Goal: Task Accomplishment & Management: Complete application form

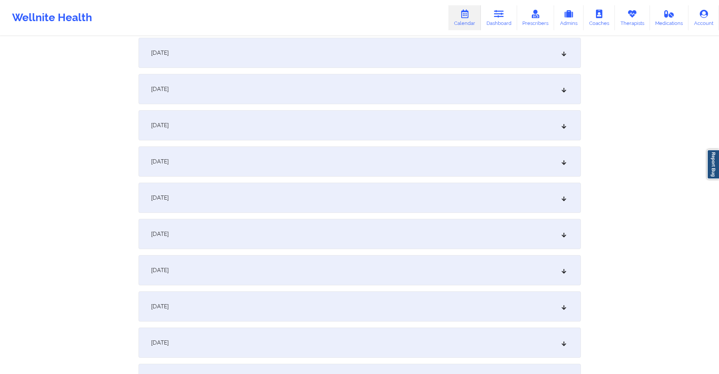
scroll to position [302, 0]
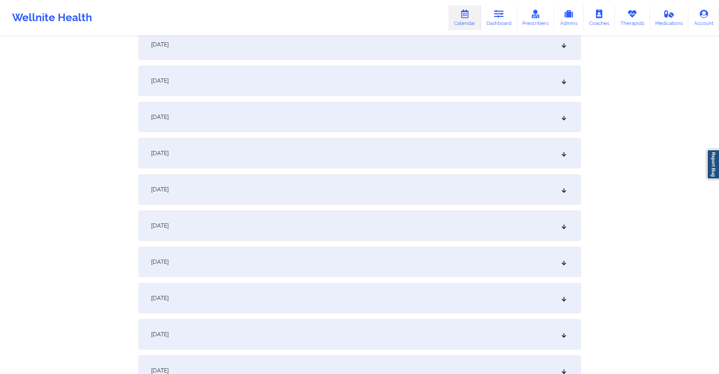
click at [323, 261] on div "October 12, 2025" at bounding box center [360, 262] width 442 height 30
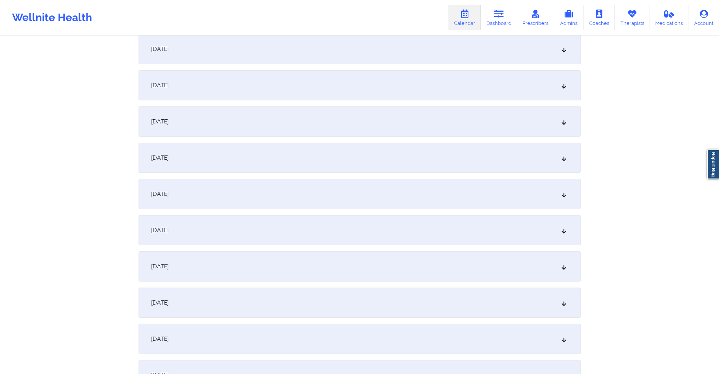
scroll to position [0, 0]
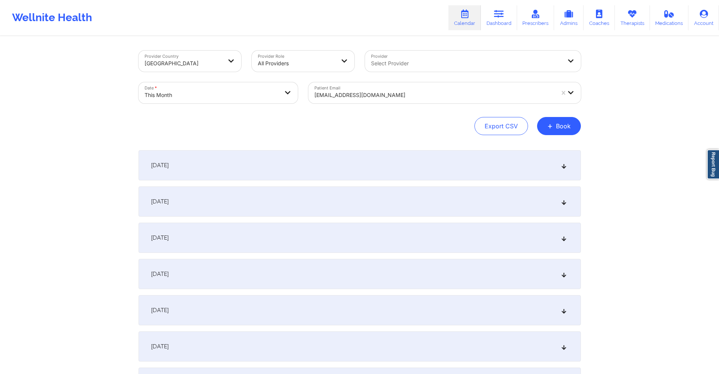
click at [375, 95] on div at bounding box center [434, 95] width 240 height 9
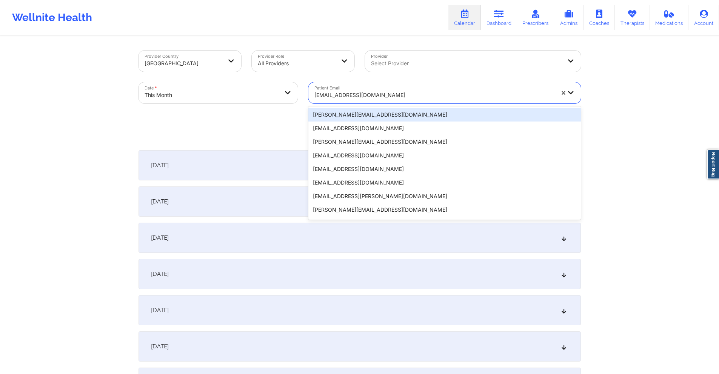
paste input "gramofsunshine@gmail.com"
type input "gramofsunshine@gmail.com"
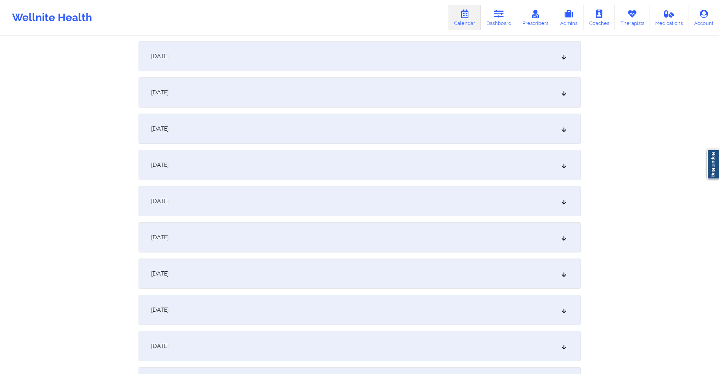
scroll to position [302, 0]
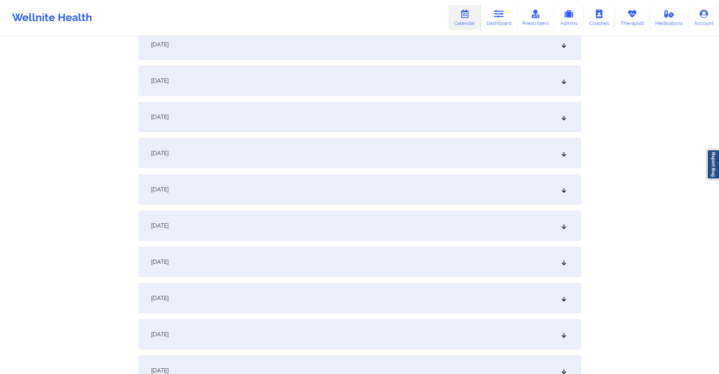
click at [270, 264] on div "October 12, 2025" at bounding box center [360, 262] width 442 height 30
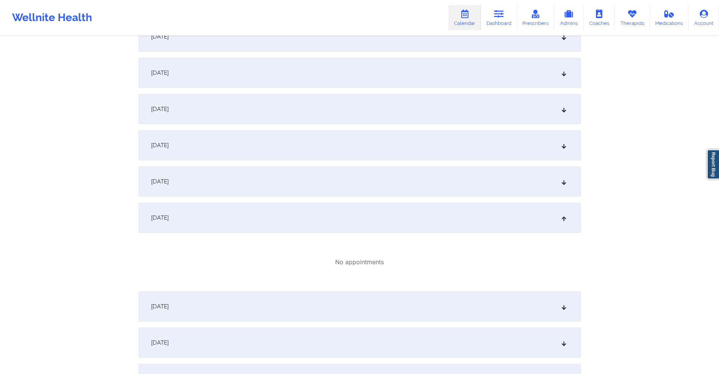
scroll to position [453, 0]
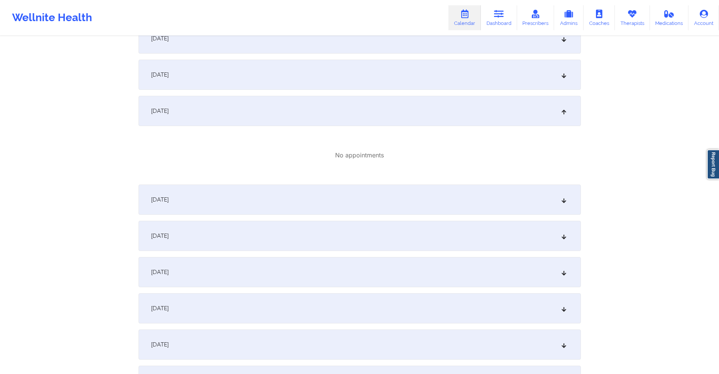
click at [273, 208] on div "October 13, 2025" at bounding box center [360, 200] width 442 height 30
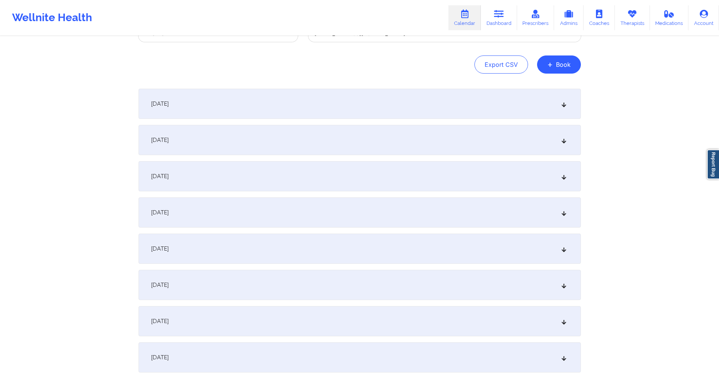
scroll to position [0, 0]
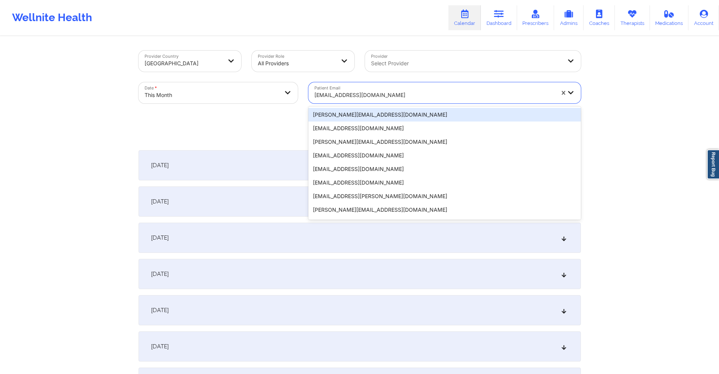
click at [408, 90] on div "gramofsunshine@gmail.com" at bounding box center [434, 95] width 240 height 17
paste input "Adrianna Sauro"
type input "Adrianna Sauro"
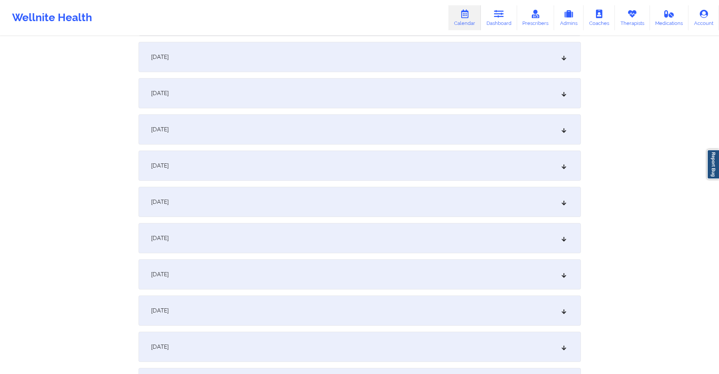
scroll to position [415, 0]
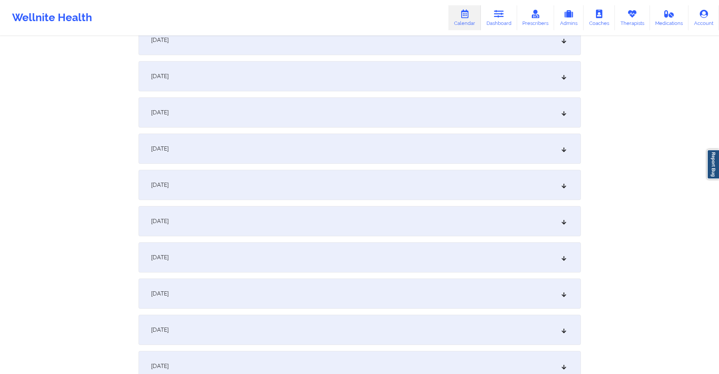
click at [318, 151] on div "October 12, 2025" at bounding box center [360, 149] width 442 height 30
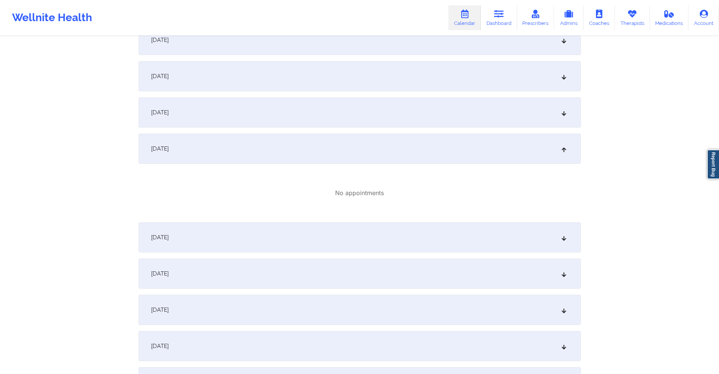
click at [315, 243] on div "October 13, 2025" at bounding box center [360, 237] width 442 height 30
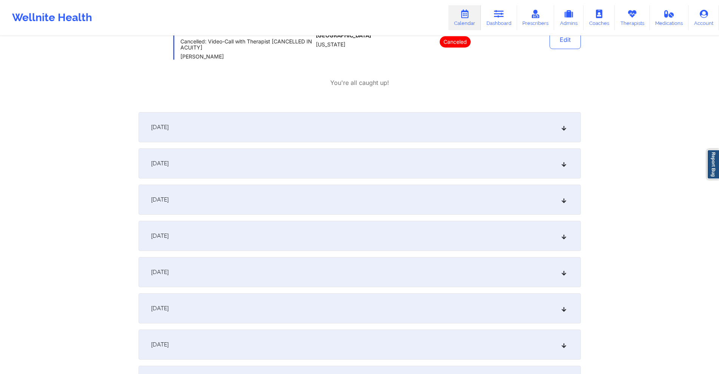
scroll to position [793, 0]
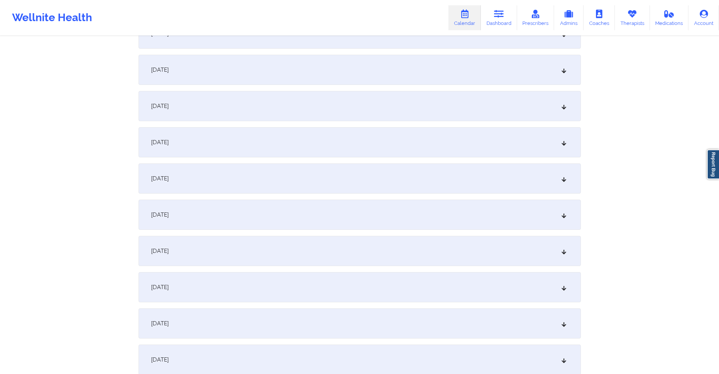
click at [328, 255] on div "October 20, 2025" at bounding box center [360, 251] width 442 height 30
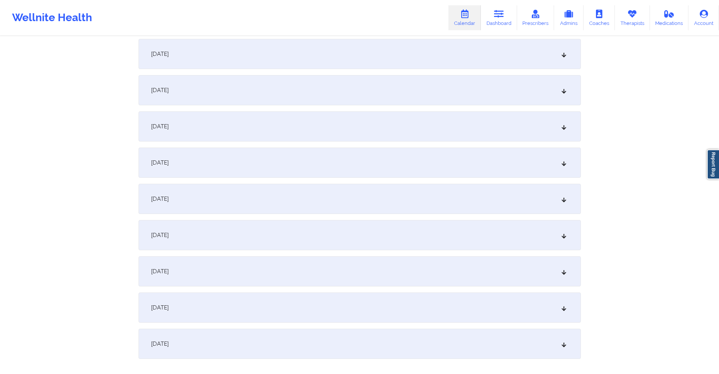
scroll to position [1246, 0]
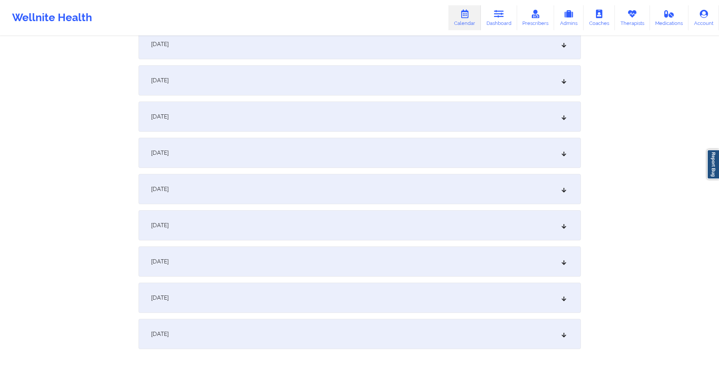
click at [308, 181] on div "October 27, 2025" at bounding box center [360, 189] width 442 height 30
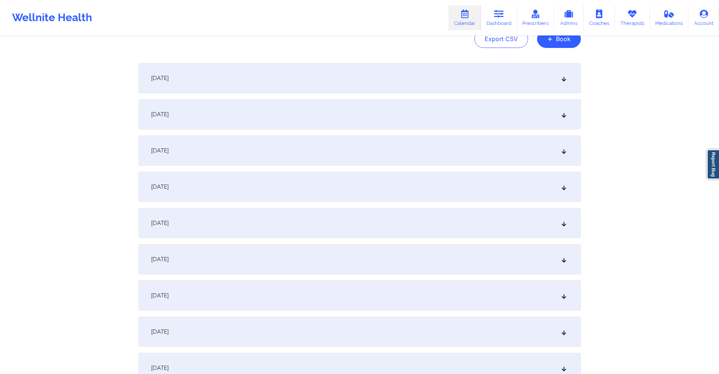
scroll to position [0, 0]
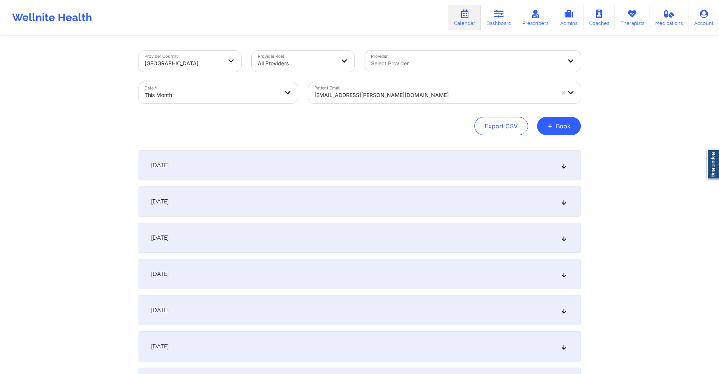
click at [391, 94] on div at bounding box center [434, 95] width 240 height 9
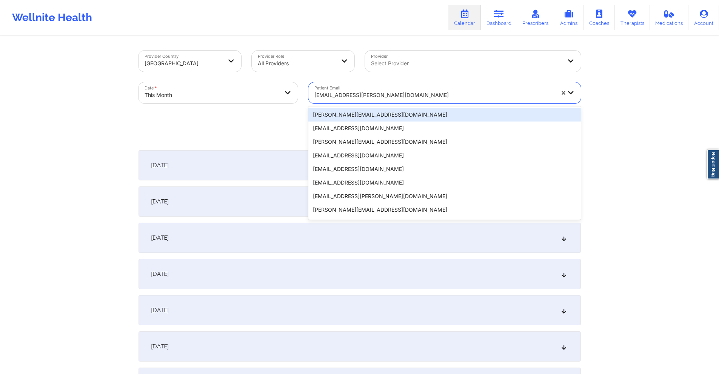
paste input "squally-champ0w@icloud.com"
type input "squally-champ0w@icloud.com"
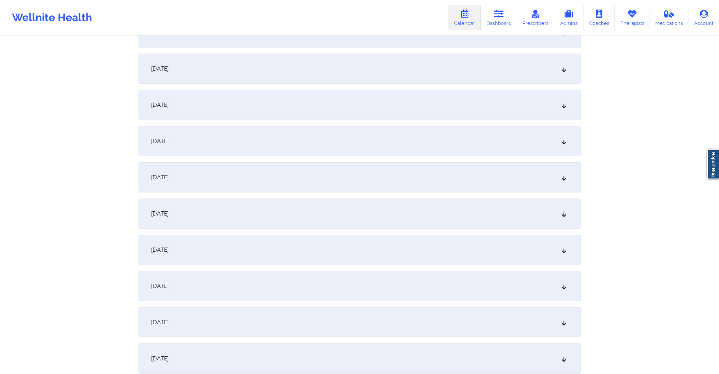
scroll to position [491, 0]
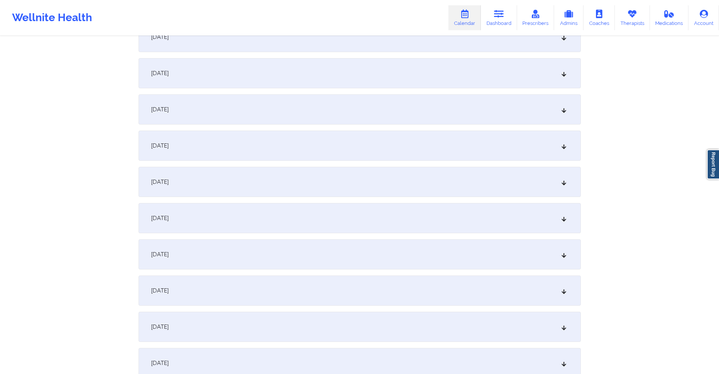
click at [260, 73] on div "October 12, 2025" at bounding box center [360, 73] width 442 height 30
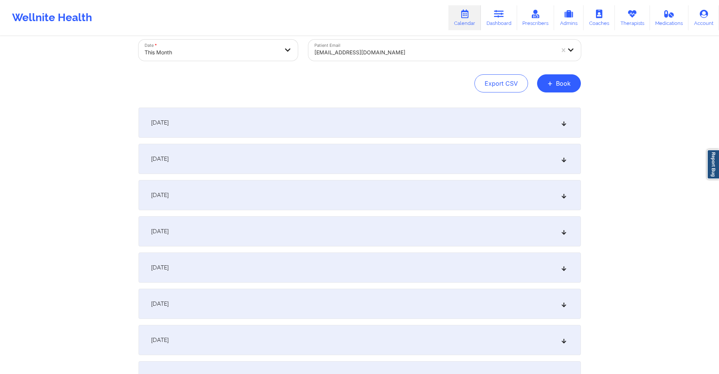
scroll to position [0, 0]
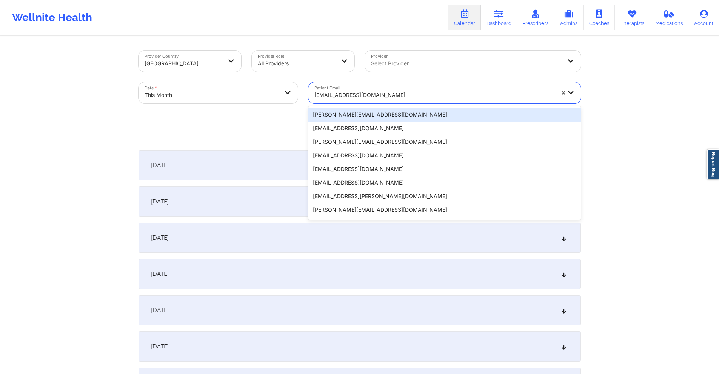
click at [409, 95] on div at bounding box center [434, 95] width 240 height 9
paste input "bpaige232001@gmail.com"
type input "bpaige232001@gmail.com"
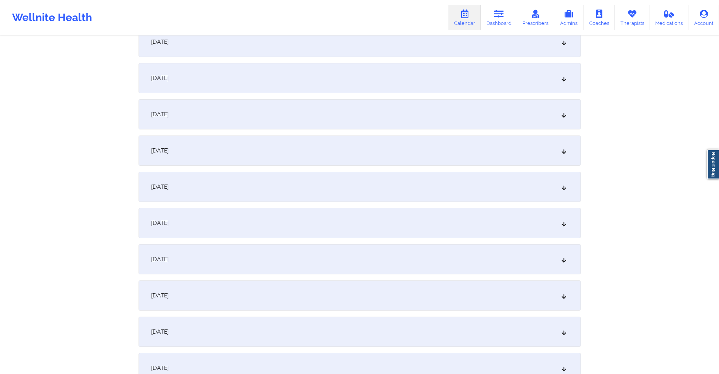
scroll to position [377, 0]
click at [326, 186] on div "October 12, 2025" at bounding box center [360, 186] width 442 height 30
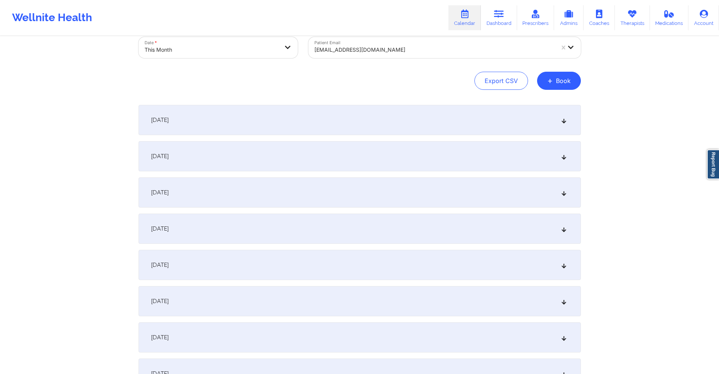
scroll to position [0, 0]
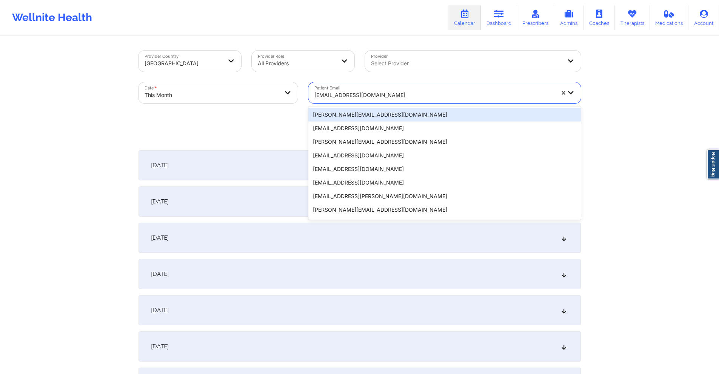
click at [387, 91] on div at bounding box center [434, 95] width 240 height 9
paste input "reyesmomo41@gmail.com"
type input "reyesmomo41@gmail.com"
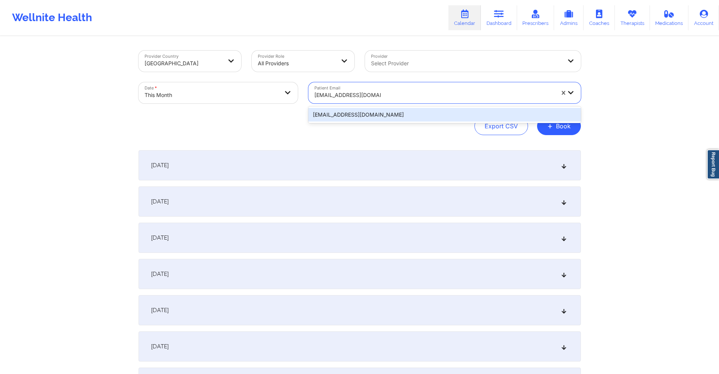
click at [402, 115] on div "reyesmomo41@gmail.com" at bounding box center [444, 115] width 273 height 14
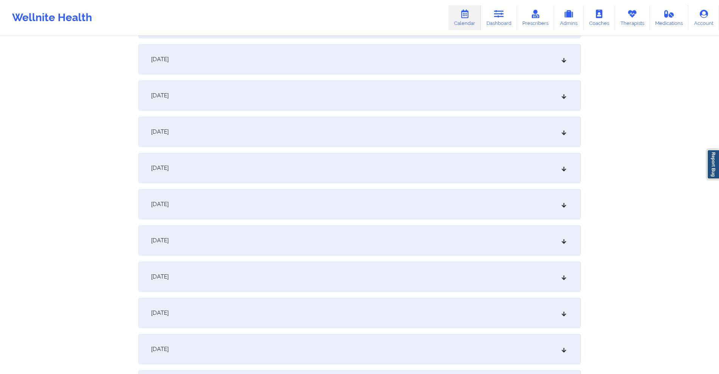
scroll to position [264, 0]
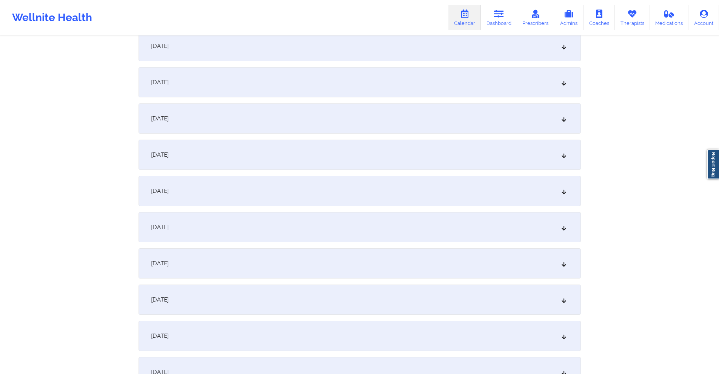
click at [321, 297] on div "October 12, 2025" at bounding box center [360, 300] width 442 height 30
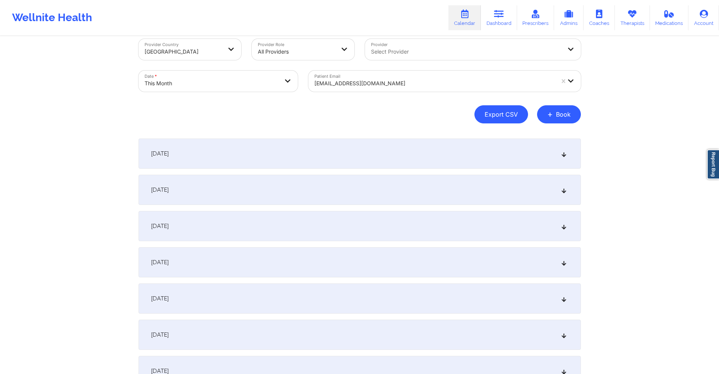
scroll to position [0, 0]
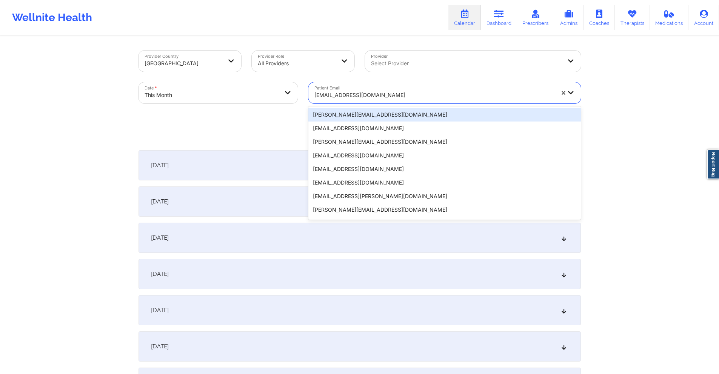
click at [401, 92] on div at bounding box center [434, 95] width 240 height 9
paste input "[EMAIL_ADDRESS][DOMAIN_NAME]"
type input "[EMAIL_ADDRESS][DOMAIN_NAME]"
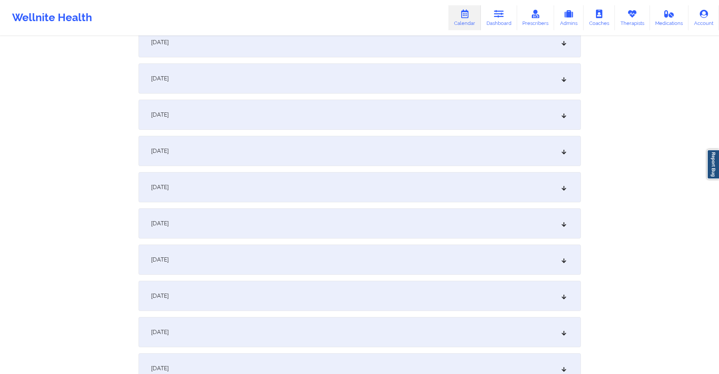
scroll to position [377, 0]
click at [292, 184] on div "October 12, 2025" at bounding box center [360, 186] width 442 height 30
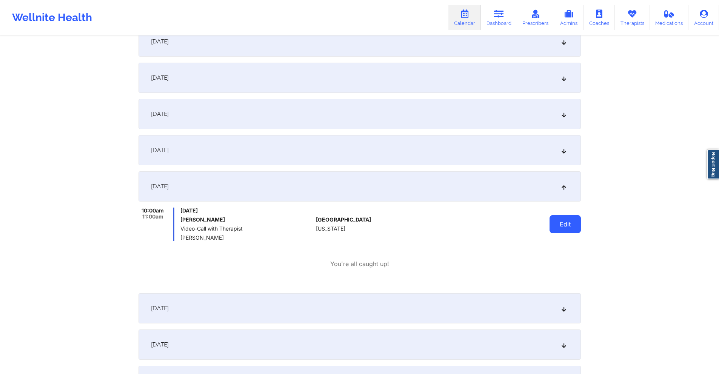
click at [565, 224] on button "Edit" at bounding box center [565, 224] width 31 height 18
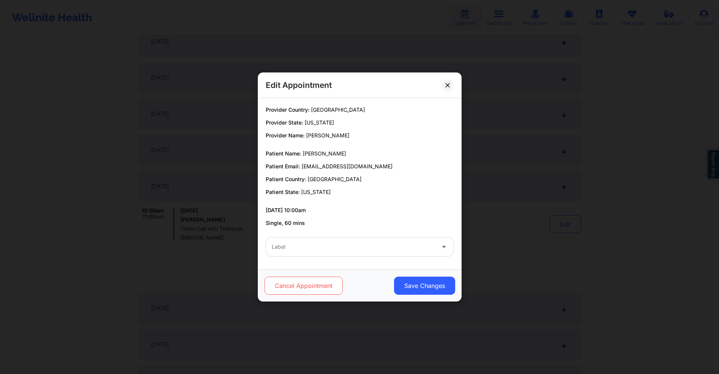
click at [297, 286] on button "Cancel Appointment" at bounding box center [303, 286] width 78 height 18
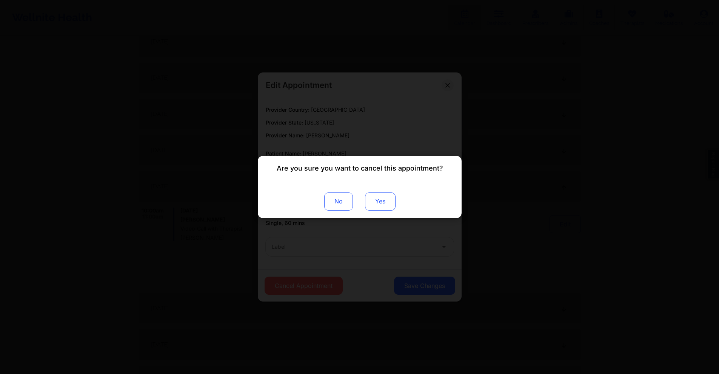
click at [378, 202] on button "Yes" at bounding box center [380, 201] width 31 height 18
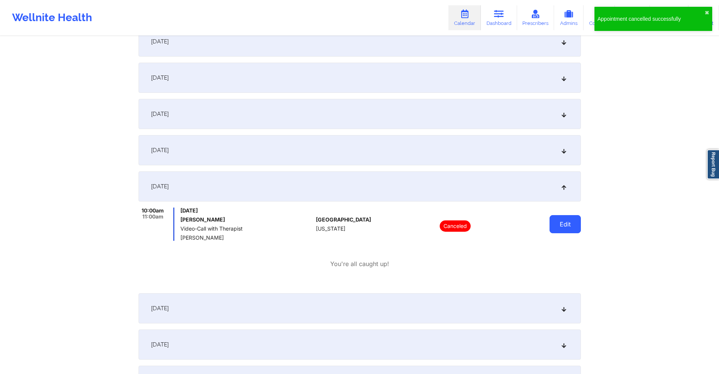
click at [564, 224] on button "Edit" at bounding box center [565, 224] width 31 height 18
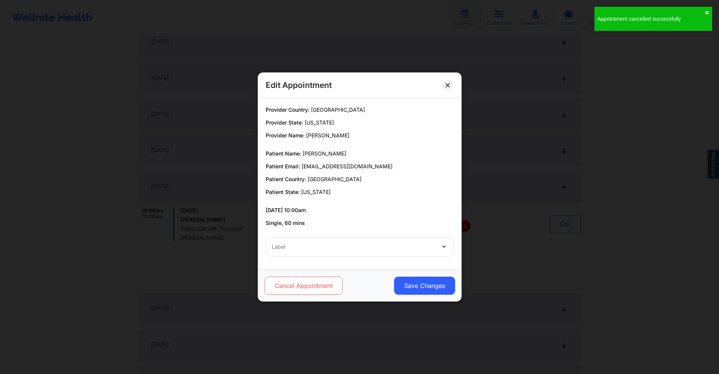
click at [279, 291] on button "Cancel Appointment" at bounding box center [303, 286] width 78 height 18
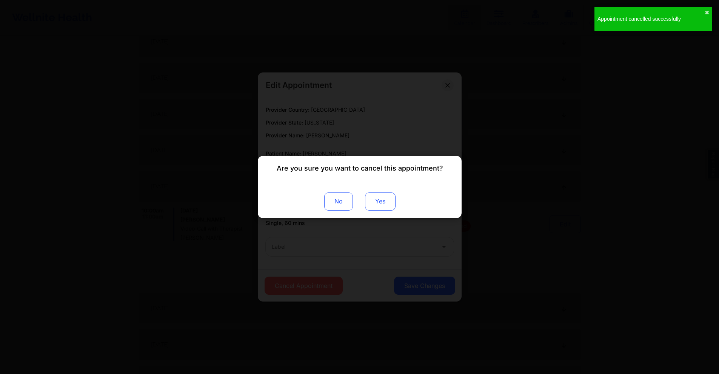
click at [378, 200] on button "Yes" at bounding box center [380, 201] width 31 height 18
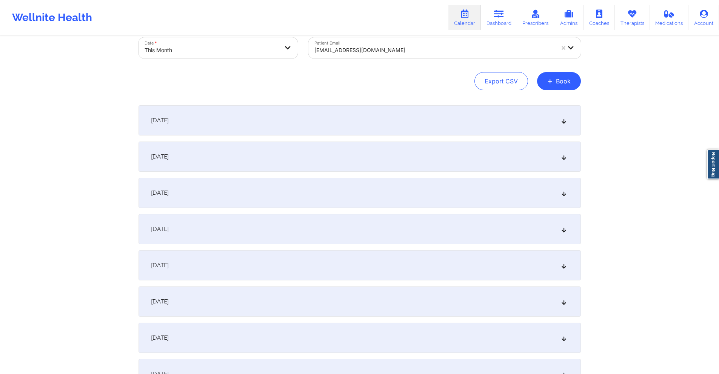
scroll to position [0, 0]
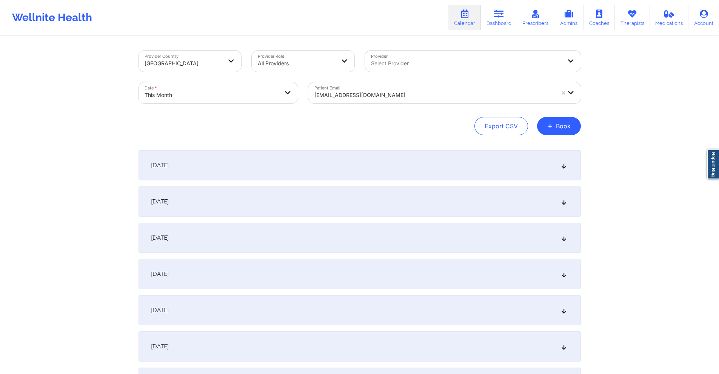
click at [389, 94] on div at bounding box center [434, 95] width 240 height 9
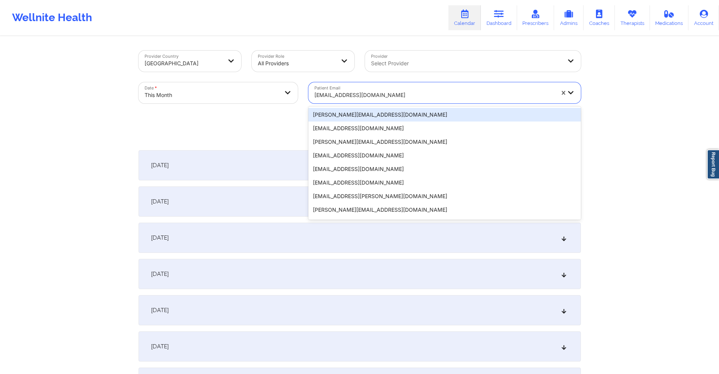
paste input "[EMAIL_ADDRESS][DOMAIN_NAME]"
type input "[EMAIL_ADDRESS][DOMAIN_NAME]"
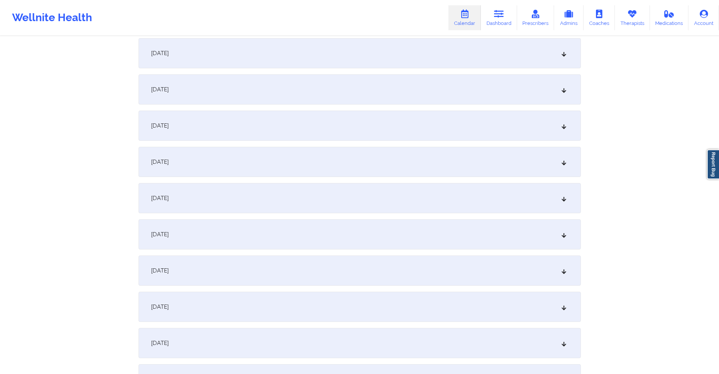
scroll to position [264, 0]
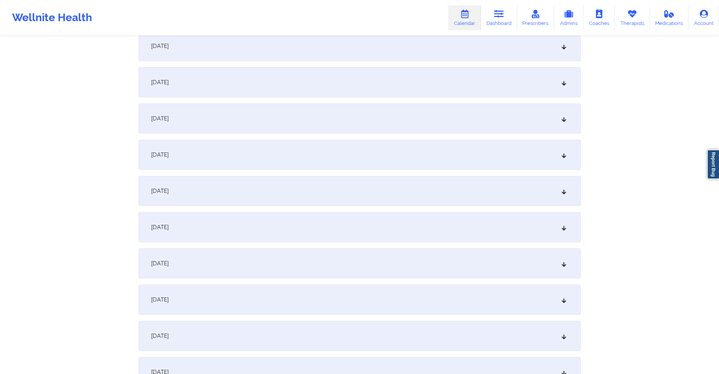
click at [261, 298] on div "October 12, 2025" at bounding box center [360, 300] width 442 height 30
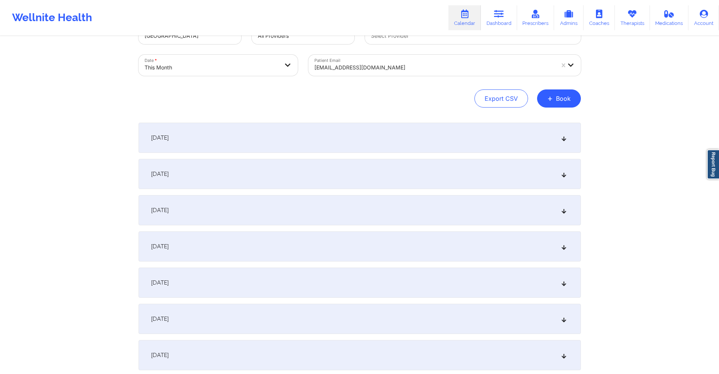
scroll to position [0, 0]
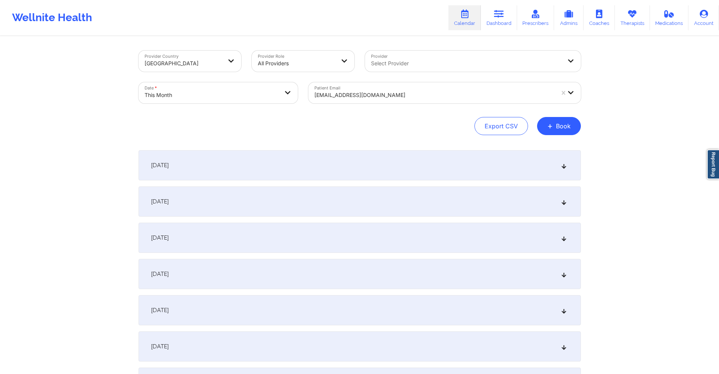
click at [398, 95] on div at bounding box center [434, 95] width 240 height 9
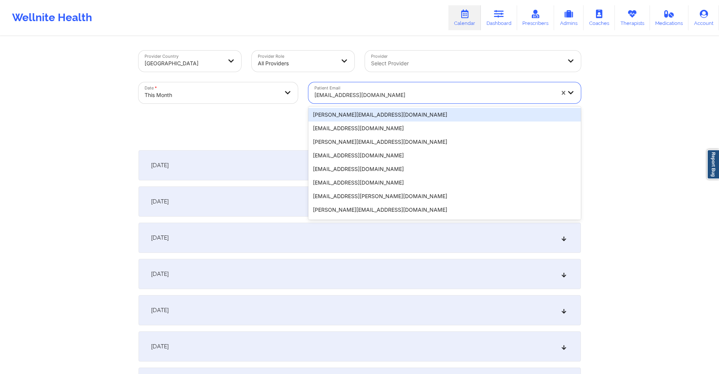
paste input "lcoppedge@hotmail.com"
type input "lcoppedge@hotmail.com"
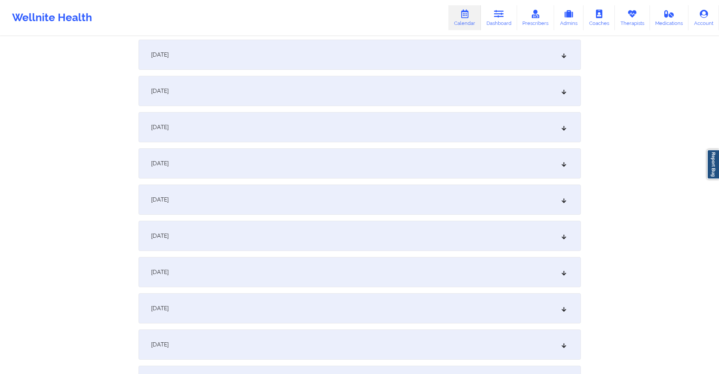
scroll to position [302, 0]
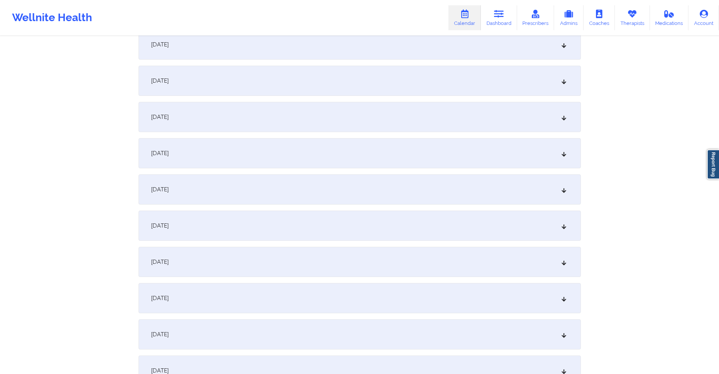
click at [277, 260] on div "October 12, 2025" at bounding box center [360, 262] width 442 height 30
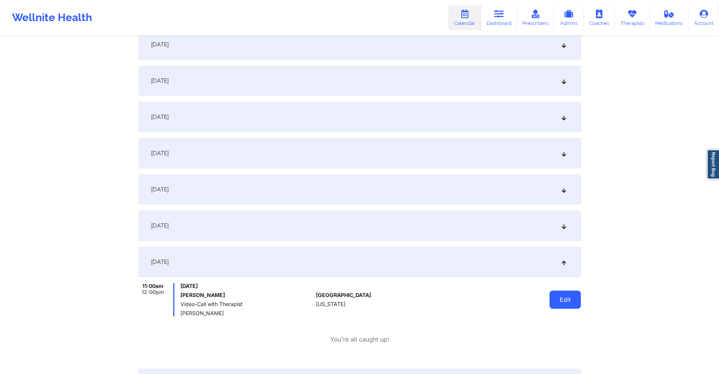
click at [561, 299] on button "Edit" at bounding box center [565, 300] width 31 height 18
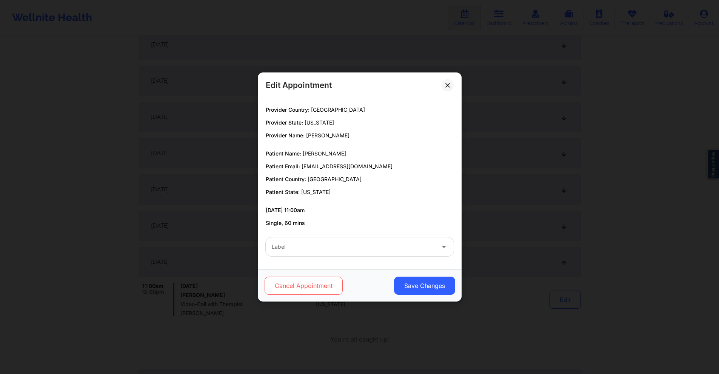
click at [315, 285] on button "Cancel Appointment" at bounding box center [303, 286] width 78 height 18
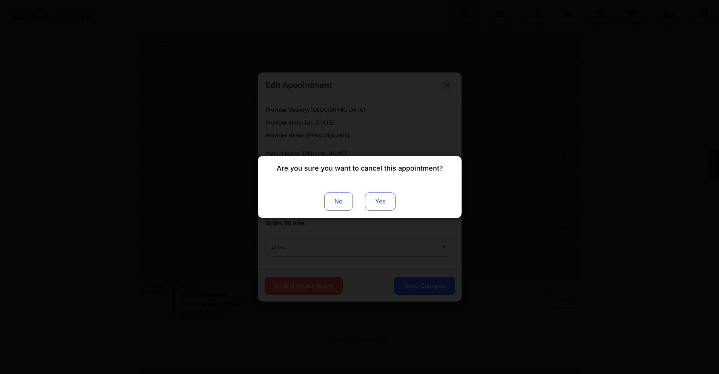
click at [385, 204] on button "Yes" at bounding box center [380, 201] width 31 height 18
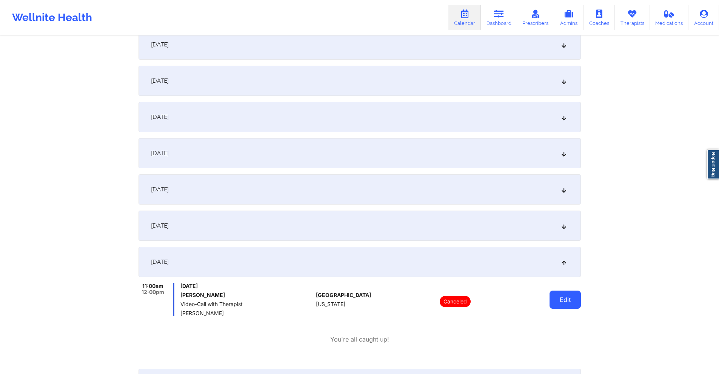
click at [561, 304] on button "Edit" at bounding box center [565, 300] width 31 height 18
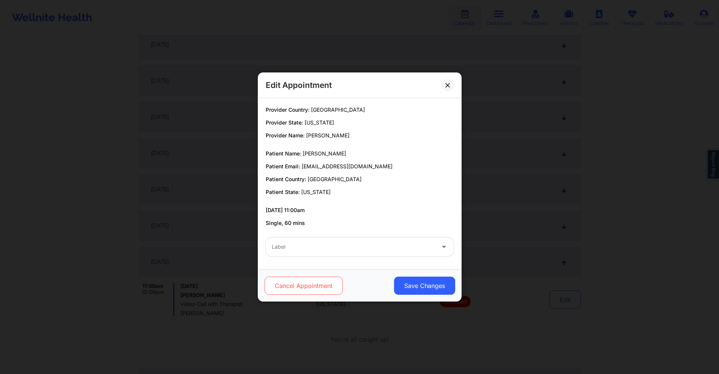
click at [308, 283] on button "Cancel Appointment" at bounding box center [303, 286] width 78 height 18
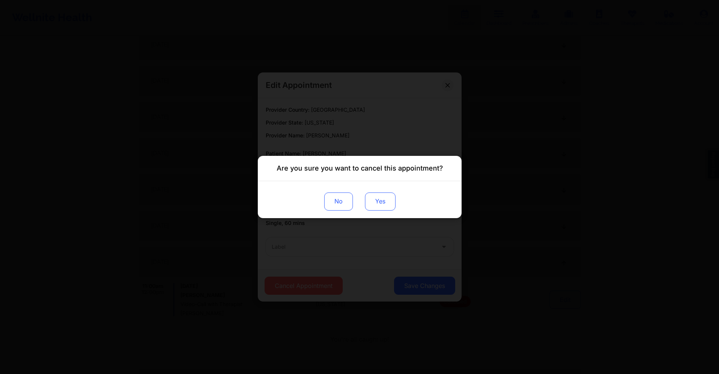
click at [376, 192] on button "Yes" at bounding box center [380, 201] width 31 height 18
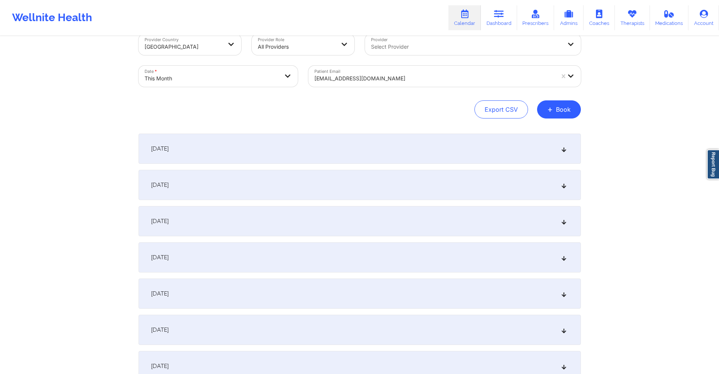
scroll to position [0, 0]
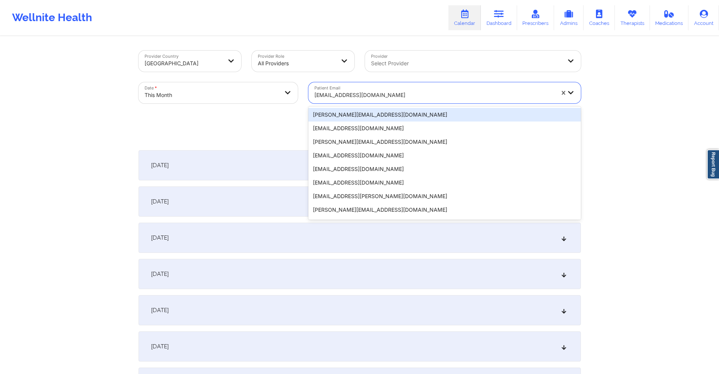
click at [387, 88] on div "lcoppedge@hotmail.com" at bounding box center [434, 95] width 240 height 17
paste input "andrewpierre96@yahoo.com"
type input "andrewpierre96@yahoo.com"
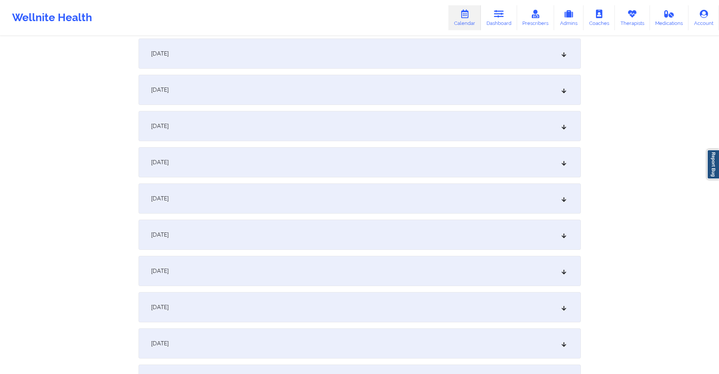
scroll to position [226, 0]
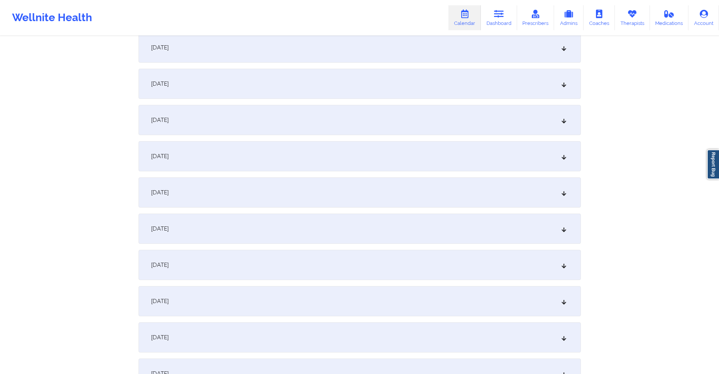
click at [240, 348] on div "October 12, 2025" at bounding box center [360, 337] width 442 height 30
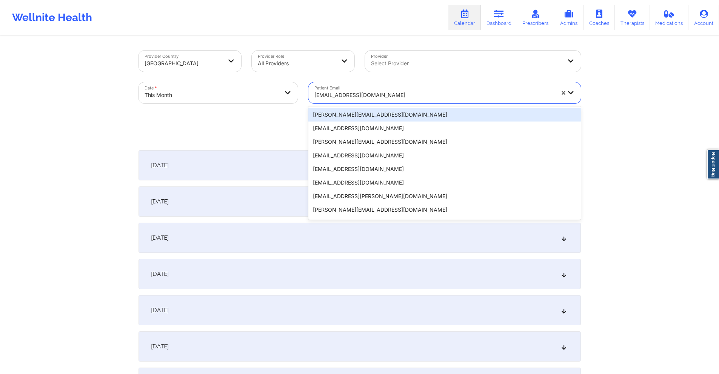
click at [413, 92] on div at bounding box center [434, 95] width 240 height 9
paste input "[PERSON_NAME][EMAIL_ADDRESS][PERSON_NAME][PERSON_NAME][DOMAIN_NAME]"
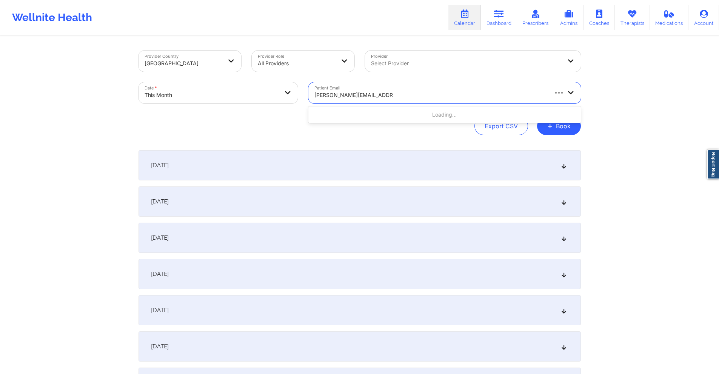
type input "[PERSON_NAME][EMAIL_ADDRESS][PERSON_NAME][PERSON_NAME][DOMAIN_NAME]"
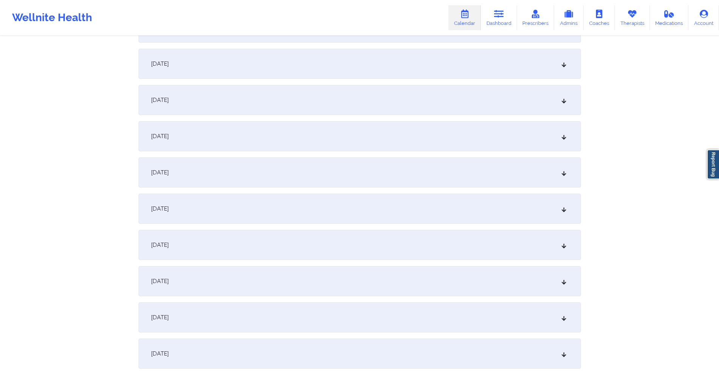
scroll to position [377, 0]
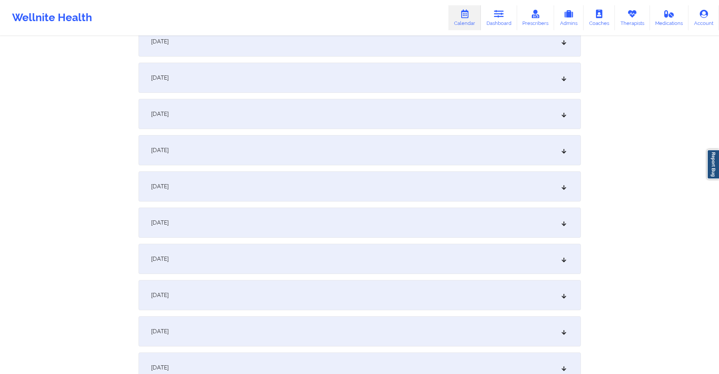
click at [266, 226] on div "October 13, 2025" at bounding box center [360, 223] width 442 height 30
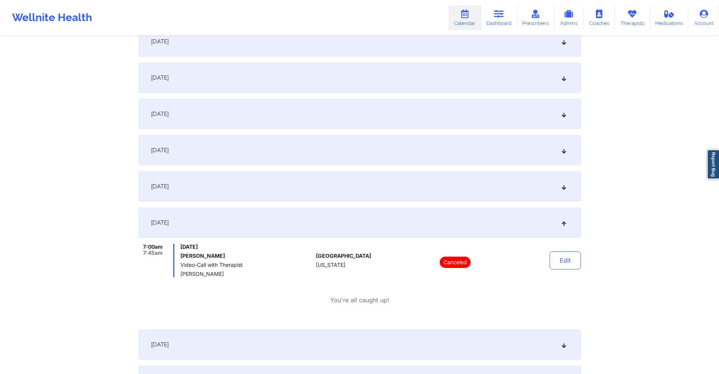
click at [249, 115] on div "October 10, 2025" at bounding box center [360, 114] width 442 height 30
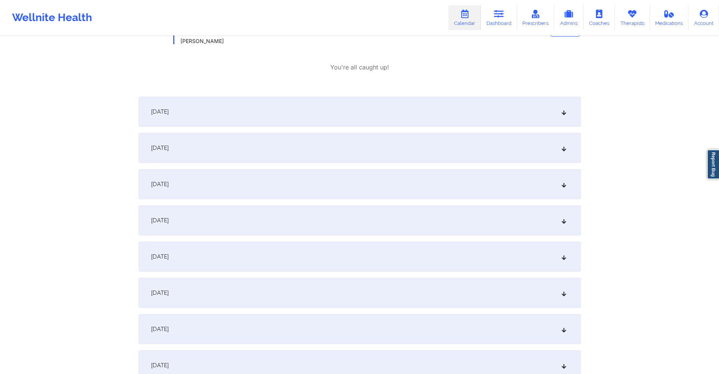
scroll to position [717, 0]
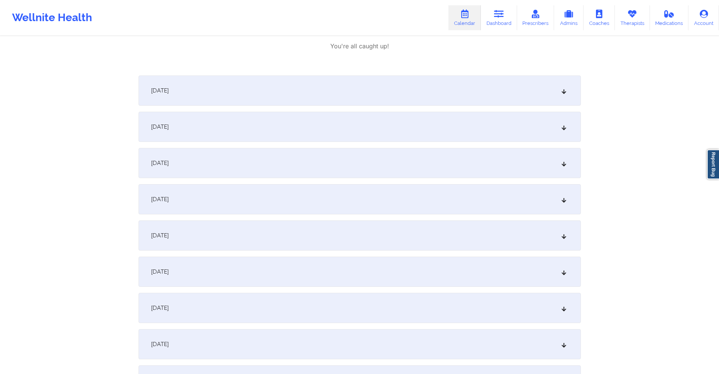
click at [270, 206] on div "October 17, 2025" at bounding box center [360, 199] width 442 height 30
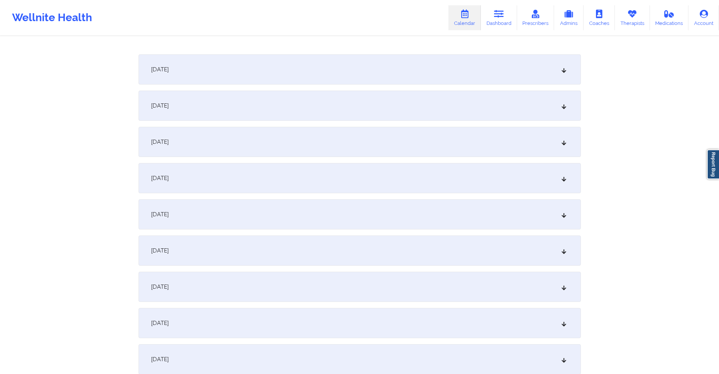
scroll to position [981, 0]
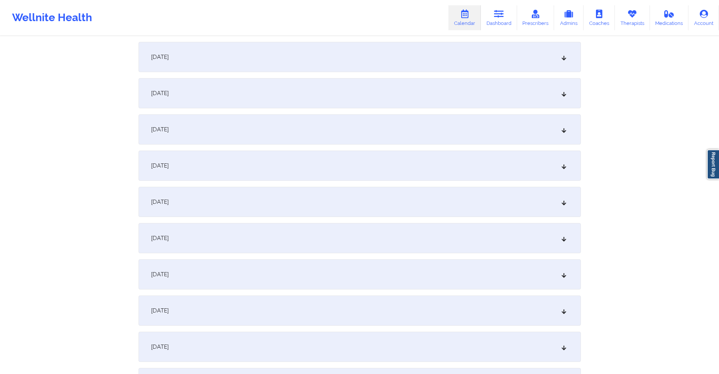
click at [265, 124] on div "October 20, 2025" at bounding box center [360, 129] width 442 height 30
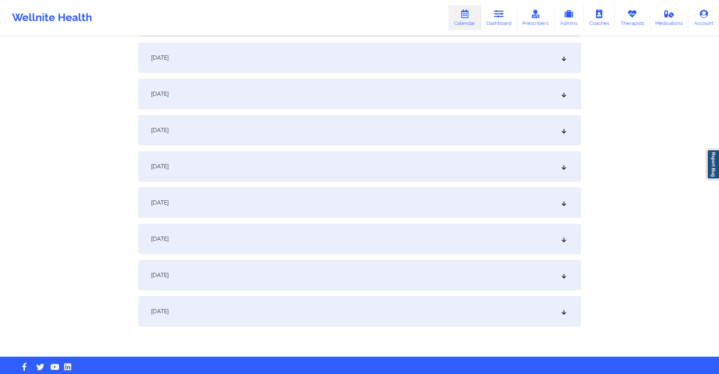
click at [275, 67] on div "October 24, 2025" at bounding box center [360, 58] width 442 height 30
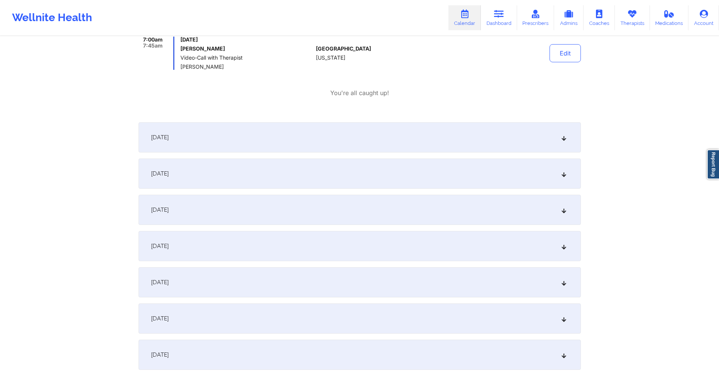
scroll to position [1383, 0]
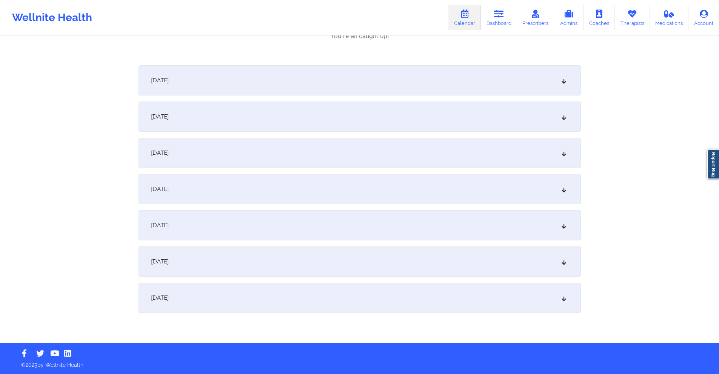
click at [229, 292] on div "October 31, 2025" at bounding box center [360, 298] width 442 height 30
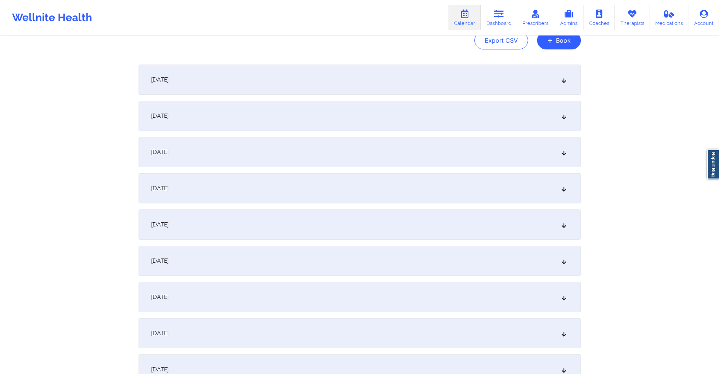
scroll to position [0, 0]
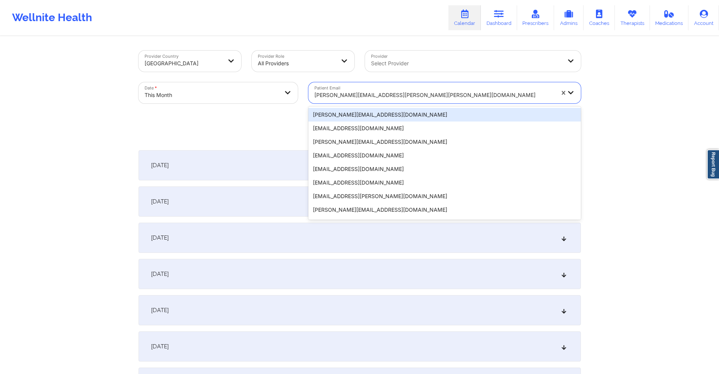
click at [393, 90] on div "[PERSON_NAME][EMAIL_ADDRESS][PERSON_NAME][PERSON_NAME][DOMAIN_NAME]" at bounding box center [434, 95] width 240 height 17
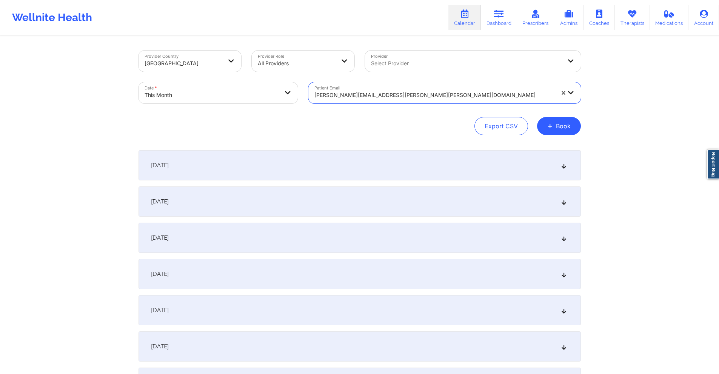
click at [392, 92] on div at bounding box center [434, 95] width 240 height 9
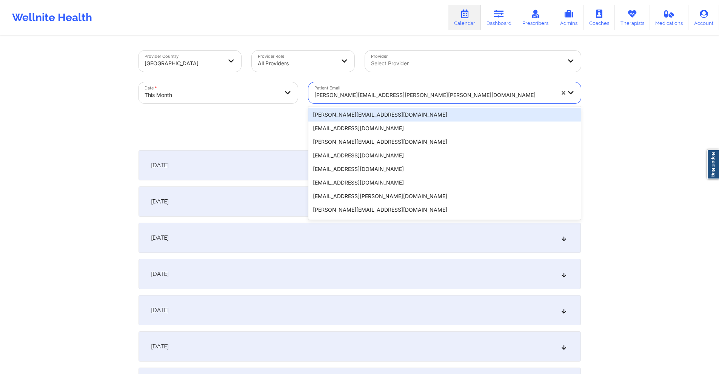
paste input "blase610@gmail.com"
type input "blase610@gmail.com"
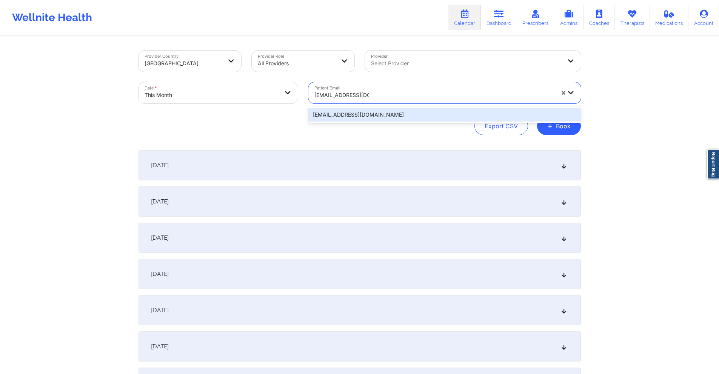
click at [404, 121] on div "blase610@gmail.com" at bounding box center [444, 115] width 273 height 14
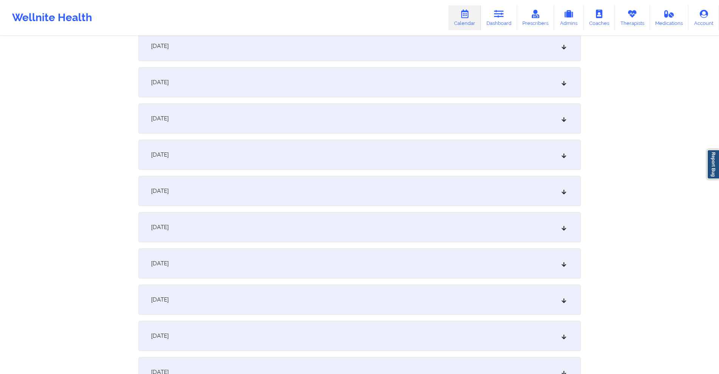
scroll to position [302, 0]
click at [291, 302] on div "October 13, 2025" at bounding box center [360, 298] width 442 height 30
click at [373, 82] on div "October 15, 2025" at bounding box center [360, 79] width 442 height 30
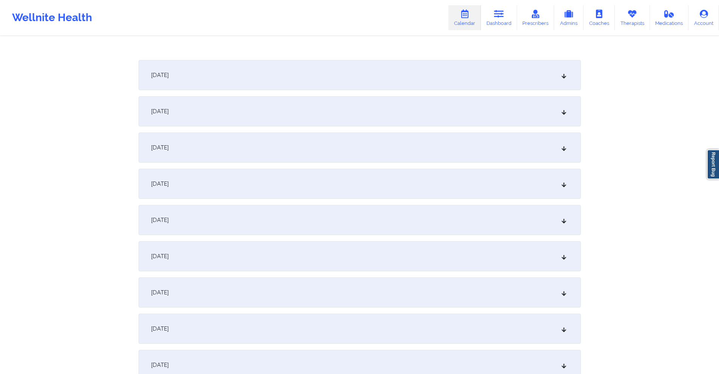
scroll to position [830, 0]
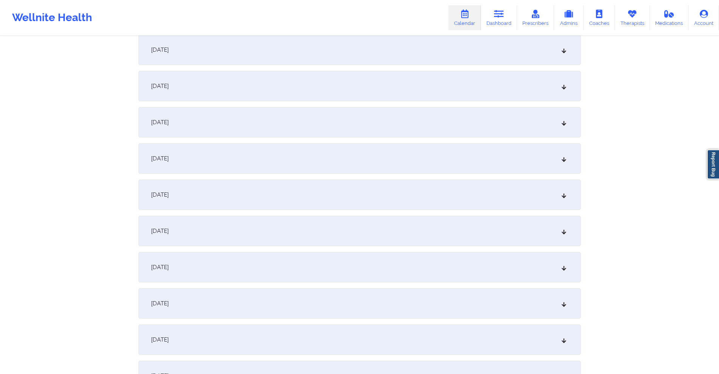
click at [326, 190] on div "October 20, 2025" at bounding box center [360, 195] width 442 height 30
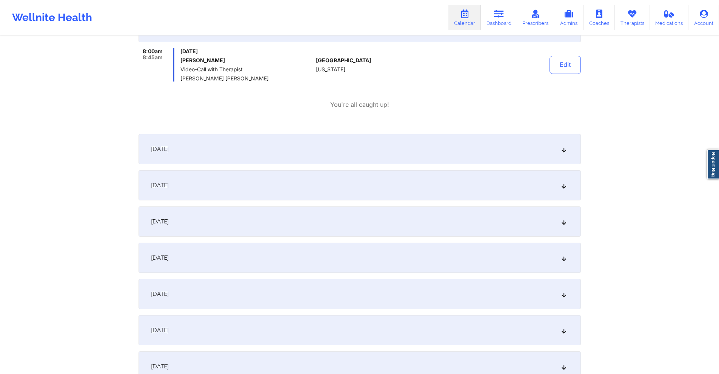
scroll to position [1057, 0]
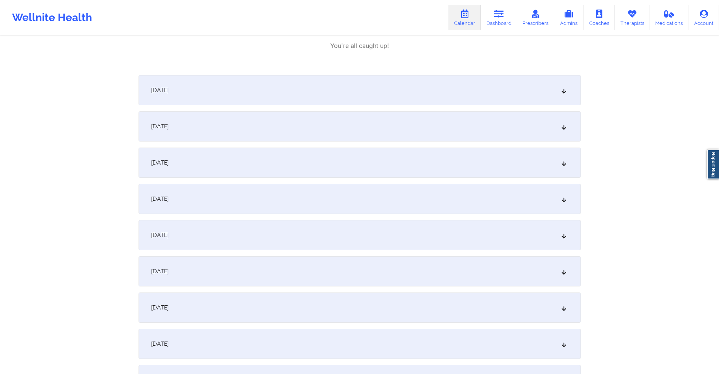
click at [314, 313] on div "October 27, 2025" at bounding box center [360, 308] width 442 height 30
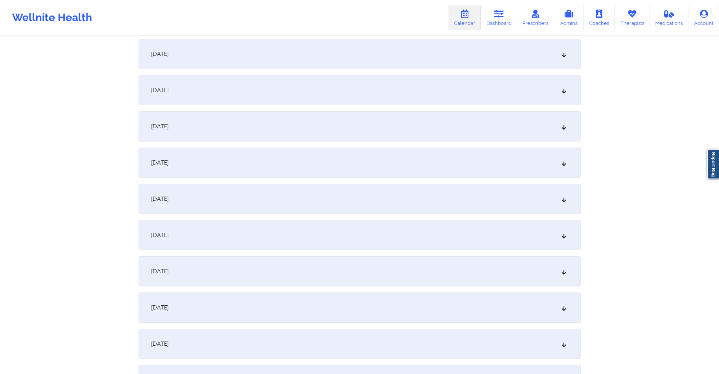
scroll to position [0, 0]
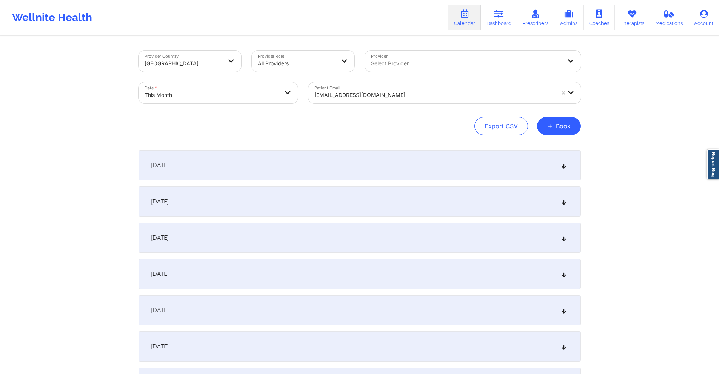
click at [434, 99] on div at bounding box center [434, 95] width 240 height 9
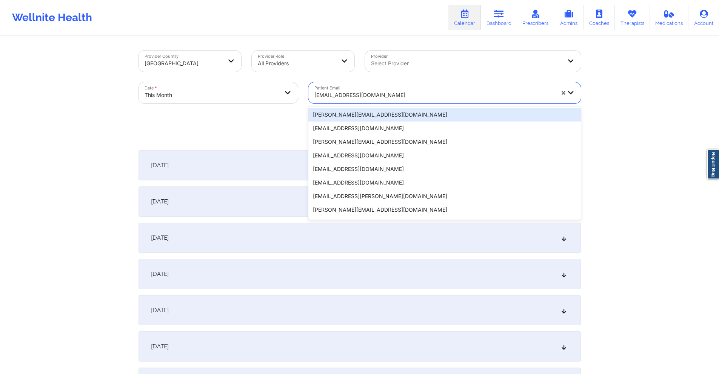
paste input "enrique.requenaiii@gmail.com"
type input "enrique.requenaiii@gmail.com"
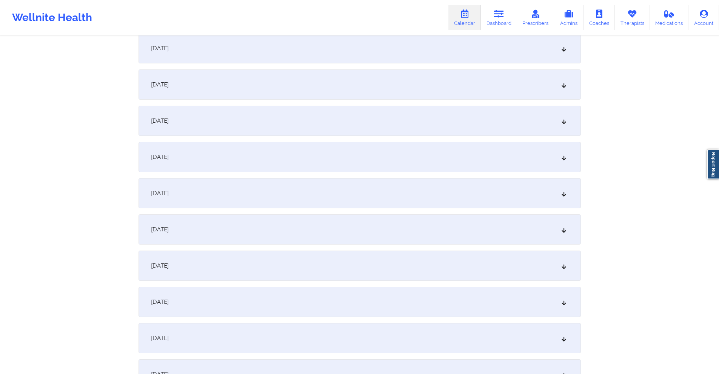
scroll to position [264, 0]
click at [274, 299] on div "October 12, 2025" at bounding box center [360, 300] width 442 height 30
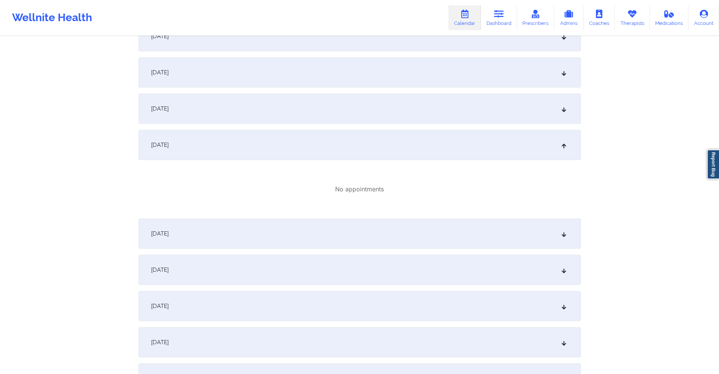
scroll to position [453, 0]
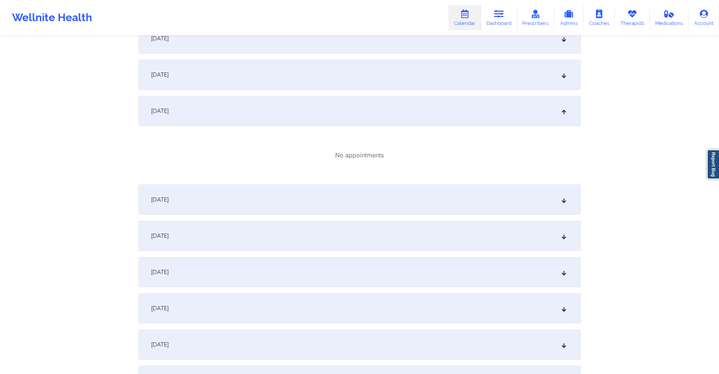
click at [330, 197] on div "October 13, 2025" at bounding box center [360, 200] width 442 height 30
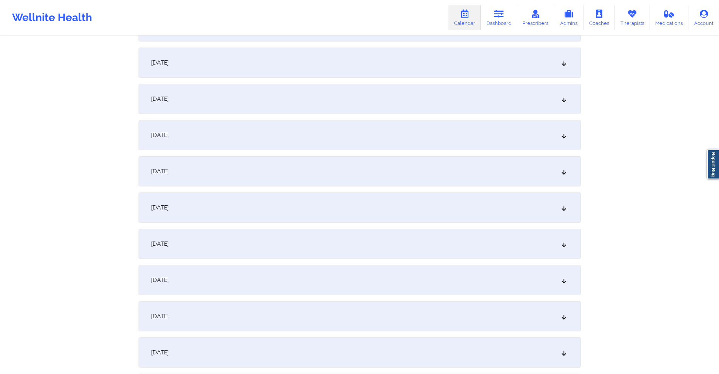
scroll to position [793, 0]
click at [230, 199] on div "October 20, 2025" at bounding box center [360, 205] width 442 height 30
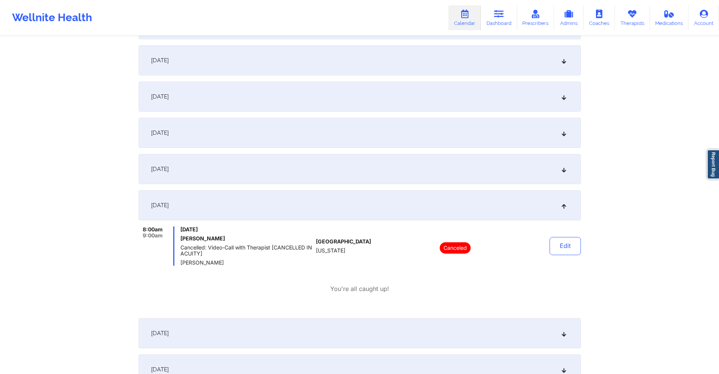
scroll to position [1057, 0]
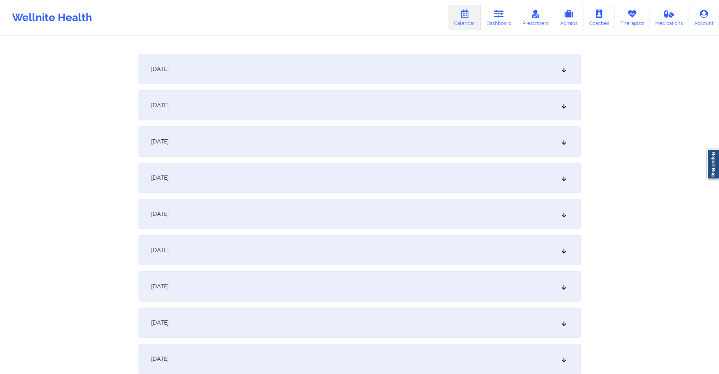
drag, startPoint x: 228, startPoint y: 286, endPoint x: 236, endPoint y: 278, distance: 11.5
click at [228, 288] on div "October 27, 2025" at bounding box center [360, 286] width 442 height 30
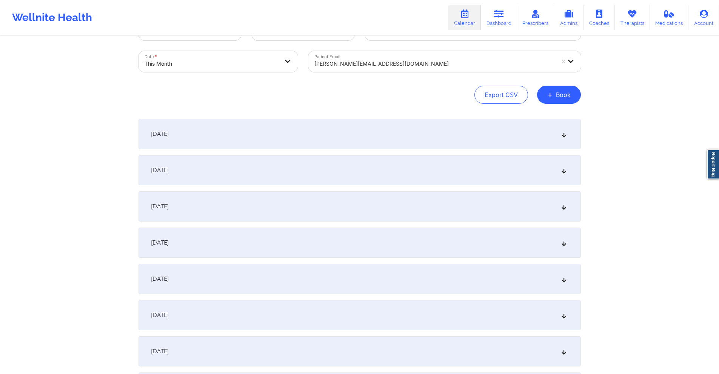
scroll to position [0, 0]
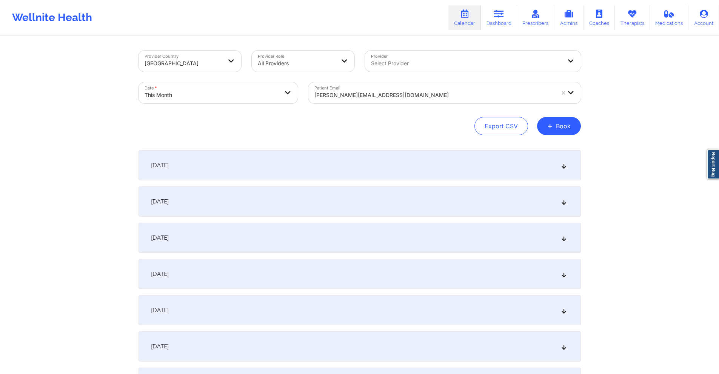
click at [378, 97] on div at bounding box center [434, 95] width 240 height 9
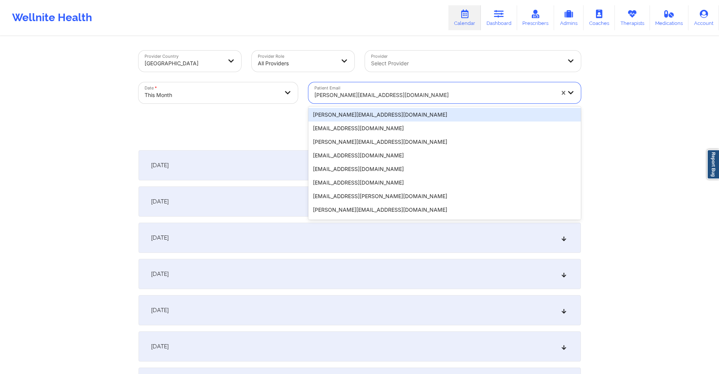
paste input "maxinemcdonald@gmail.com"
type input "maxinemcdonald@gmail.com"
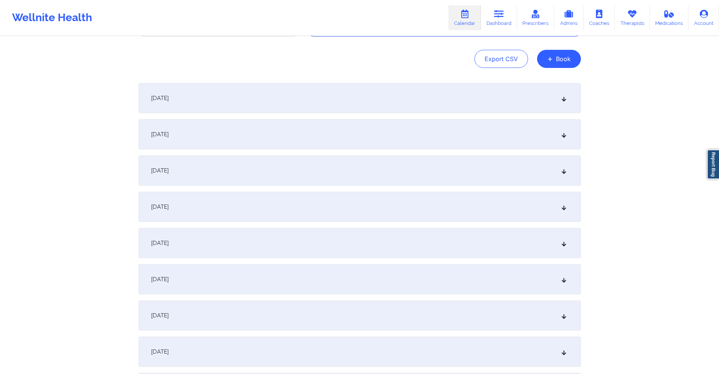
scroll to position [377, 0]
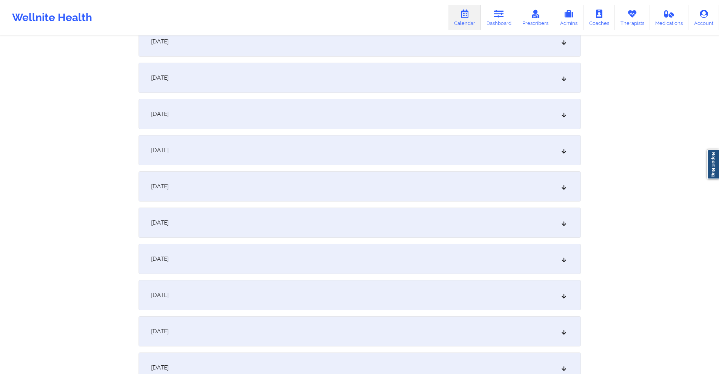
click at [300, 211] on div "October 13, 2025" at bounding box center [360, 223] width 442 height 30
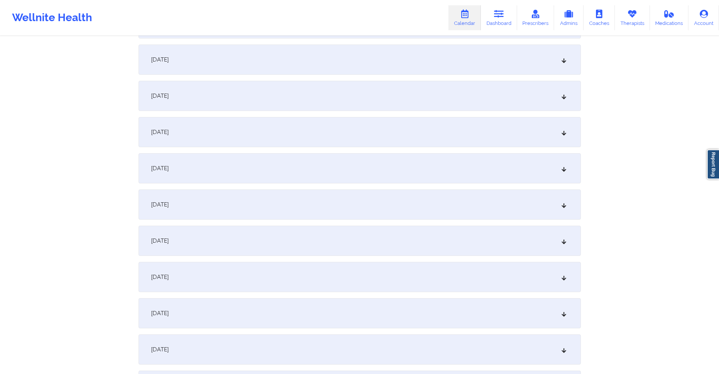
scroll to position [755, 0]
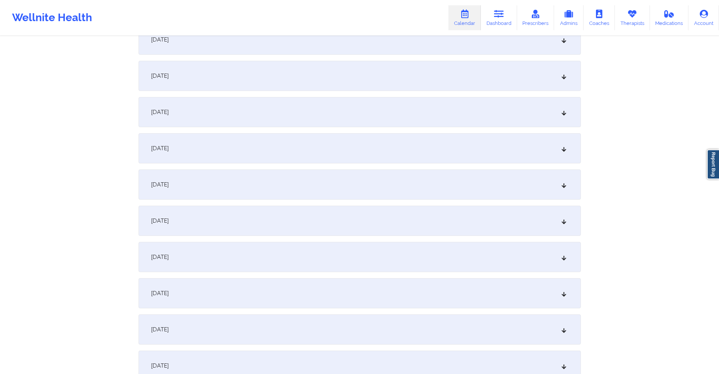
click at [230, 195] on div "October 20, 2025" at bounding box center [360, 184] width 442 height 30
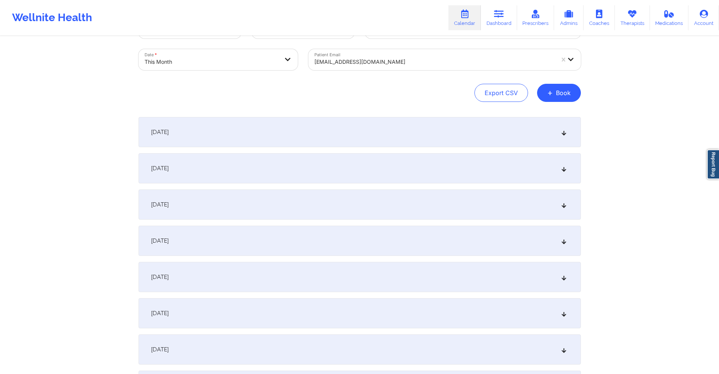
scroll to position [0, 0]
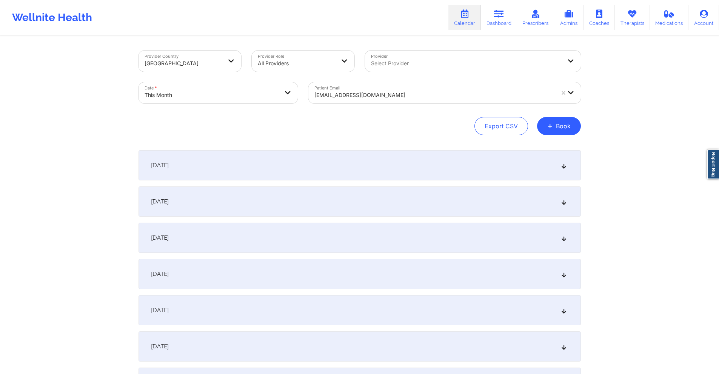
click at [441, 92] on div at bounding box center [434, 95] width 240 height 9
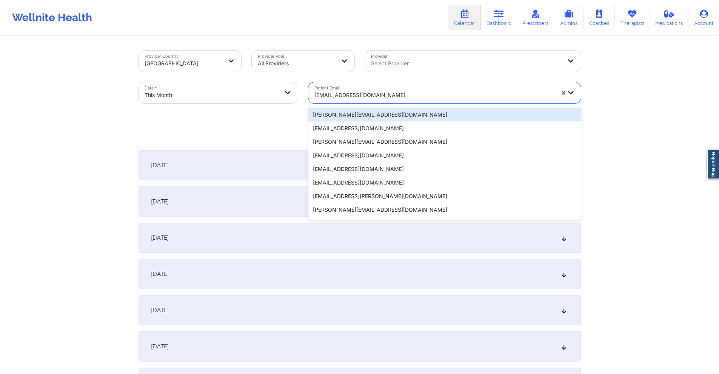
paste input "jennifer.kim.working@gmail.com"
type input "jennifer.kim.working@gmail.com"
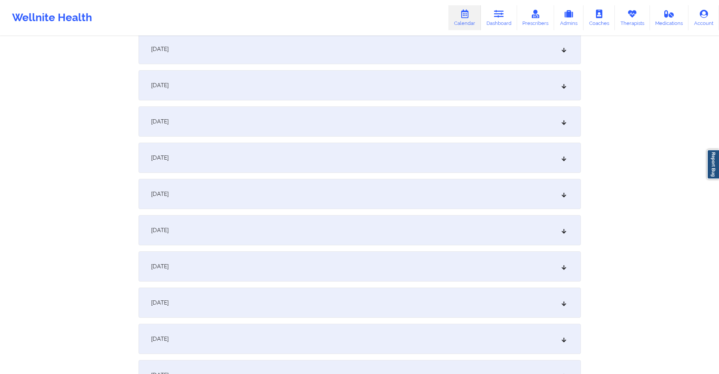
scroll to position [340, 0]
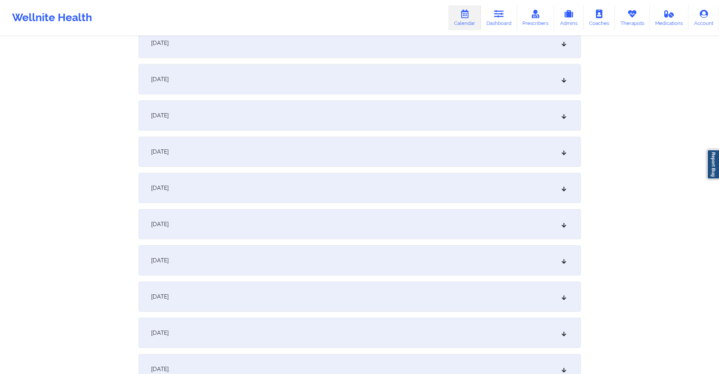
click at [302, 269] on div "October 13, 2025" at bounding box center [360, 260] width 442 height 30
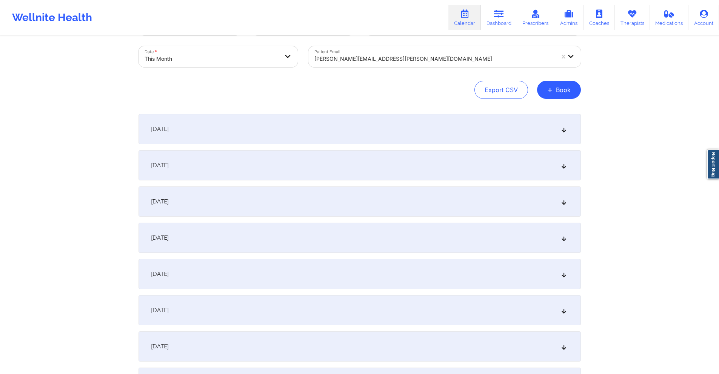
scroll to position [0, 0]
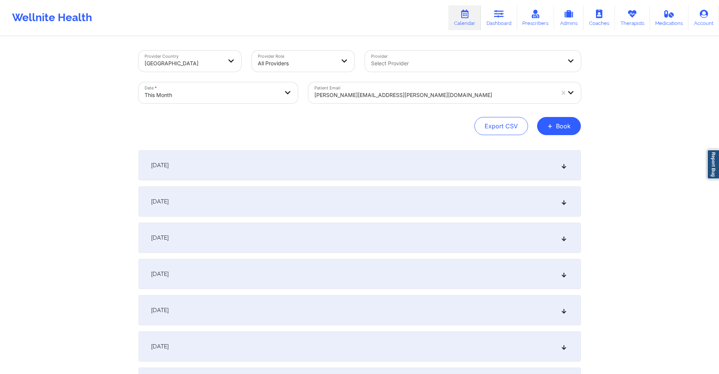
click at [406, 95] on div at bounding box center [434, 95] width 240 height 9
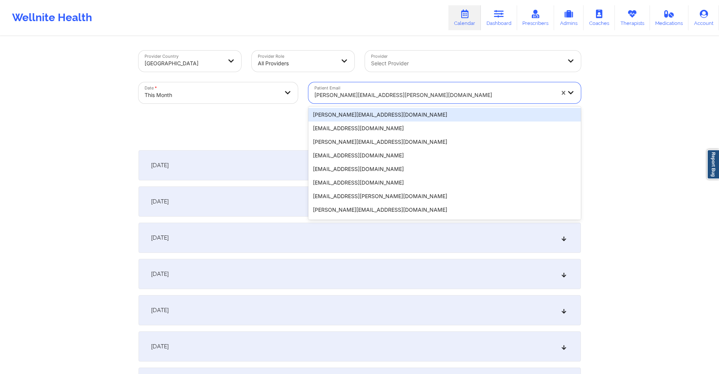
paste input "vicluis2@gmail.com"
type input "vicluis2@gmail.com"
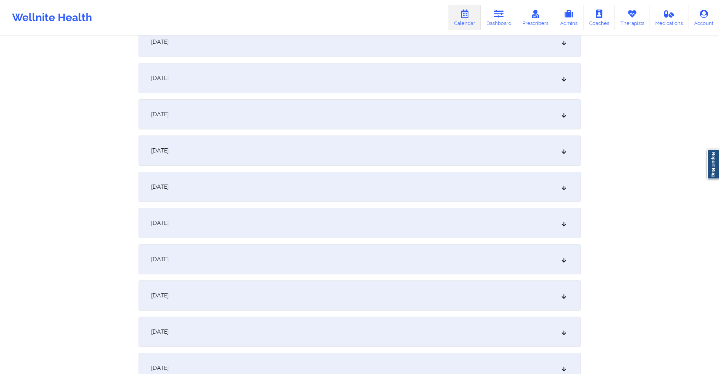
scroll to position [415, 0]
click at [301, 189] on div "October 13, 2025" at bounding box center [360, 185] width 442 height 30
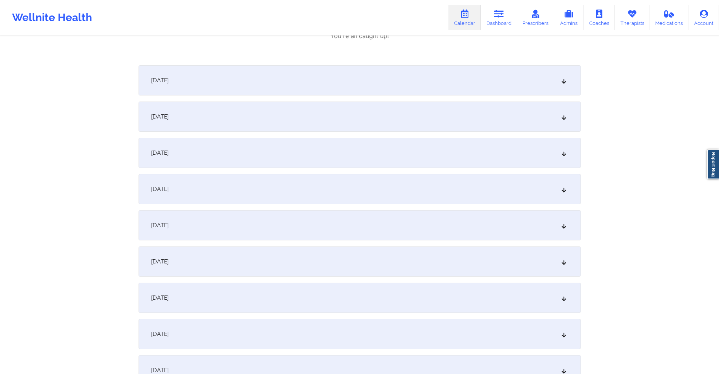
scroll to position [717, 0]
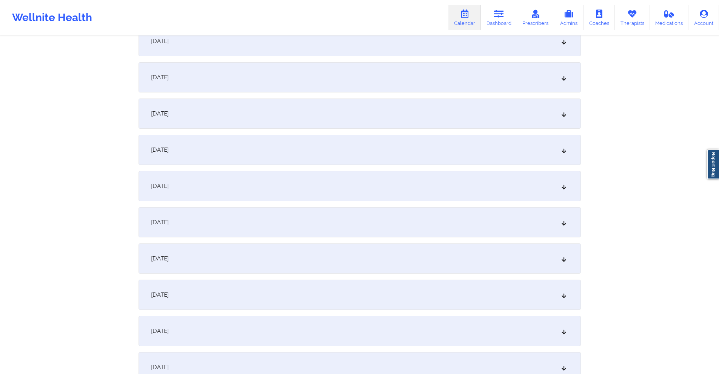
click at [300, 227] on div "October 20, 2025" at bounding box center [360, 222] width 442 height 30
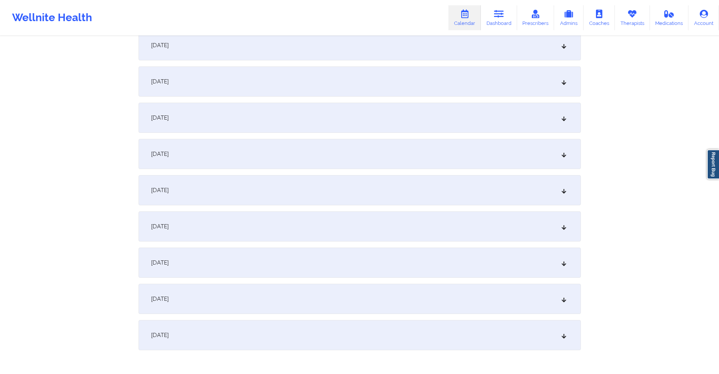
scroll to position [1095, 0]
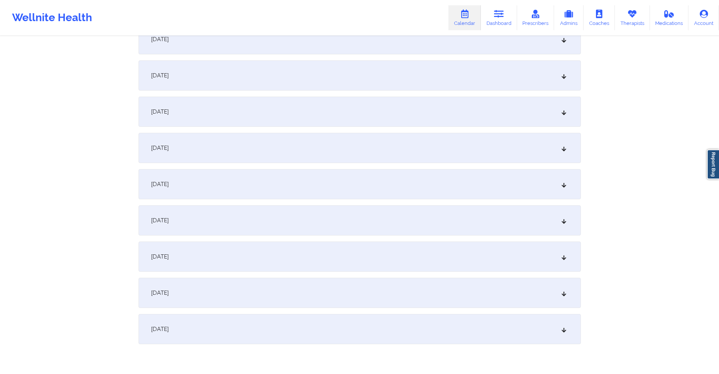
click at [263, 179] on div "October 27, 2025" at bounding box center [360, 184] width 442 height 30
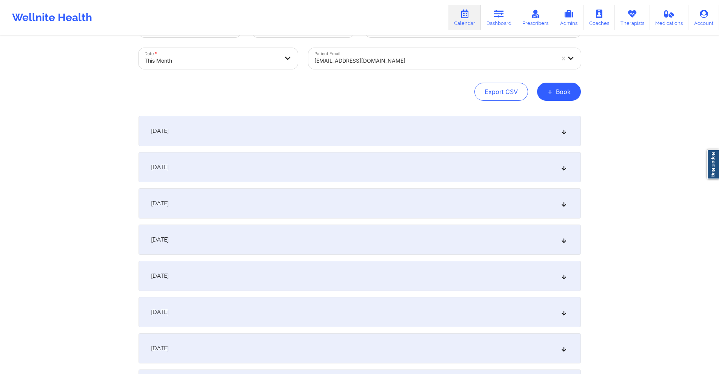
scroll to position [0, 0]
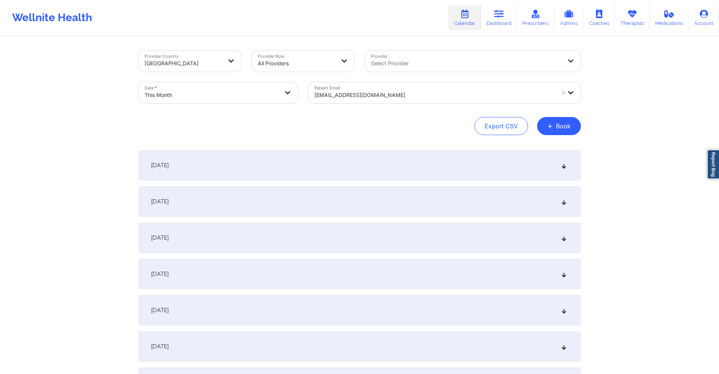
click at [436, 94] on div at bounding box center [434, 95] width 240 height 9
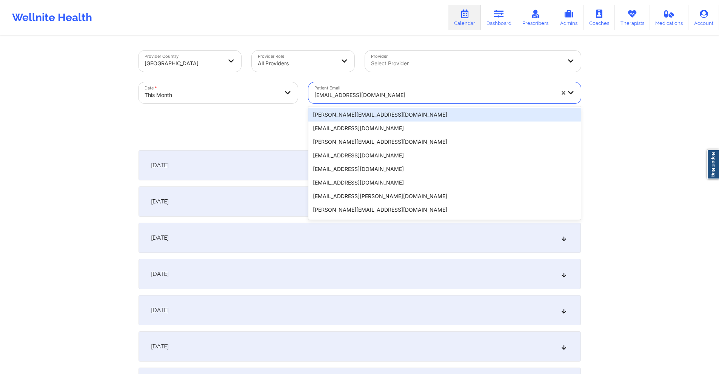
paste input "mal.williams19@outlook.com"
type input "mal.williams19@outlook.com"
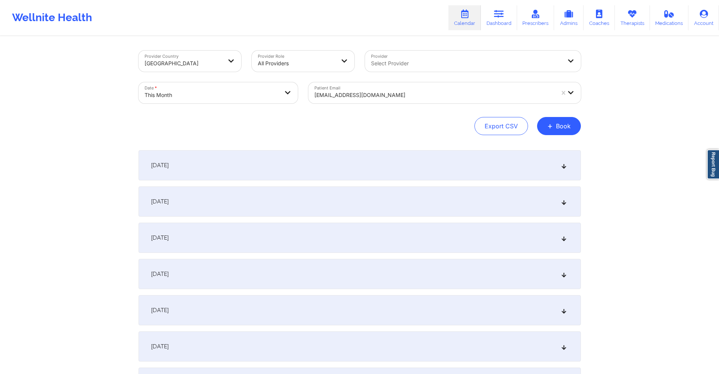
click at [436, 94] on div at bounding box center [434, 95] width 240 height 9
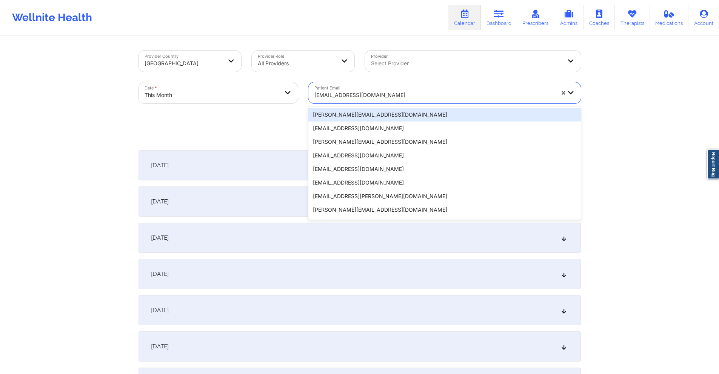
click at [436, 94] on div at bounding box center [434, 95] width 240 height 9
paste input "mal.williams19@outlook.com"
type input "mal.williams19@outlook.com"
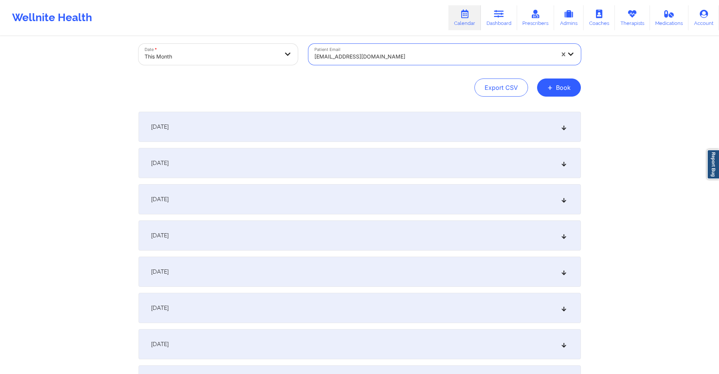
scroll to position [302, 0]
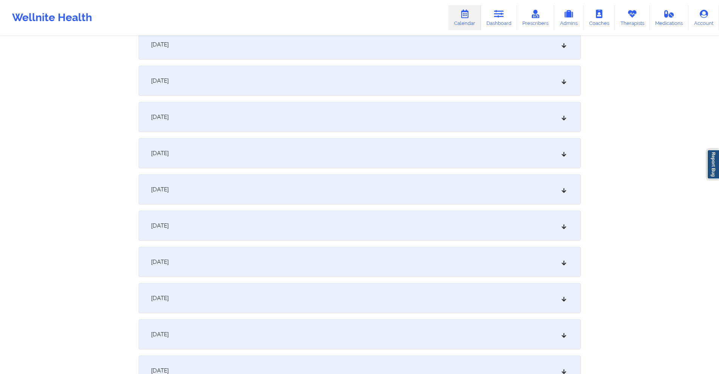
click at [303, 299] on div "October 13, 2025" at bounding box center [360, 298] width 442 height 30
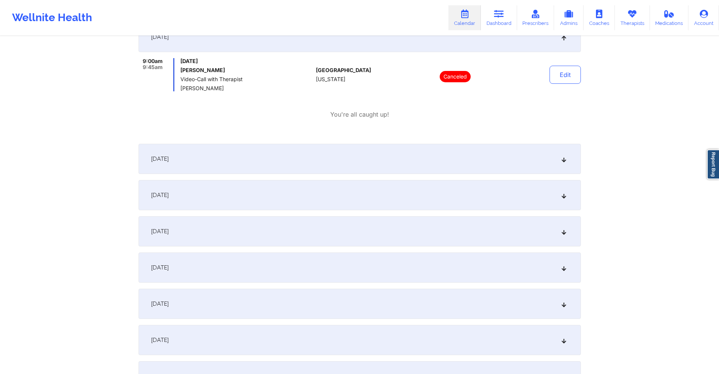
scroll to position [604, 0]
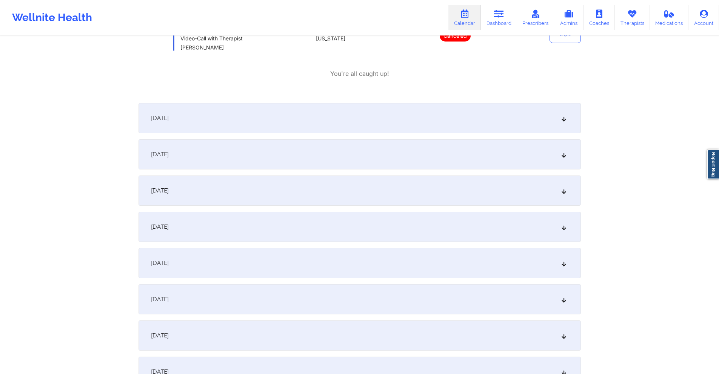
drag, startPoint x: 272, startPoint y: 330, endPoint x: 277, endPoint y: 325, distance: 7.2
click at [272, 330] on div "October 20, 2025" at bounding box center [360, 335] width 442 height 30
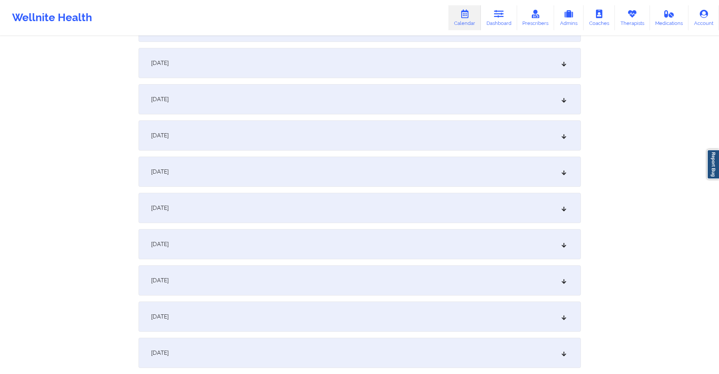
scroll to position [1057, 0]
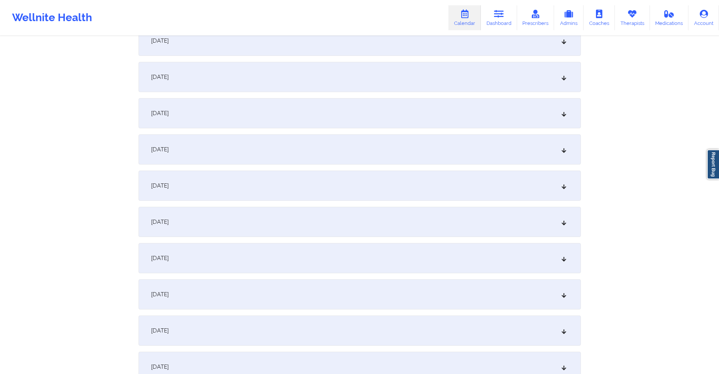
click at [276, 221] on div "October 27, 2025" at bounding box center [360, 222] width 442 height 30
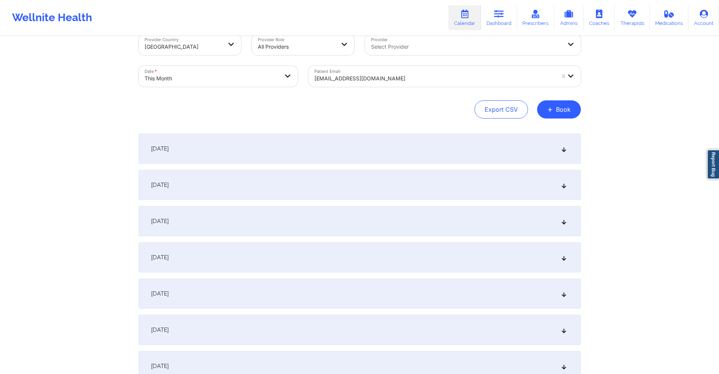
scroll to position [0, 0]
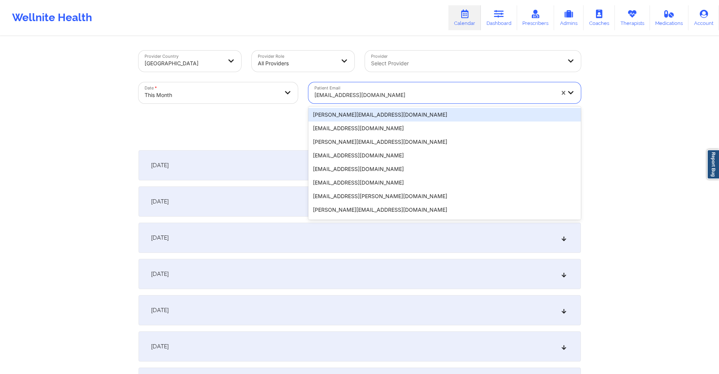
click at [378, 92] on div at bounding box center [434, 95] width 240 height 9
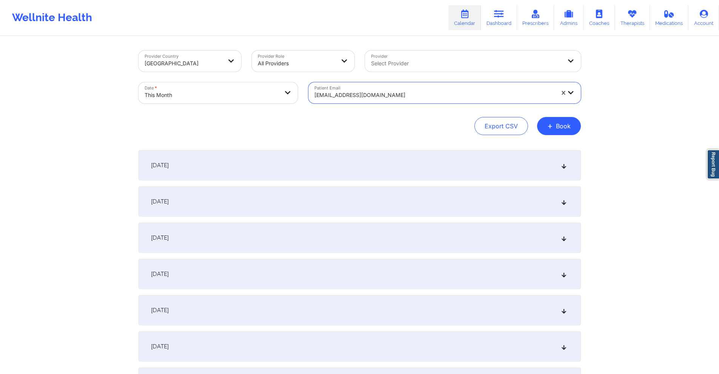
click at [378, 92] on div at bounding box center [434, 95] width 240 height 9
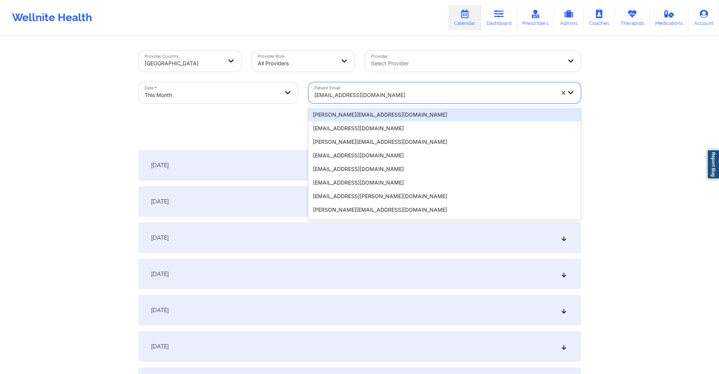
paste input "bryan.barahona@envoy.com"
type input "bryan.barahona@envoy.com"
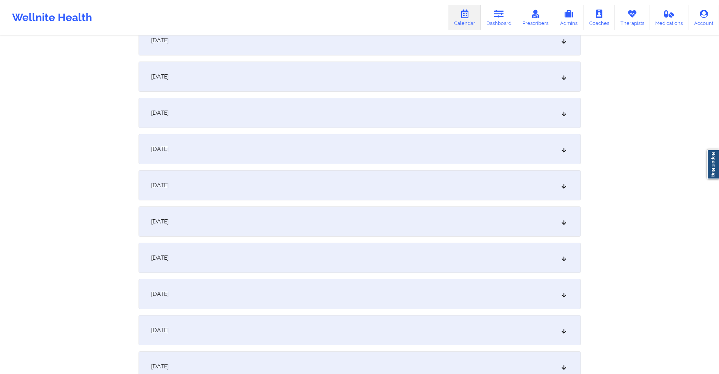
scroll to position [453, 0]
click at [243, 137] on div "October 13, 2025" at bounding box center [360, 147] width 442 height 30
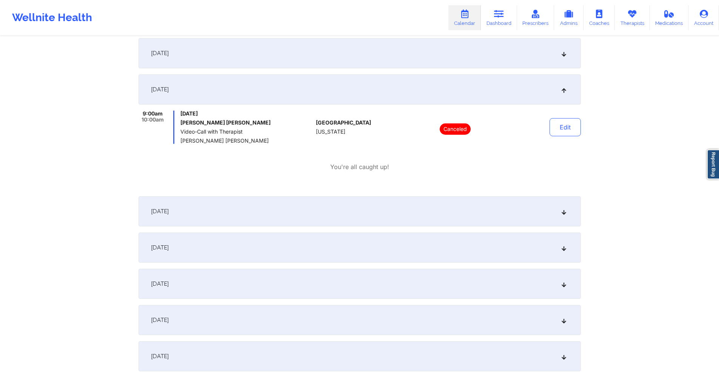
scroll to position [642, 0]
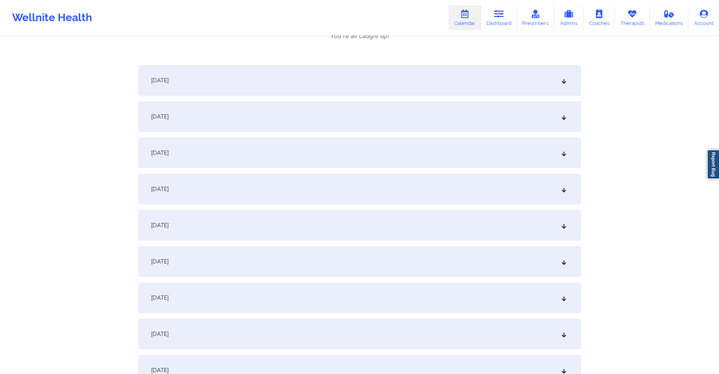
drag, startPoint x: 278, startPoint y: 293, endPoint x: 340, endPoint y: 222, distance: 94.1
click at [280, 293] on div "October 20, 2025" at bounding box center [360, 298] width 442 height 30
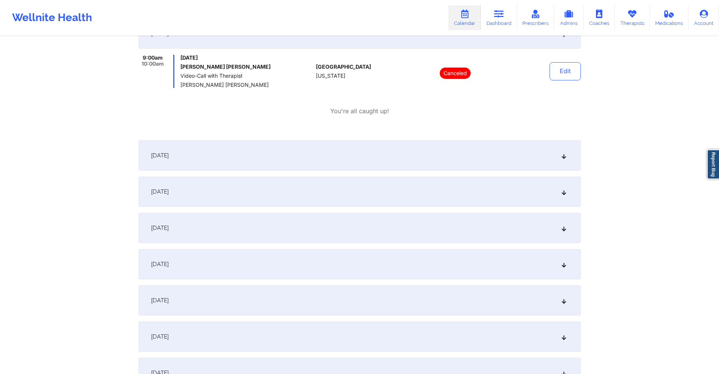
scroll to position [1019, 0]
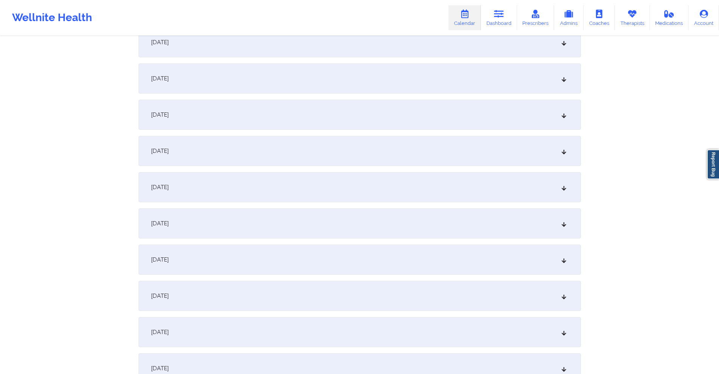
click at [311, 251] on div "October 27, 2025" at bounding box center [360, 260] width 442 height 30
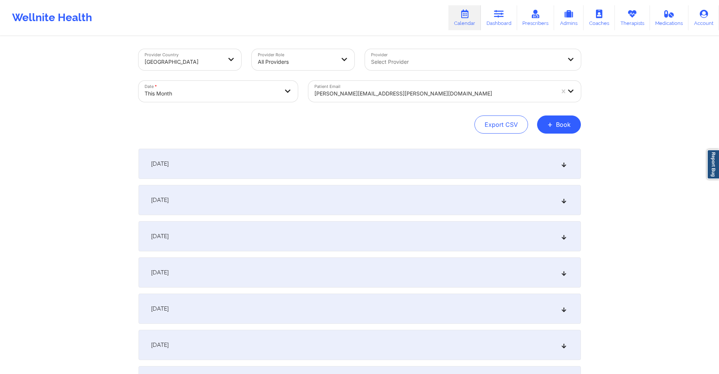
scroll to position [0, 0]
click at [419, 92] on div at bounding box center [434, 95] width 240 height 9
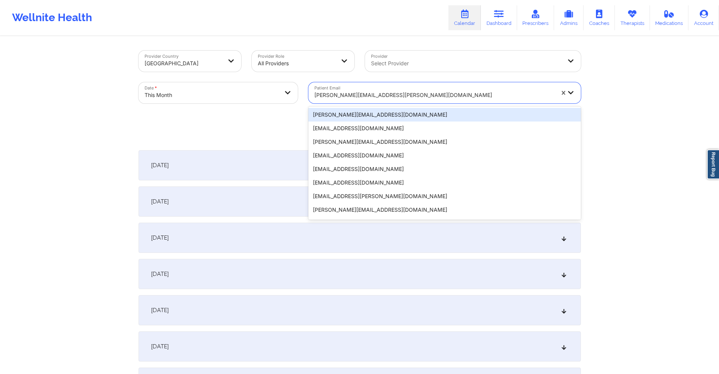
paste input "tylerkamen@gmail.com"
type input "tylerkamen@gmail.com"
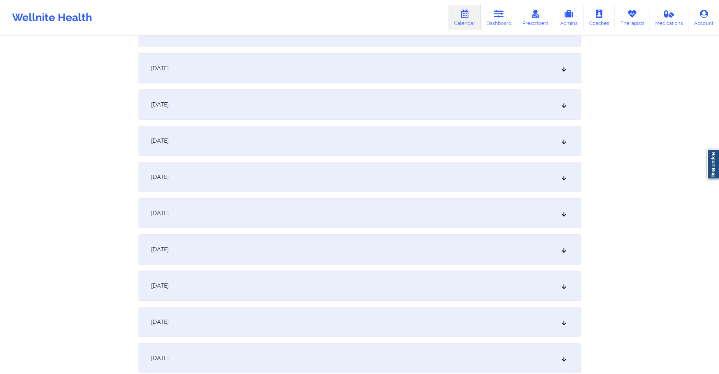
scroll to position [453, 0]
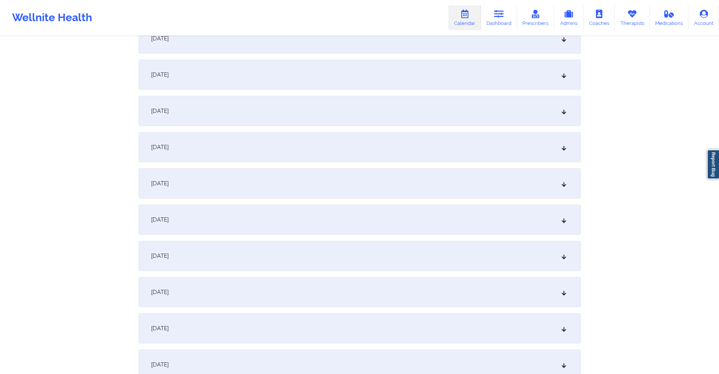
click at [284, 142] on div "October 13, 2025" at bounding box center [360, 147] width 442 height 30
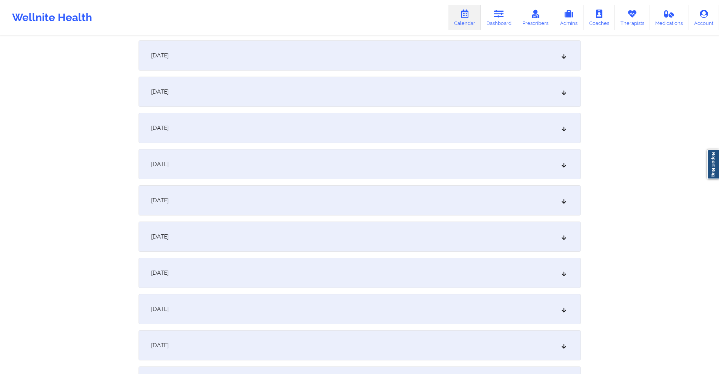
scroll to position [679, 0]
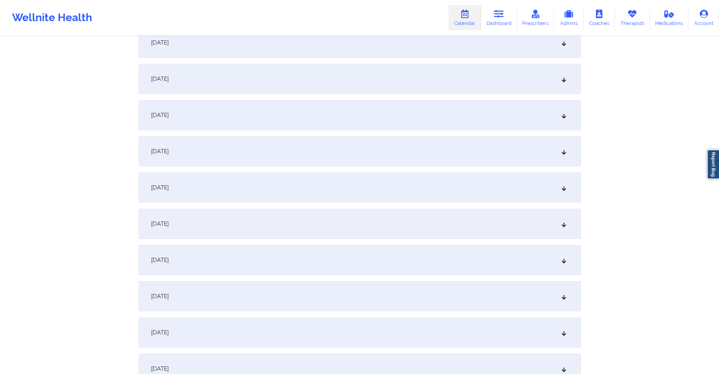
click at [265, 259] on div "October 20, 2025" at bounding box center [360, 260] width 442 height 30
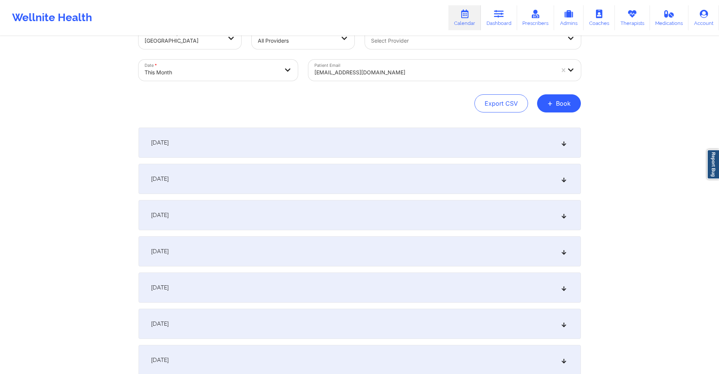
scroll to position [0, 0]
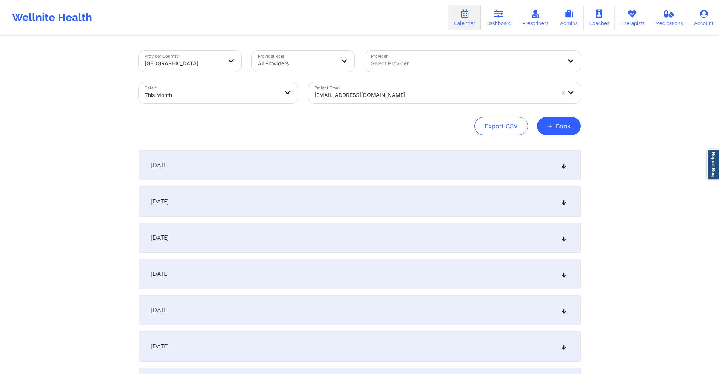
click at [393, 93] on div at bounding box center [434, 95] width 240 height 9
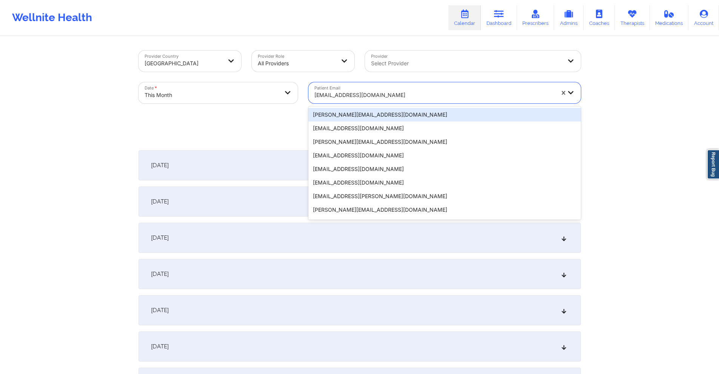
paste input "konstantkara@gmail.com"
type input "konstantkara@gmail.com"
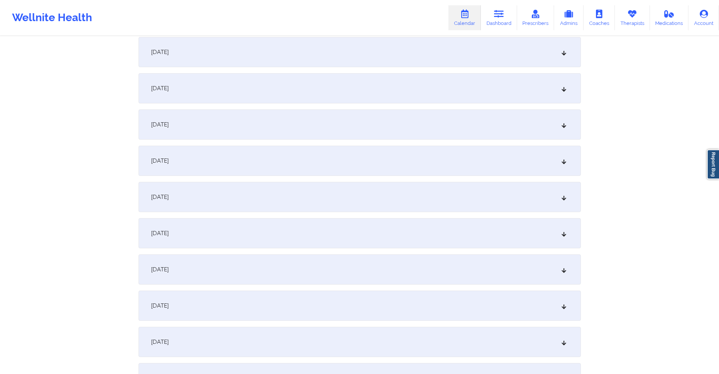
scroll to position [377, 0]
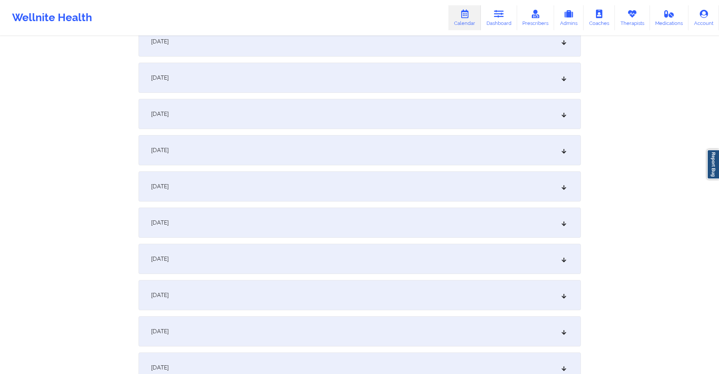
click at [311, 189] on div "October 12, 2025" at bounding box center [360, 186] width 442 height 30
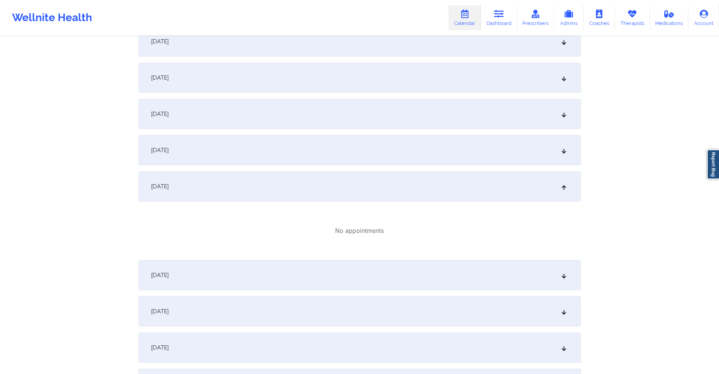
drag, startPoint x: 331, startPoint y: 275, endPoint x: 360, endPoint y: 208, distance: 73.5
click at [331, 276] on div "October 13, 2025" at bounding box center [360, 275] width 442 height 30
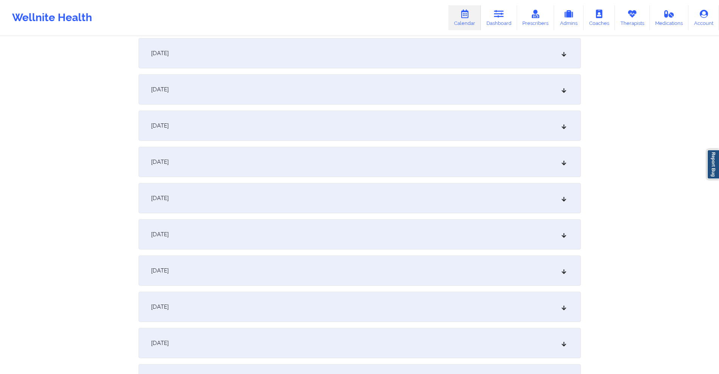
scroll to position [830, 0]
click at [317, 169] on div "October 20, 2025" at bounding box center [360, 161] width 442 height 30
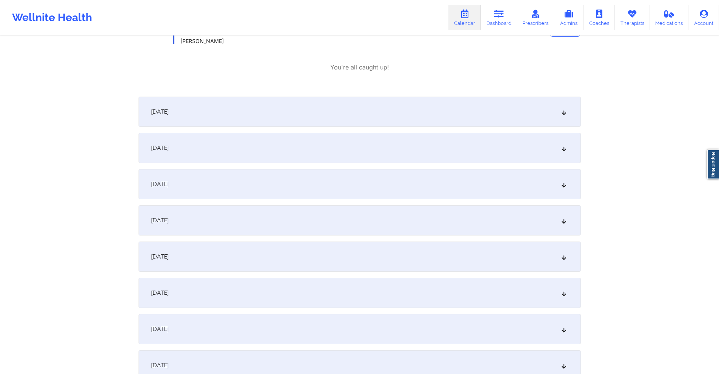
scroll to position [1057, 0]
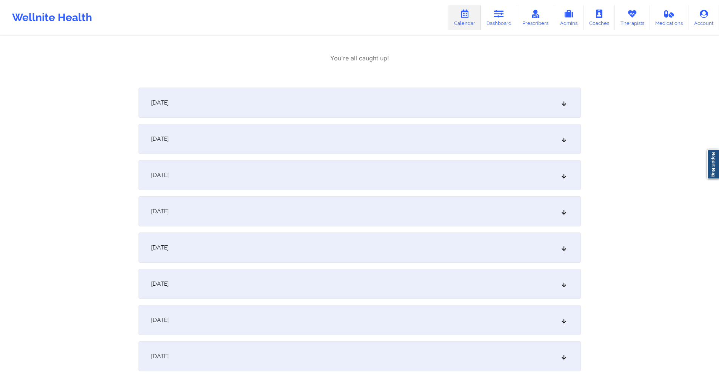
drag, startPoint x: 307, startPoint y: 317, endPoint x: 327, endPoint y: 267, distance: 53.7
click at [307, 317] on div "October 27, 2025" at bounding box center [360, 320] width 442 height 30
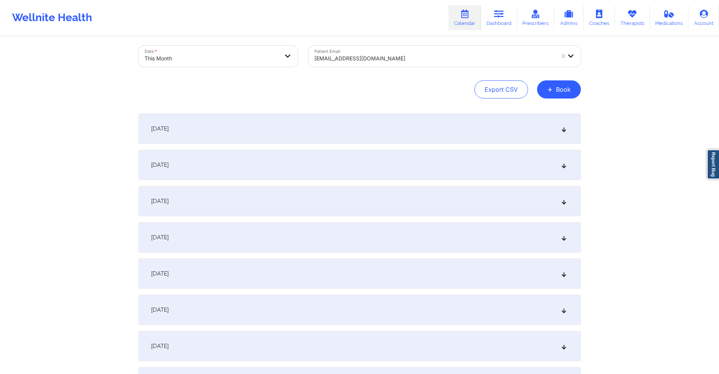
scroll to position [0, 0]
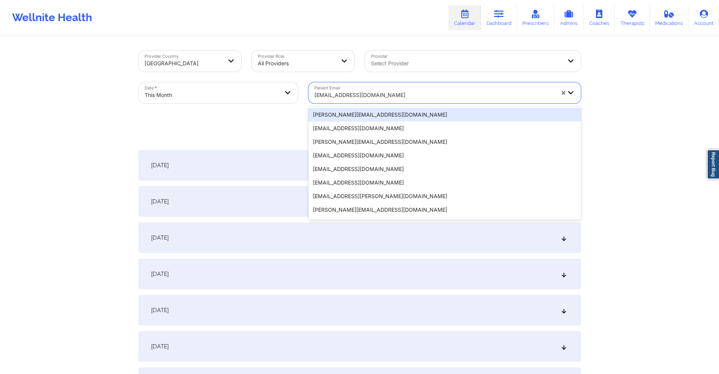
click at [427, 96] on div at bounding box center [434, 95] width 240 height 9
paste input "lauren.cherpion@gmail.com"
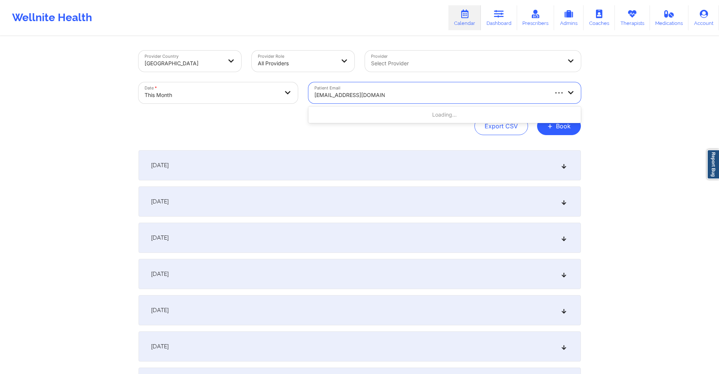
type input "lauren.cherpion@gmail.com"
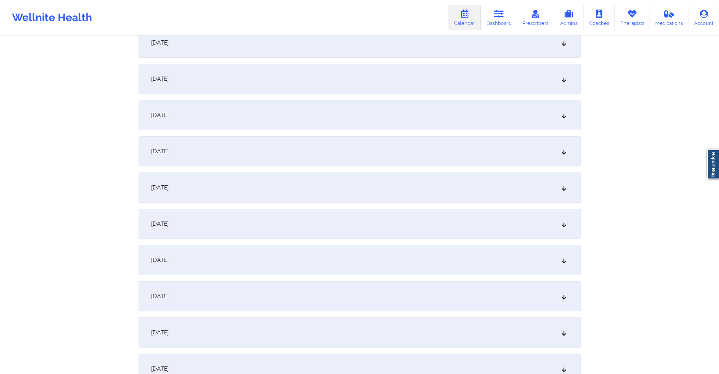
scroll to position [264, 0]
click at [284, 333] on div "October 13, 2025" at bounding box center [360, 336] width 442 height 30
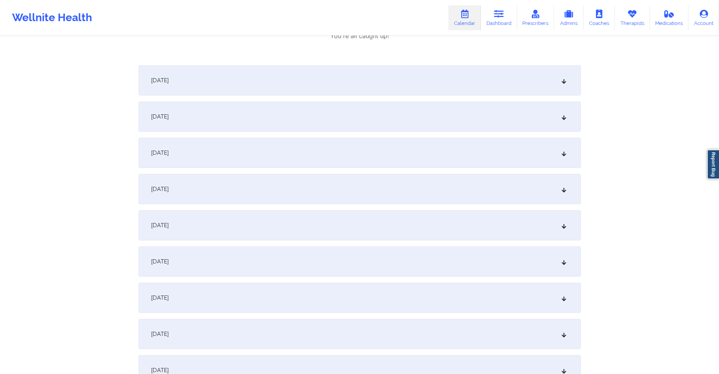
scroll to position [755, 0]
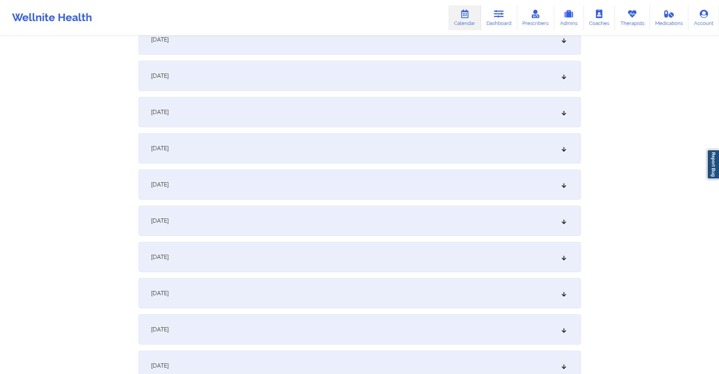
drag, startPoint x: 254, startPoint y: 180, endPoint x: 288, endPoint y: 177, distance: 33.8
click at [254, 182] on div "October 20, 2025" at bounding box center [360, 184] width 442 height 30
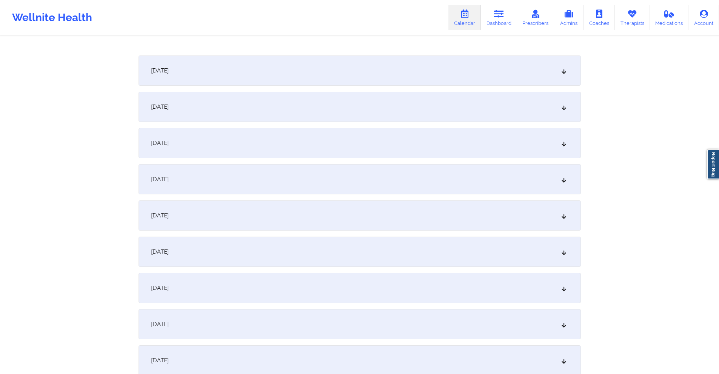
scroll to position [1019, 0]
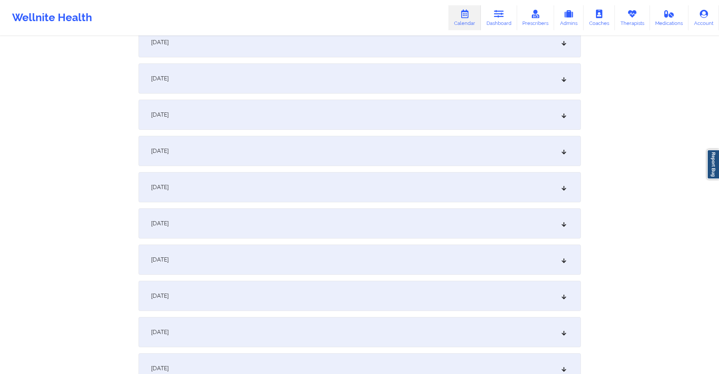
drag, startPoint x: 279, startPoint y: 256, endPoint x: 309, endPoint y: 208, distance: 56.3
click at [279, 256] on div "October 27, 2025" at bounding box center [360, 260] width 442 height 30
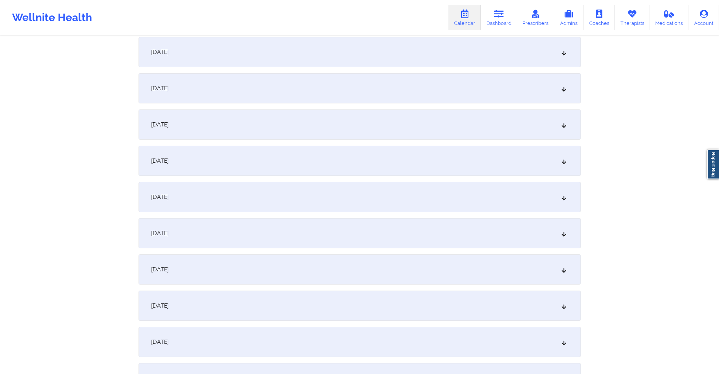
scroll to position [0, 0]
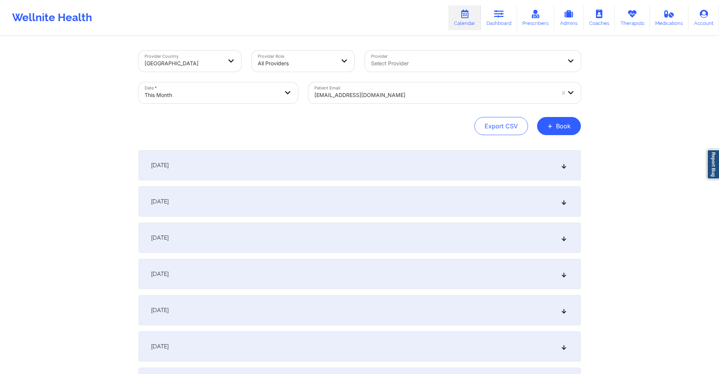
click at [404, 94] on div at bounding box center [434, 95] width 240 height 9
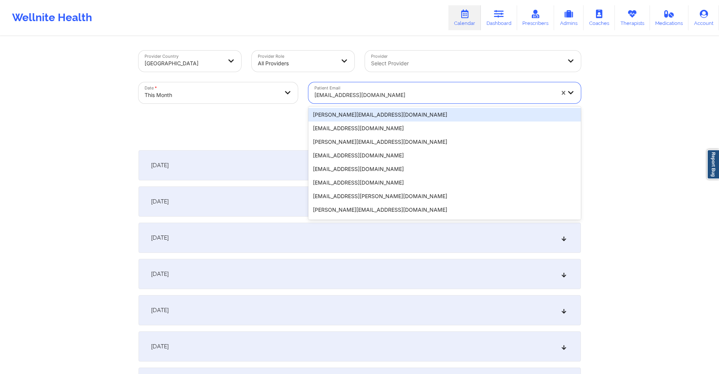
paste input "mbeltran0819@gmail.com"
type input "mbeltran0819@gmail.com"
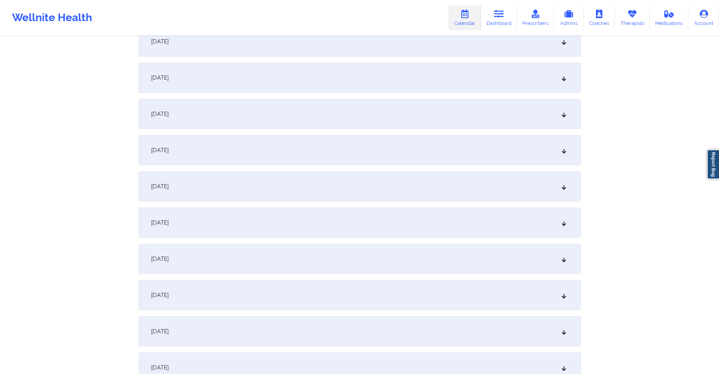
scroll to position [491, 0]
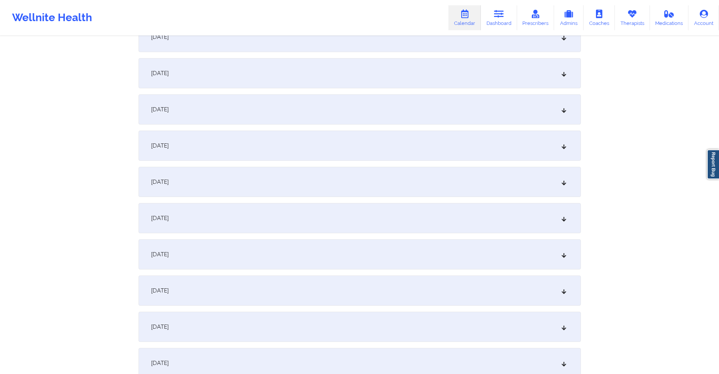
click at [348, 117] on div "October 13, 2025" at bounding box center [360, 109] width 442 height 30
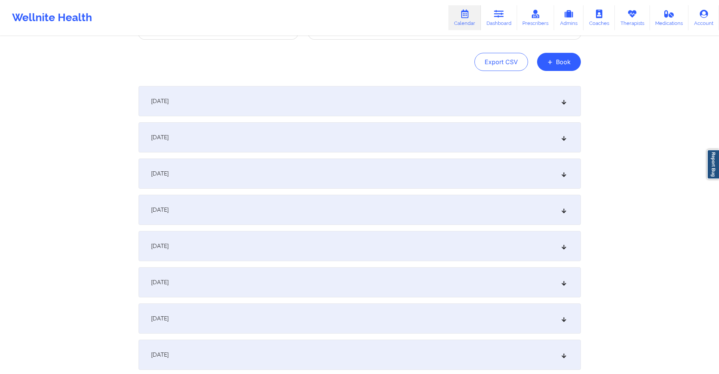
scroll to position [0, 0]
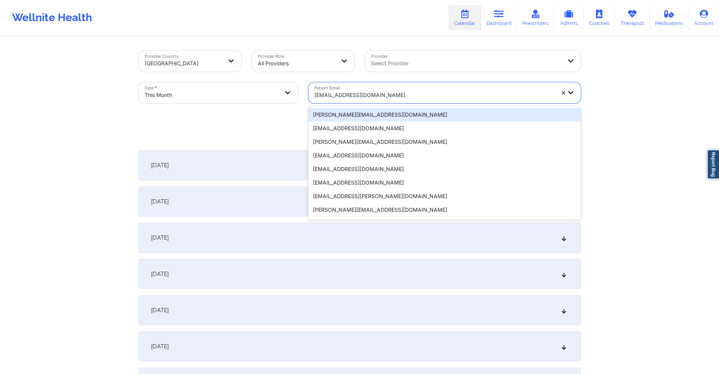
click at [388, 91] on div at bounding box center [434, 95] width 240 height 9
paste input "nya91@aol.com"
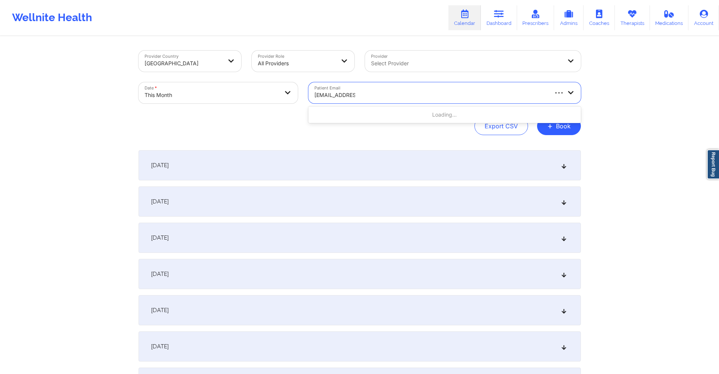
type input "nya91@aol.co"
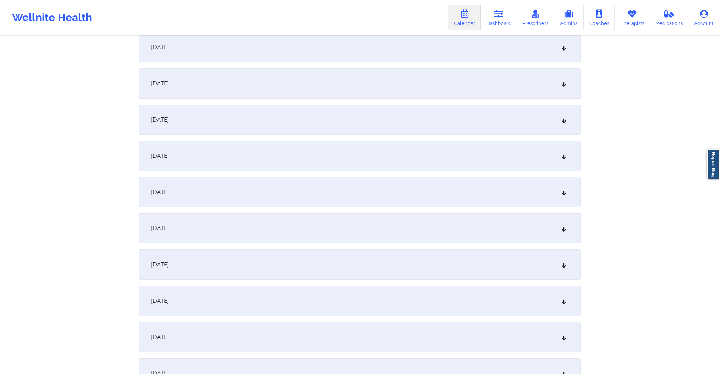
scroll to position [302, 0]
click at [293, 295] on div "October 13, 2025" at bounding box center [360, 298] width 442 height 30
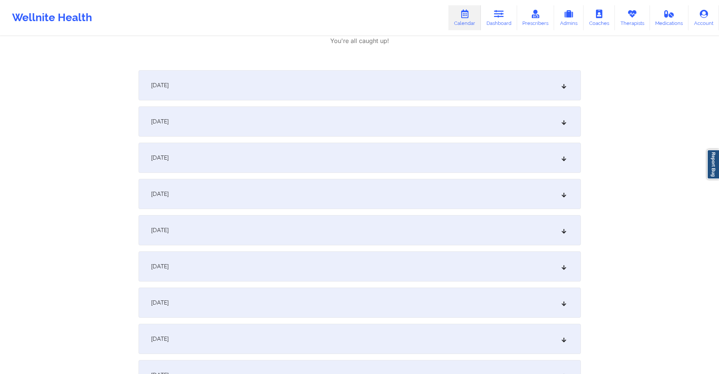
scroll to position [679, 0]
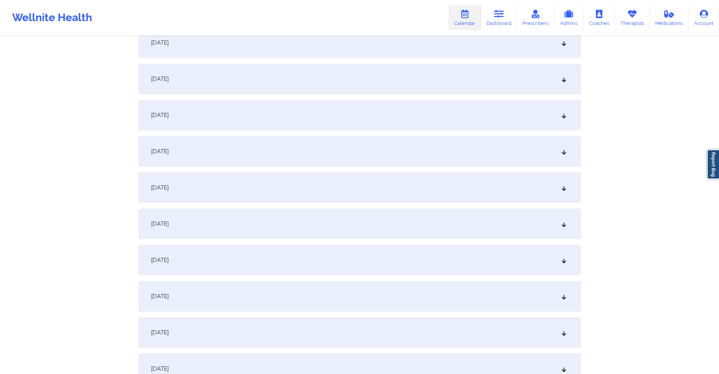
click at [263, 300] on div "October 21, 2025" at bounding box center [360, 296] width 442 height 30
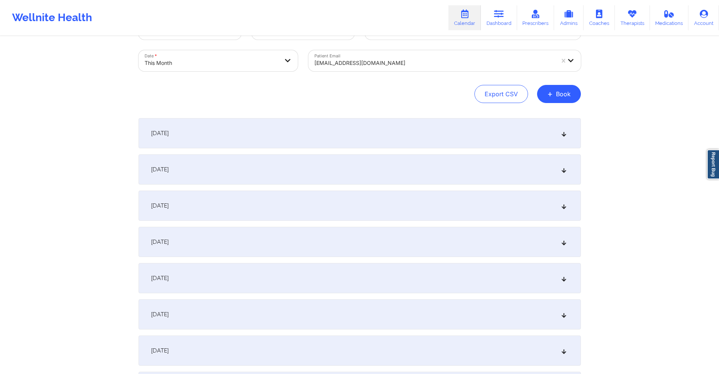
scroll to position [0, 0]
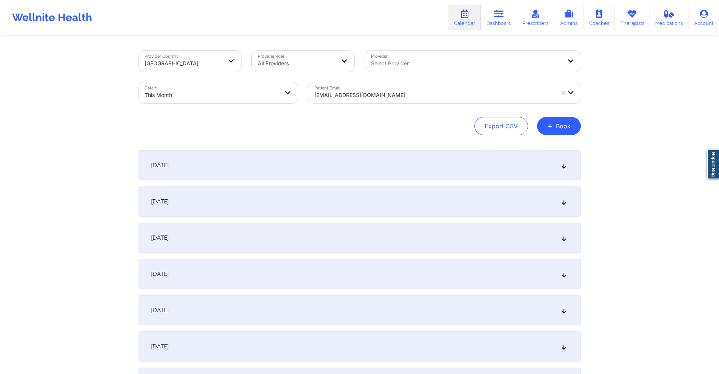
click at [405, 90] on div "nya91@aol.com" at bounding box center [434, 95] width 240 height 17
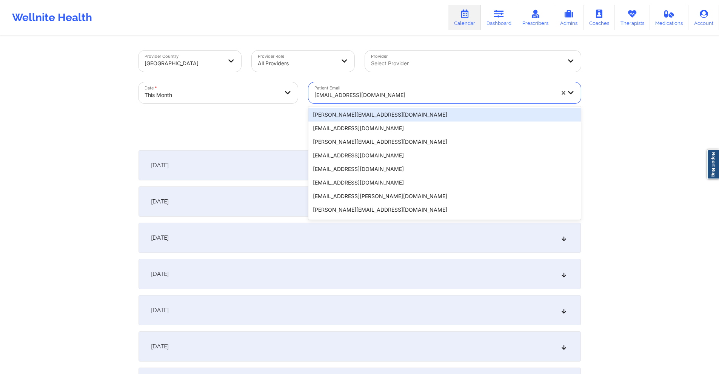
drag, startPoint x: 405, startPoint y: 91, endPoint x: 390, endPoint y: 97, distance: 16.6
click at [390, 97] on div at bounding box center [434, 95] width 240 height 9
paste input "mmucius@gmail.com"
type input "mmucius@gmail.com"
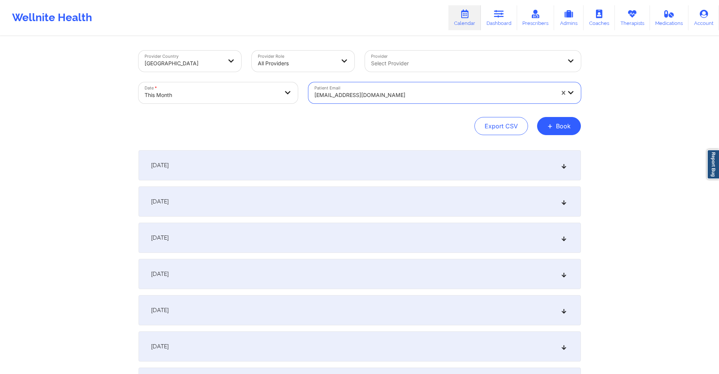
paste input "mmucius@gmail.com"
type input "mmucius@gmail.com"
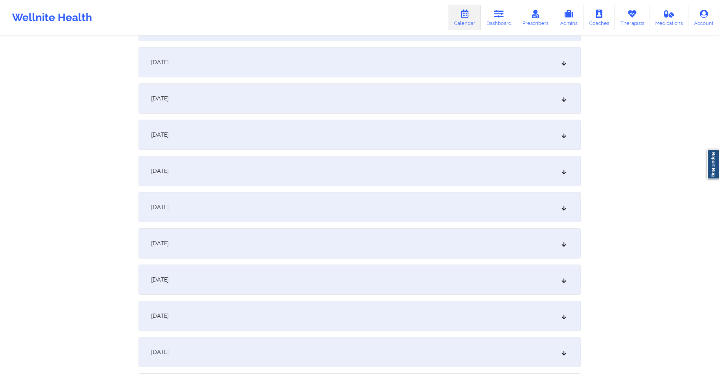
scroll to position [377, 0]
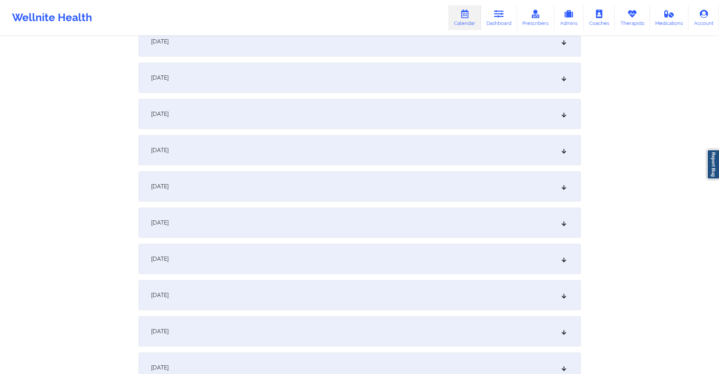
click at [237, 232] on div "October 13, 2025" at bounding box center [360, 223] width 442 height 30
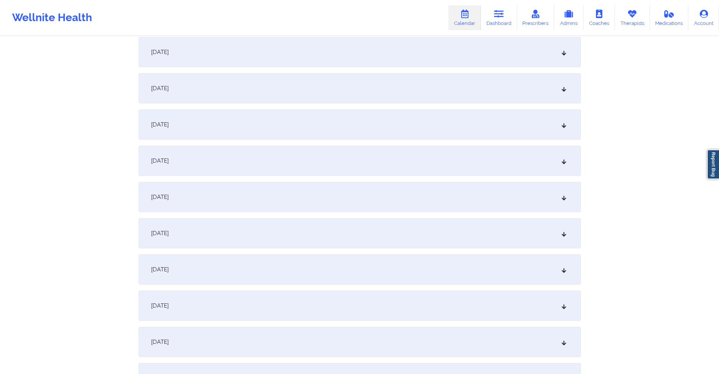
scroll to position [0, 0]
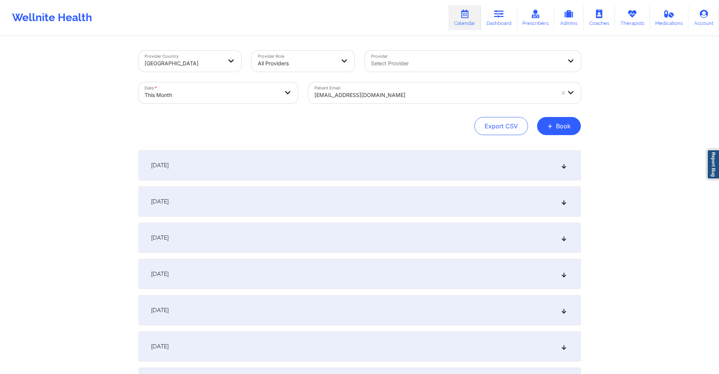
click at [323, 94] on div at bounding box center [434, 95] width 240 height 9
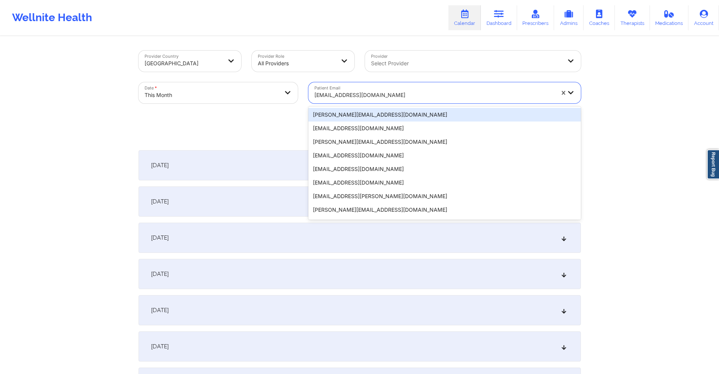
paste input "mmucius@gmail.com"
type input "mmucius@gmail.com"
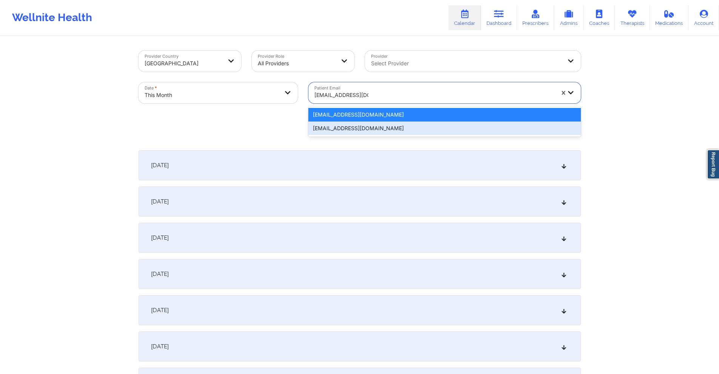
click at [341, 130] on div "mmucius@gmail.com" at bounding box center [444, 129] width 273 height 14
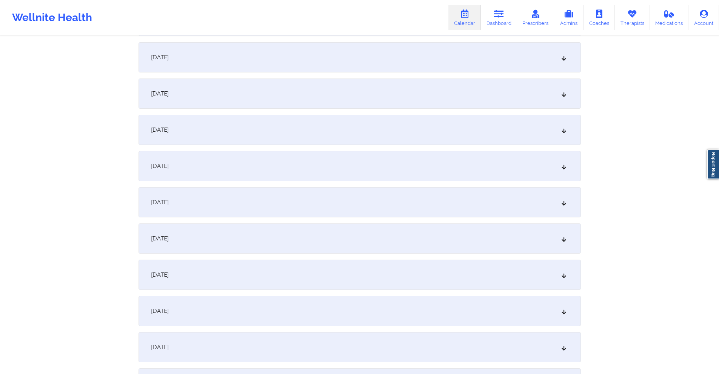
scroll to position [528, 0]
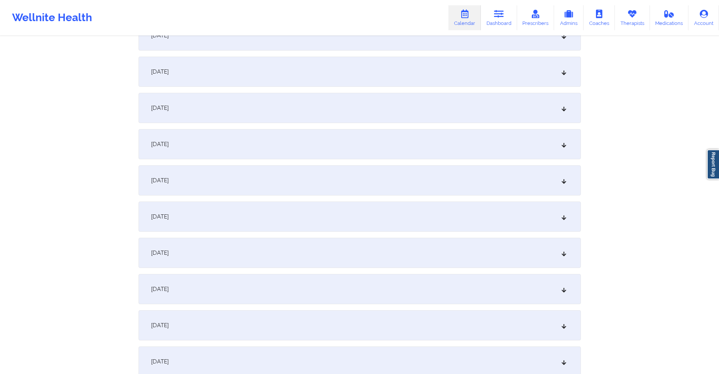
click at [260, 76] on div "October 13, 2025" at bounding box center [360, 72] width 442 height 30
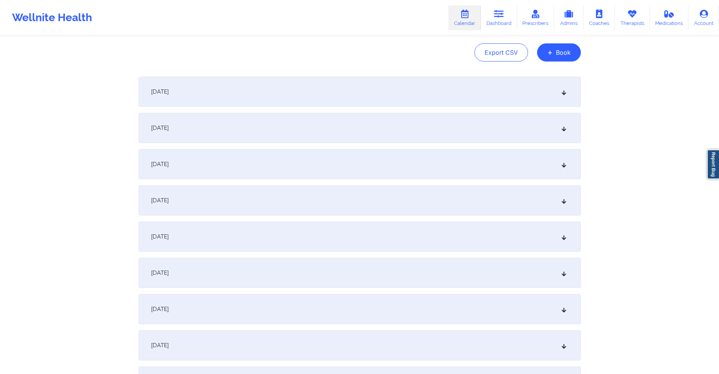
scroll to position [0, 0]
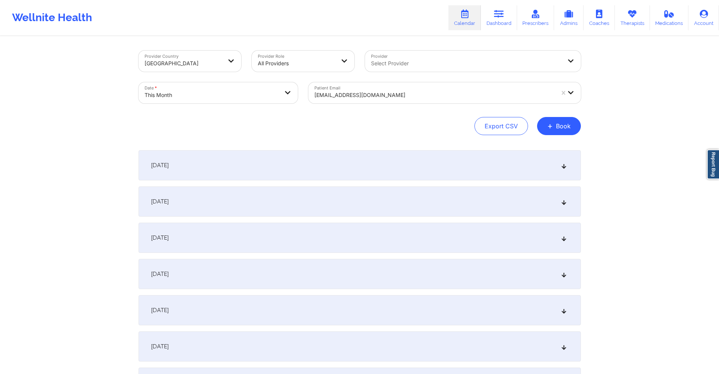
click at [407, 91] on div at bounding box center [434, 95] width 240 height 9
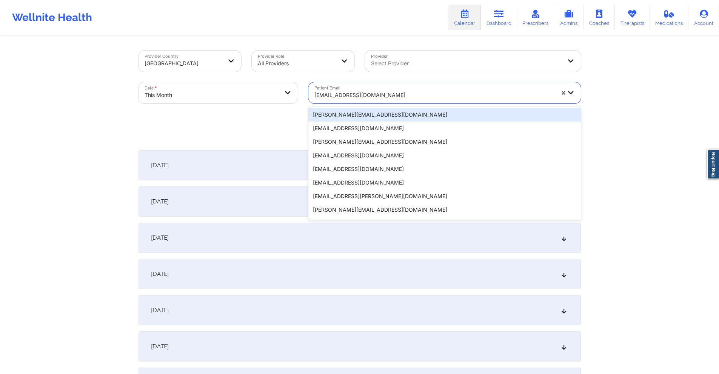
paste input "tnmfunworld@gmail.com"
type input "tnmfunworld@gmail.com"
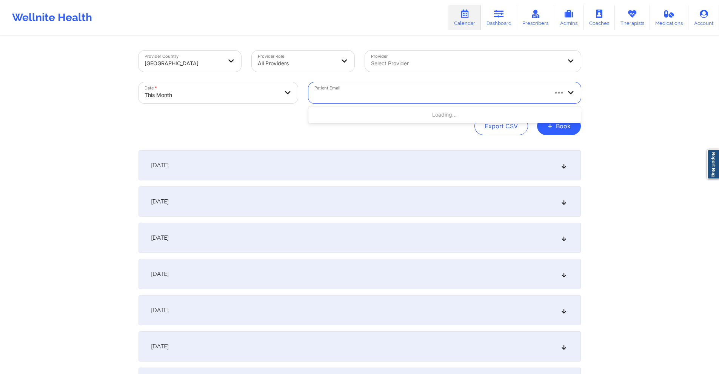
click at [371, 88] on div at bounding box center [427, 92] width 239 height 21
click at [371, 88] on div "mmucius@gmail.com" at bounding box center [434, 95] width 240 height 17
paste input "tnmfunworld@gmail.com"
type input "tnmfunworld@gmail.com"
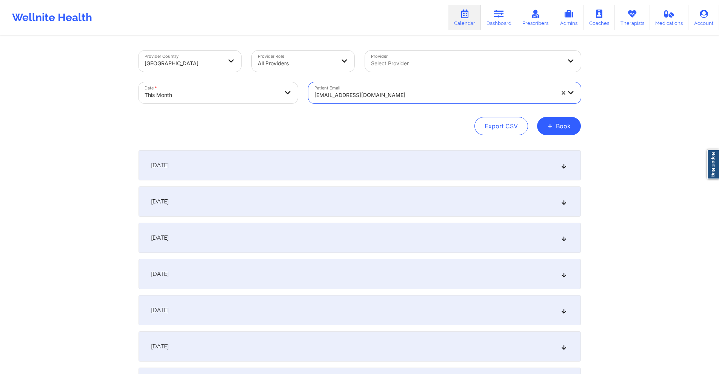
click at [365, 89] on div "mmucius@gmail.com" at bounding box center [434, 95] width 240 height 17
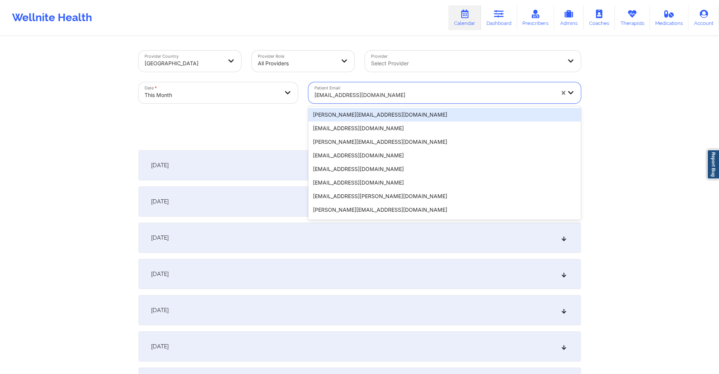
paste input "YOLANDA ROBINSON-WHITE"
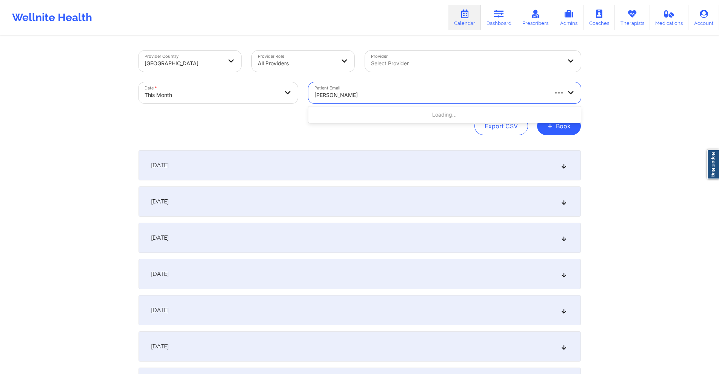
type input "YOLANDA ROBINSON-WHITE"
click at [410, 56] on div "Select Provider" at bounding box center [464, 61] width 198 height 21
type input "kate j"
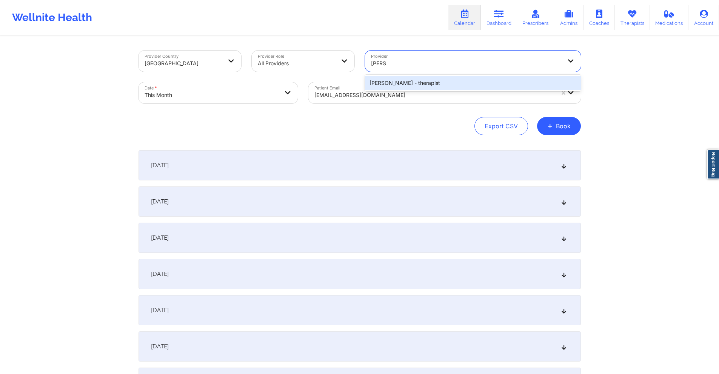
click at [411, 85] on div "Kate Jaramillo - therapist" at bounding box center [473, 83] width 216 height 14
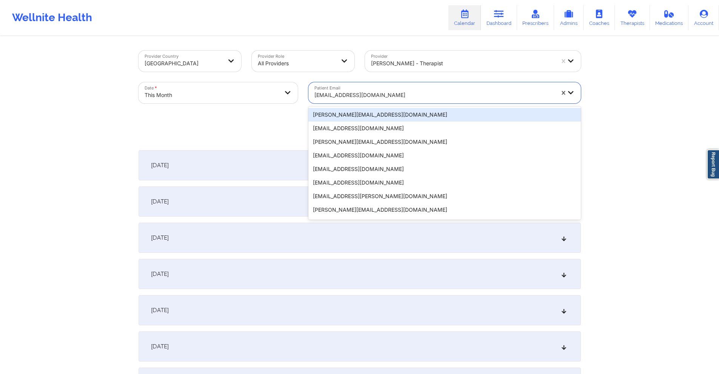
click at [399, 98] on div at bounding box center [434, 95] width 240 height 9
click at [398, 97] on div at bounding box center [434, 95] width 240 height 9
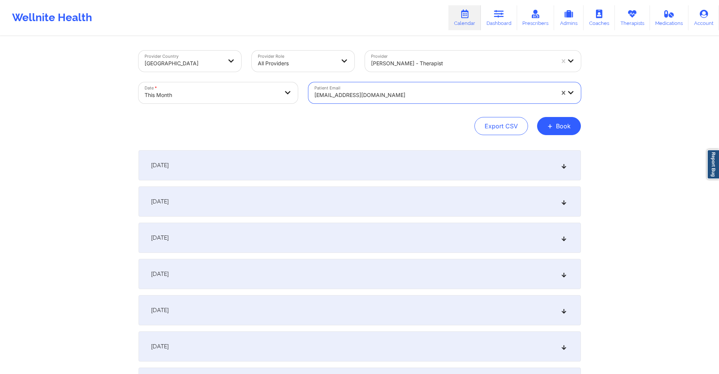
click at [398, 97] on div at bounding box center [434, 95] width 240 height 9
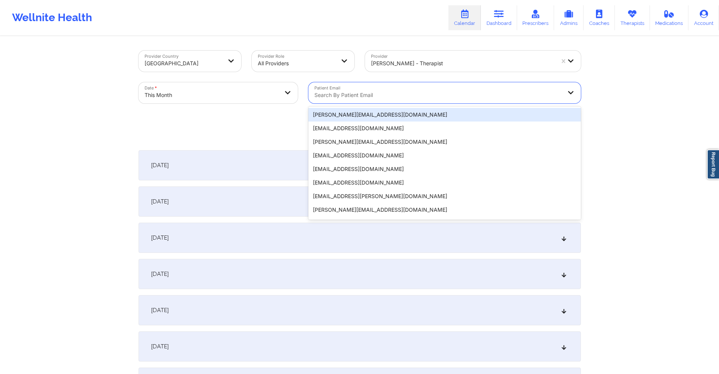
click at [280, 122] on div "Export CSV + Book" at bounding box center [360, 126] width 442 height 18
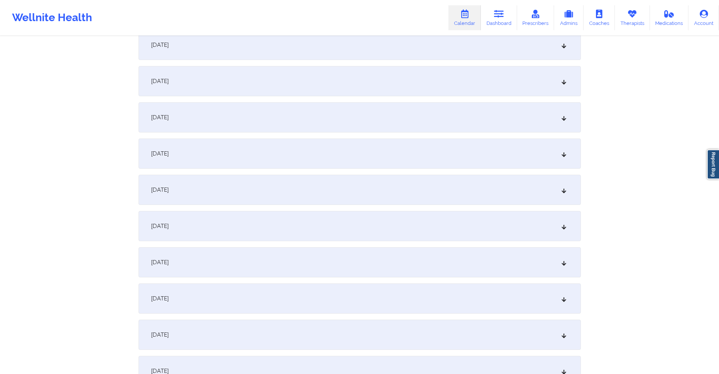
scroll to position [453, 0]
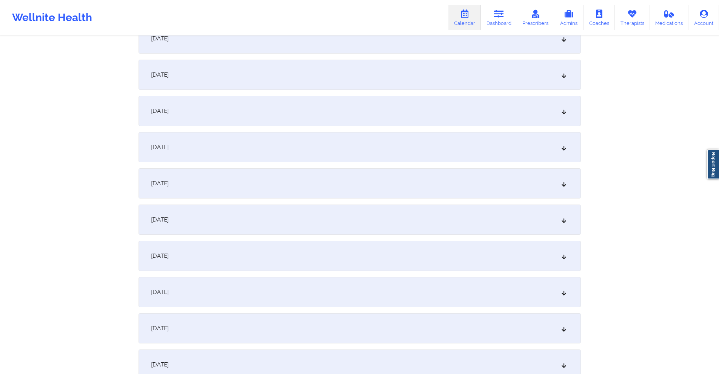
click at [230, 148] on div "October 13, 2025" at bounding box center [360, 147] width 442 height 30
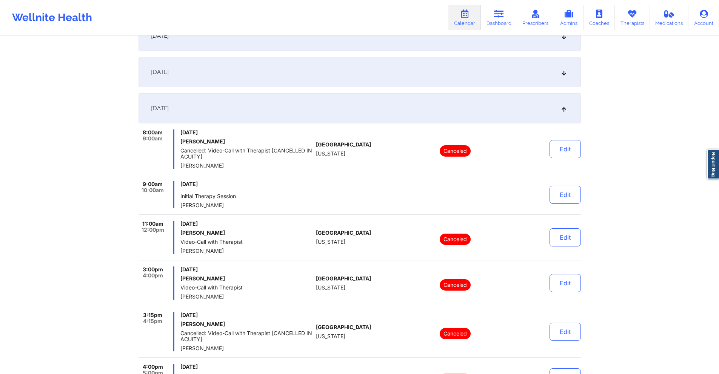
scroll to position [491, 0]
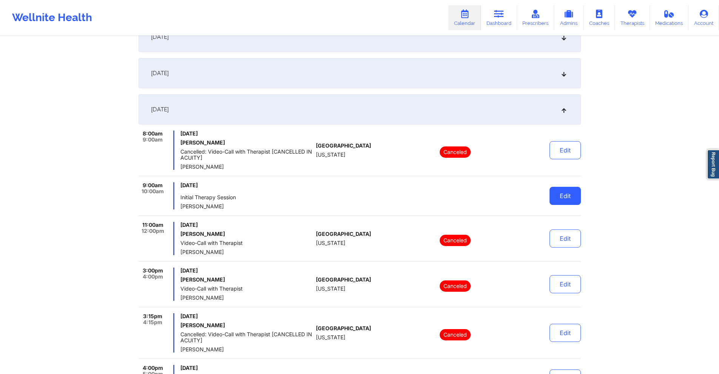
click at [565, 189] on button "Edit" at bounding box center [565, 196] width 31 height 18
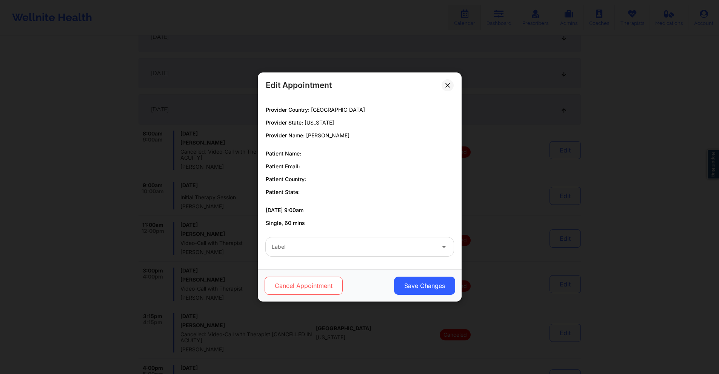
click at [310, 285] on button "Cancel Appointment" at bounding box center [303, 286] width 78 height 18
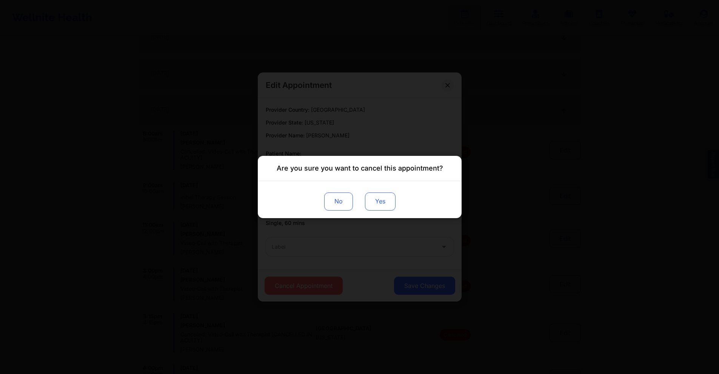
click at [378, 203] on button "Yes" at bounding box center [380, 201] width 31 height 18
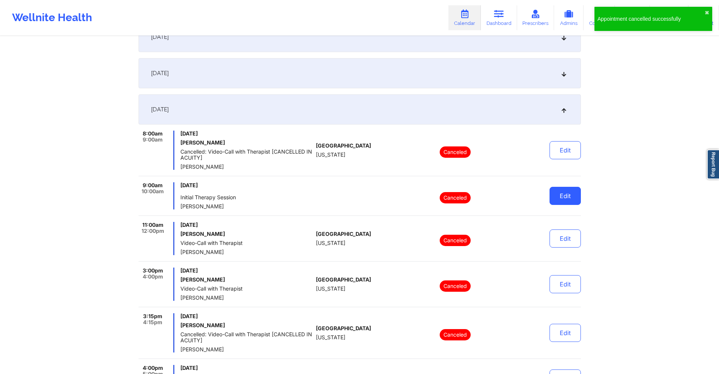
drag, startPoint x: 578, startPoint y: 192, endPoint x: 572, endPoint y: 191, distance: 6.4
click at [575, 191] on button "Edit" at bounding box center [565, 196] width 31 height 18
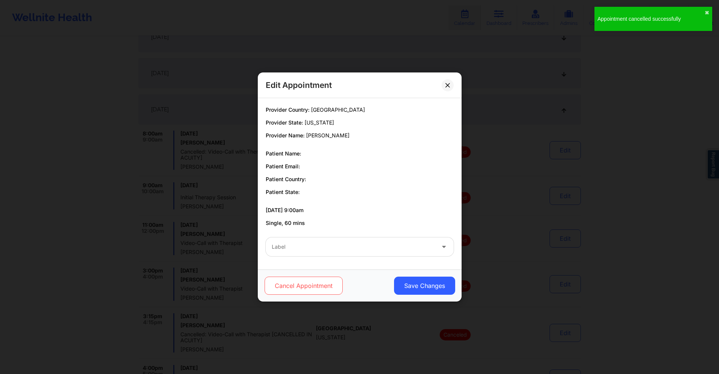
click at [322, 281] on button "Cancel Appointment" at bounding box center [303, 286] width 78 height 18
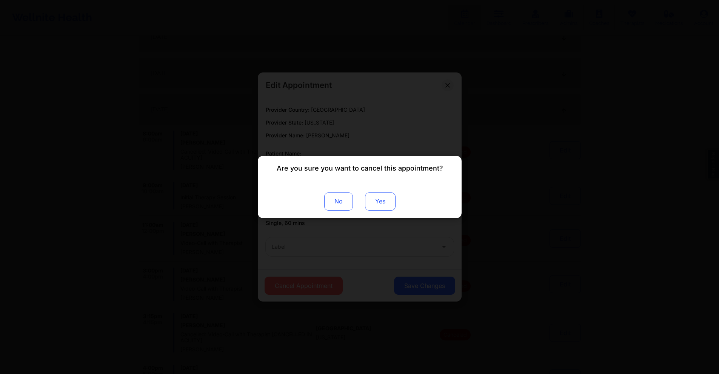
click at [373, 203] on button "Yes" at bounding box center [380, 201] width 31 height 18
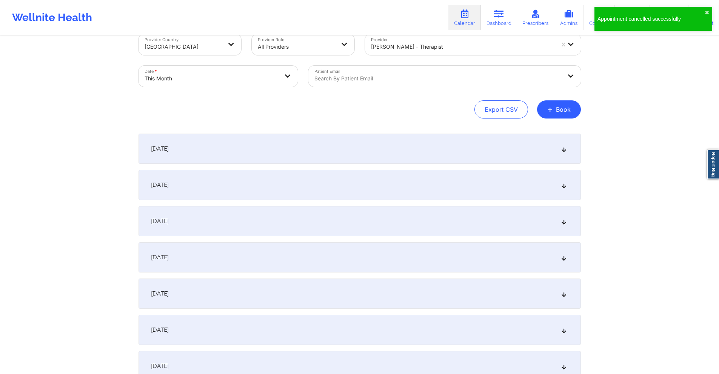
scroll to position [0, 0]
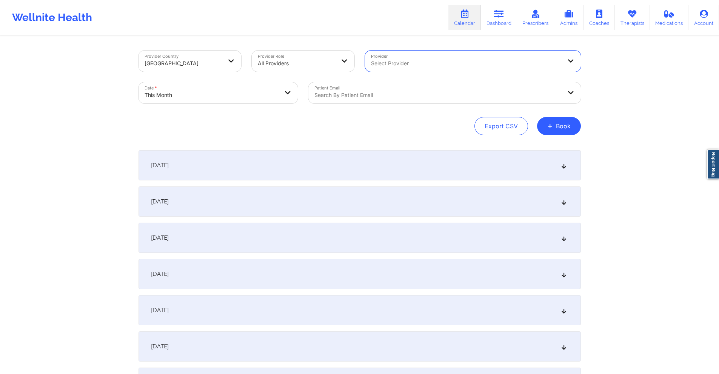
drag, startPoint x: 562, startPoint y: 60, endPoint x: 497, endPoint y: 83, distance: 69.1
click at [436, 98] on div at bounding box center [438, 95] width 248 height 9
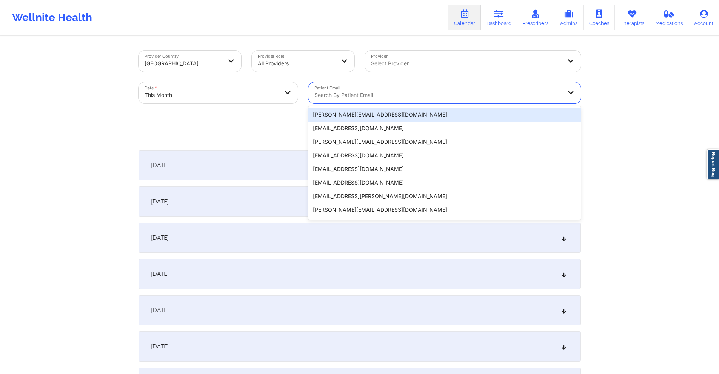
paste input "amber.enright219@gmail.com"
type input "amber.enright219@gmail.com"
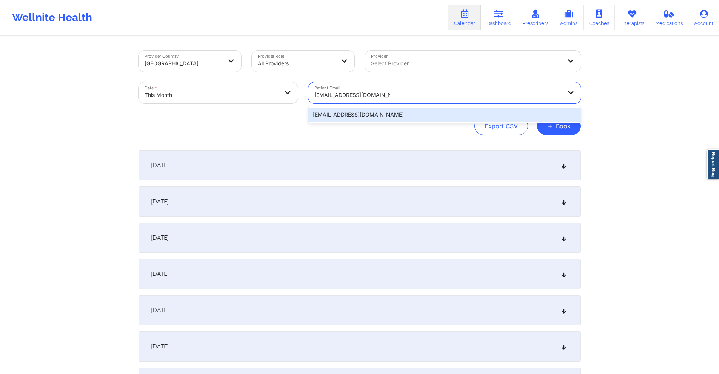
click at [420, 119] on div "amber.enright219@gmail.com" at bounding box center [444, 115] width 273 height 14
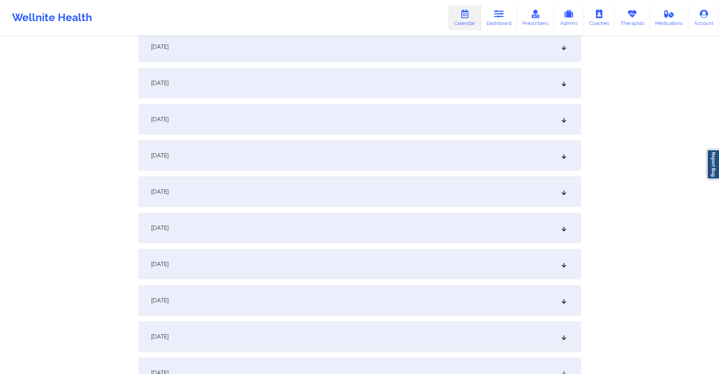
scroll to position [264, 0]
click at [249, 336] on div "October 13, 2025" at bounding box center [360, 336] width 442 height 30
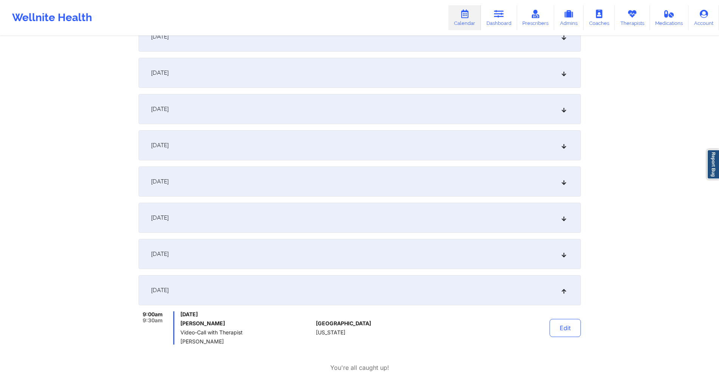
scroll to position [415, 0]
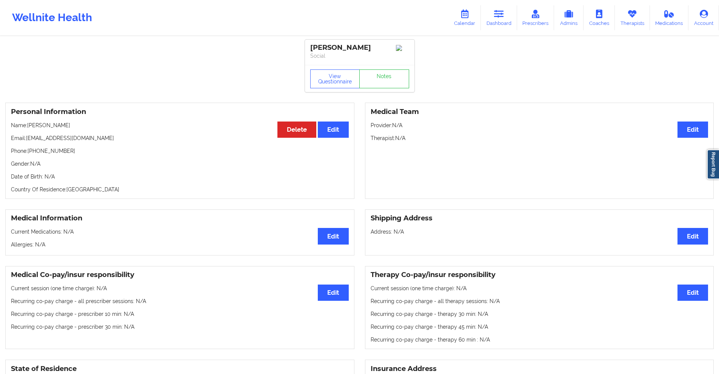
drag, startPoint x: 501, startPoint y: 14, endPoint x: 449, endPoint y: 32, distance: 54.9
click at [501, 14] on icon at bounding box center [499, 14] width 10 height 8
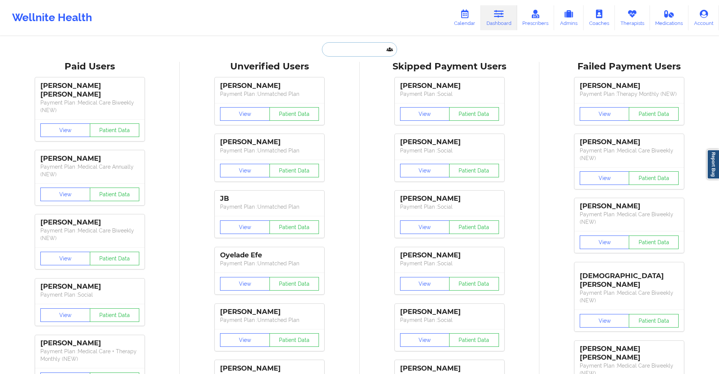
click at [362, 51] on input "text" at bounding box center [359, 49] width 75 height 14
paste input "squally-champ0w@icloud.com"
type input "squally-champ0w@icloud.com"
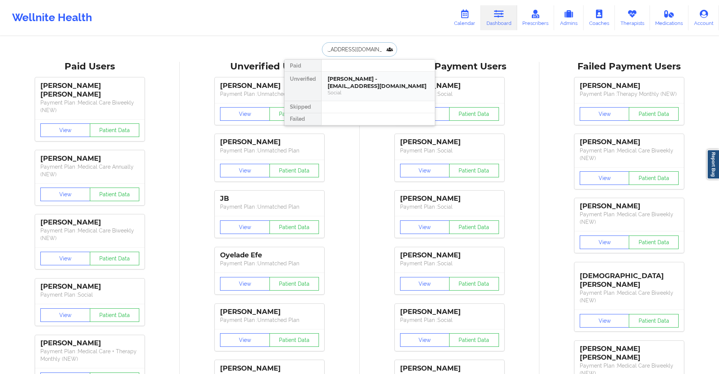
click at [363, 88] on div "Eva Chahrour - squally-champ0w@icloud.com" at bounding box center [378, 82] width 101 height 14
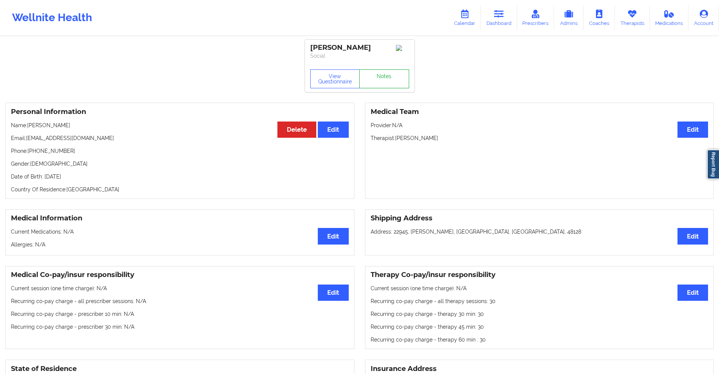
click at [379, 78] on link "Notes" at bounding box center [384, 78] width 50 height 19
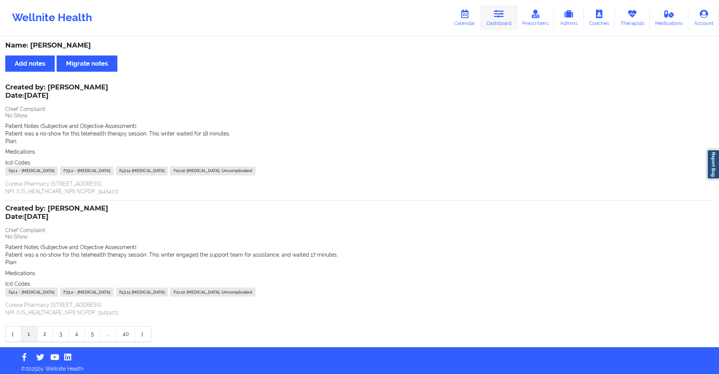
click at [495, 16] on link "Dashboard" at bounding box center [499, 17] width 36 height 25
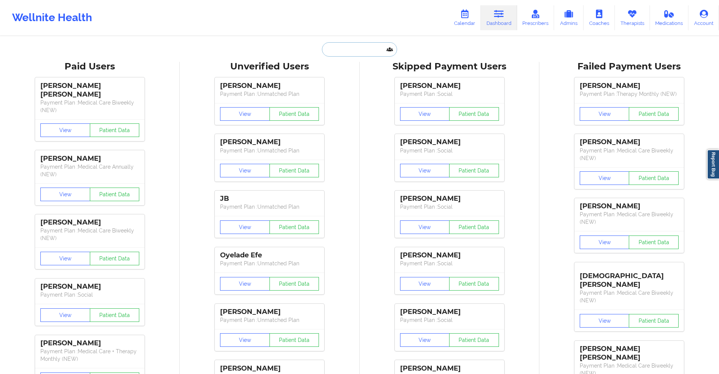
click at [355, 46] on input "text" at bounding box center [359, 49] width 75 height 14
paste input "bpaige232001@gmail.com"
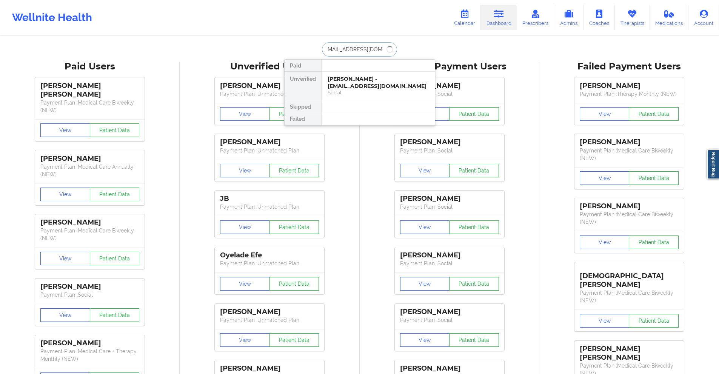
type input "bpaige232001@gmail.com"
click at [356, 79] on div "[PERSON_NAME] - [EMAIL_ADDRESS][DOMAIN_NAME]" at bounding box center [378, 82] width 101 height 14
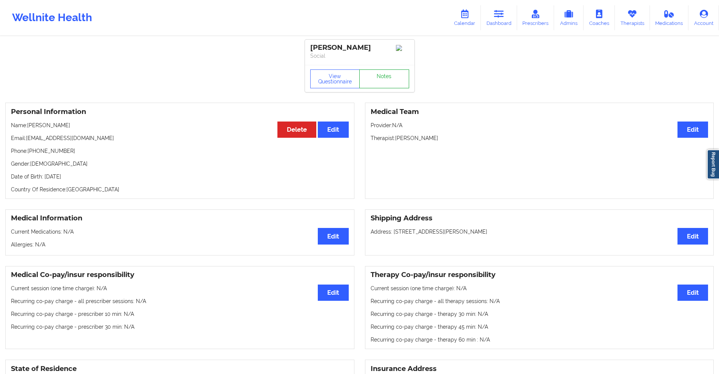
click at [374, 83] on link "Notes" at bounding box center [384, 78] width 50 height 19
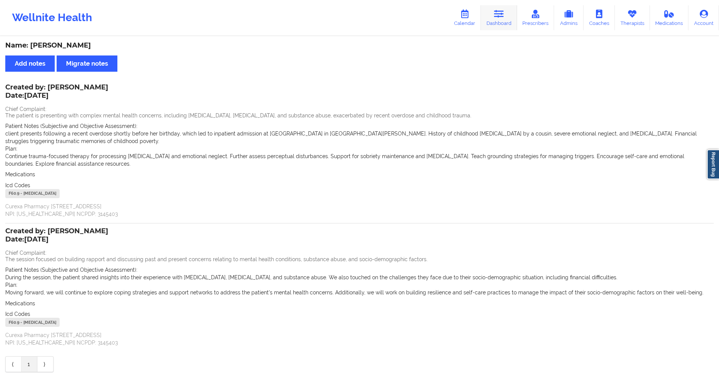
click at [503, 16] on icon at bounding box center [499, 14] width 10 height 8
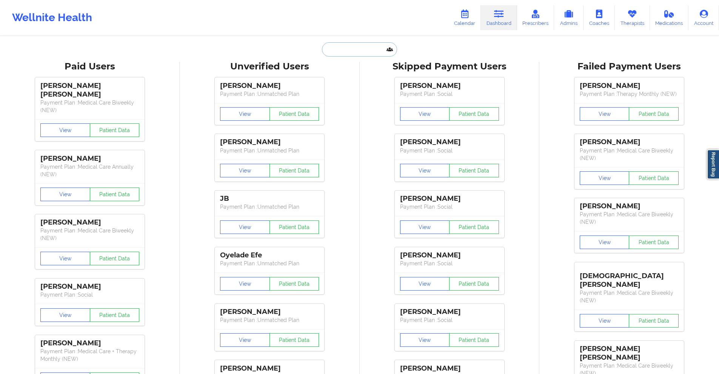
click at [361, 51] on input "text" at bounding box center [359, 49] width 75 height 14
paste input "bpaige232001@gmail.com"
type input "bpaige232001@gmail.com"
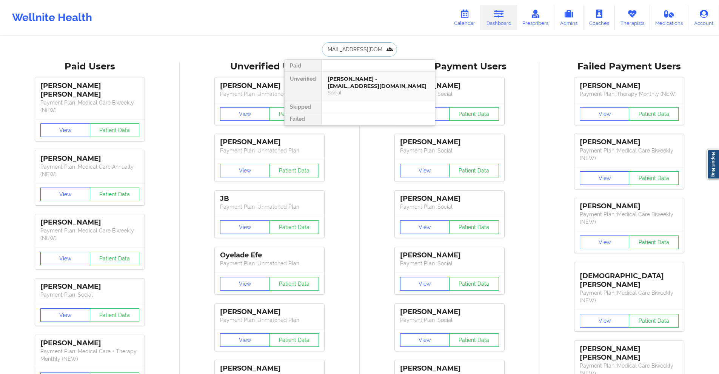
click at [363, 77] on div "[PERSON_NAME] - [EMAIL_ADDRESS][DOMAIN_NAME]" at bounding box center [378, 82] width 101 height 14
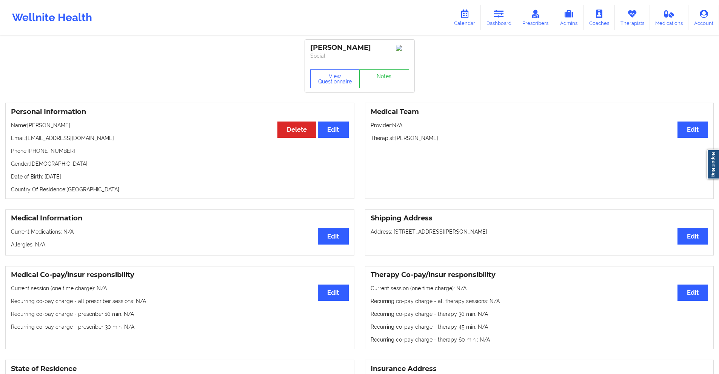
drag, startPoint x: 369, startPoint y: 46, endPoint x: 342, endPoint y: 50, distance: 27.0
click at [342, 50] on div "Breanna P Coon" at bounding box center [359, 47] width 99 height 9
copy div "P Coon"
click at [379, 81] on link "Notes" at bounding box center [384, 78] width 50 height 19
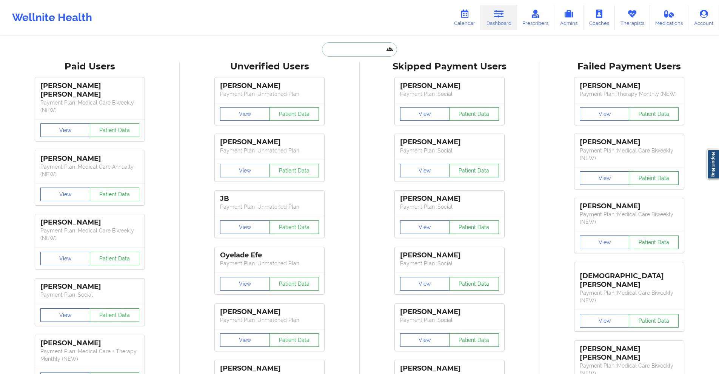
click at [368, 44] on input "text" at bounding box center [359, 49] width 75 height 14
paste input "[EMAIL_ADDRESS][DOMAIN_NAME]"
type input "[EMAIL_ADDRESS][DOMAIN_NAME]"
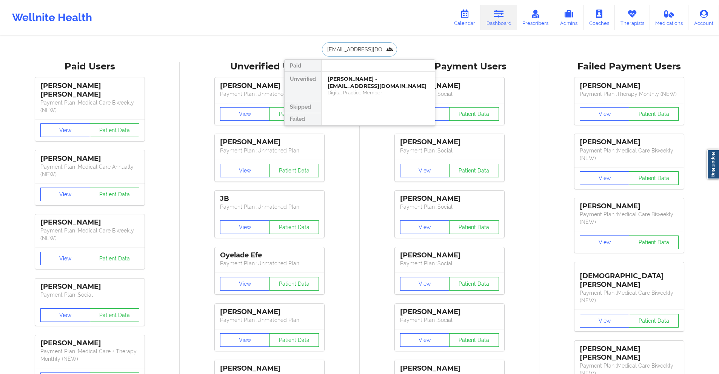
click at [364, 83] on div "[PERSON_NAME] - [EMAIL_ADDRESS][DOMAIN_NAME]" at bounding box center [378, 82] width 101 height 14
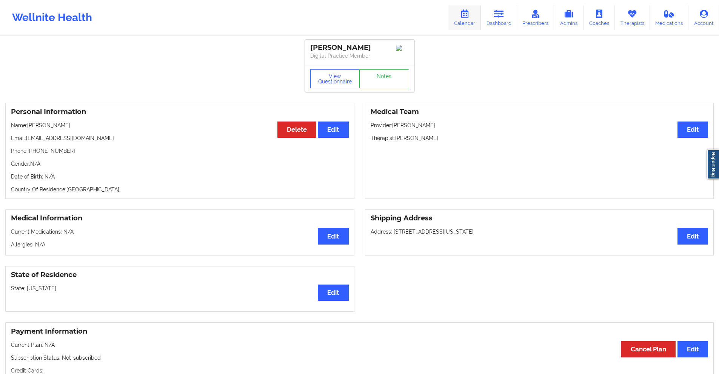
click at [500, 10] on icon at bounding box center [499, 14] width 10 height 8
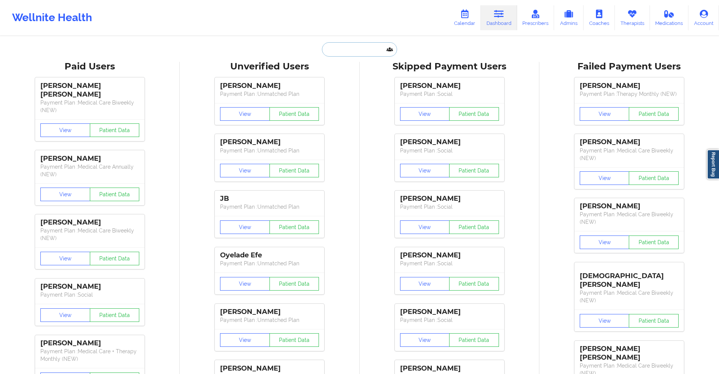
click at [362, 49] on input "text" at bounding box center [359, 49] width 75 height 14
paste input "[EMAIL_ADDRESS][DOMAIN_NAME]"
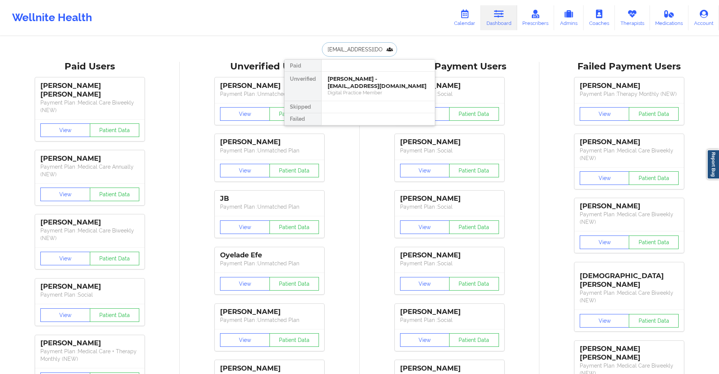
type input "[EMAIL_ADDRESS][DOMAIN_NAME]"
click at [364, 80] on div "[PERSON_NAME] - [EMAIL_ADDRESS][DOMAIN_NAME]" at bounding box center [378, 82] width 101 height 14
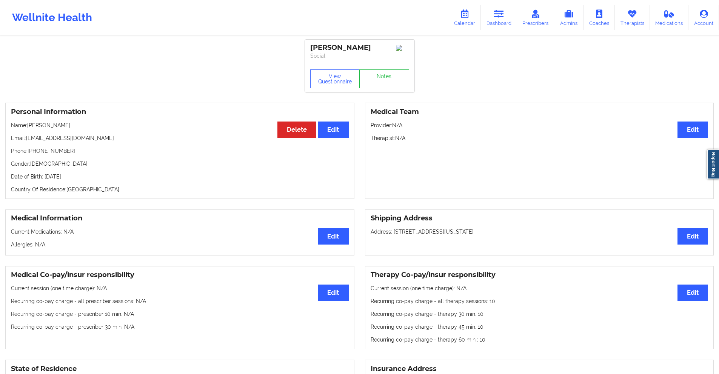
drag, startPoint x: 368, startPoint y: 47, endPoint x: 335, endPoint y: 52, distance: 33.3
click at [335, 52] on div "[PERSON_NAME]" at bounding box center [359, 47] width 99 height 9
copy div "V [PERSON_NAME]"
click at [497, 6] on link "Dashboard" at bounding box center [499, 17] width 36 height 25
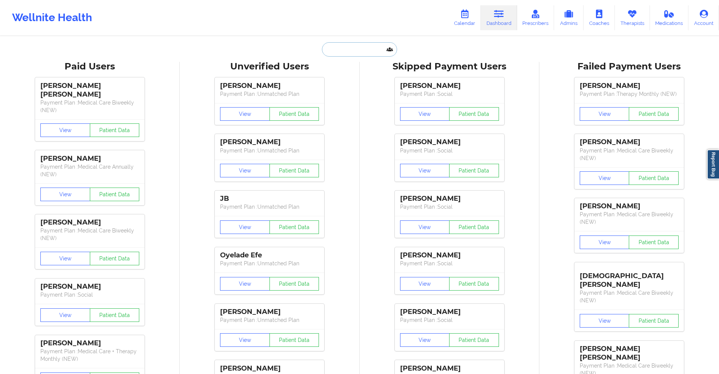
click at [363, 51] on input "text" at bounding box center [359, 49] width 75 height 14
paste input "[PERSON_NAME][EMAIL_ADDRESS][PERSON_NAME][PERSON_NAME][DOMAIN_NAME]"
type input "[PERSON_NAME][EMAIL_ADDRESS][PERSON_NAME][PERSON_NAME][DOMAIN_NAME]"
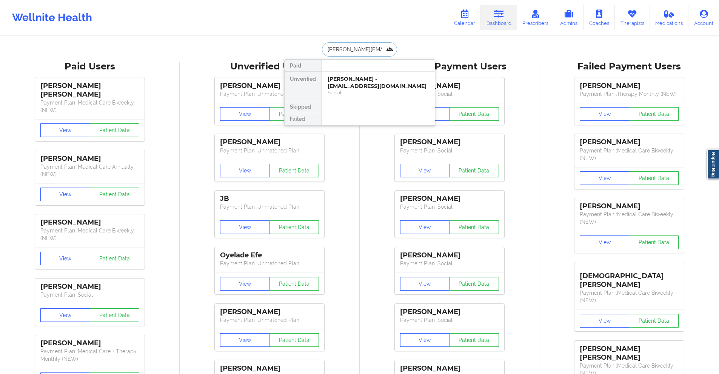
scroll to position [0, 16]
click at [367, 78] on div "[PERSON_NAME] - [PERSON_NAME][EMAIL_ADDRESS][PERSON_NAME][PERSON_NAME][DOMAIN_N…" at bounding box center [378, 85] width 101 height 21
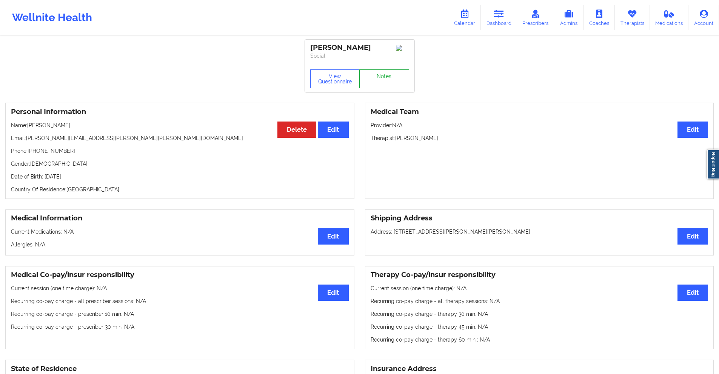
click at [367, 78] on link "Notes" at bounding box center [384, 78] width 50 height 19
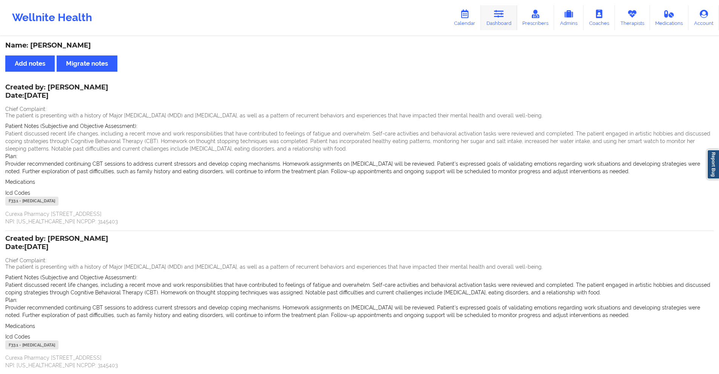
click at [496, 17] on icon at bounding box center [499, 14] width 10 height 8
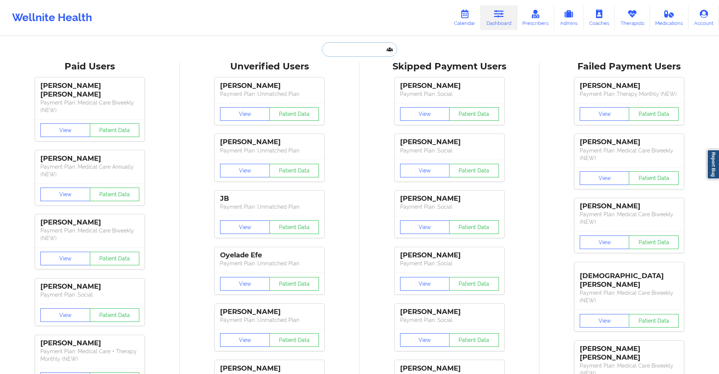
click at [360, 53] on input "text" at bounding box center [359, 49] width 75 height 14
paste input "tnmfunworld@gmail.com"
click at [359, 50] on input "tnmfunworld@gmail.com" at bounding box center [359, 49] width 75 height 14
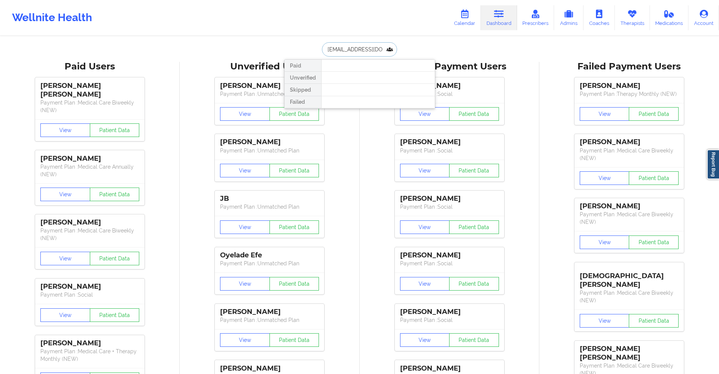
paste input "YOLANDA ROBINSON-WHITE"
click at [368, 45] on input "YOLANDA ROBINSON-WHITE" at bounding box center [359, 49] width 75 height 14
paste input "tnmfunworld@gmail.com"
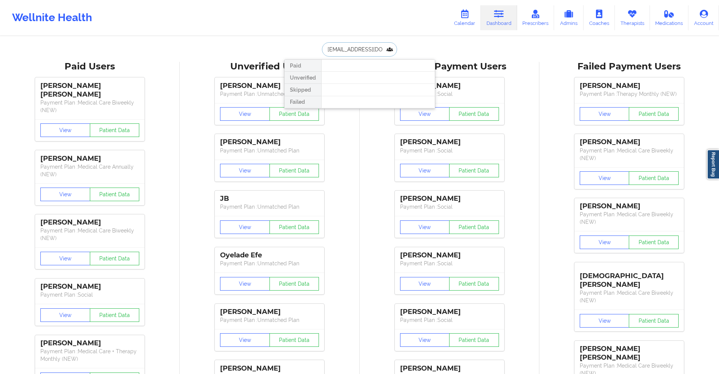
click at [372, 49] on input "tnmfunworld@gmail.com" at bounding box center [359, 49] width 75 height 14
paste input "YOLANDA ROBINSON-WHITE"
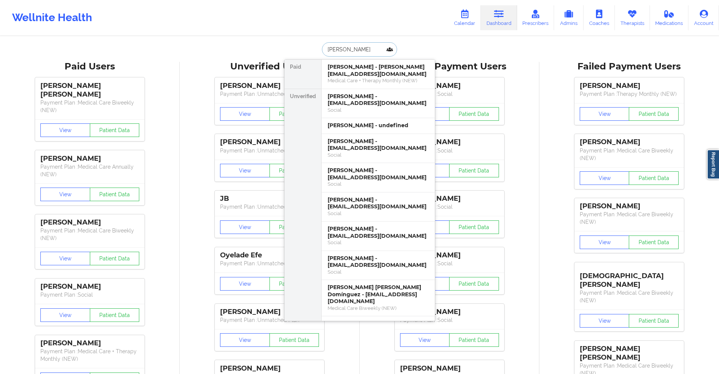
type input "YOLANDA"
